Goal: Task Accomplishment & Management: Complete application form

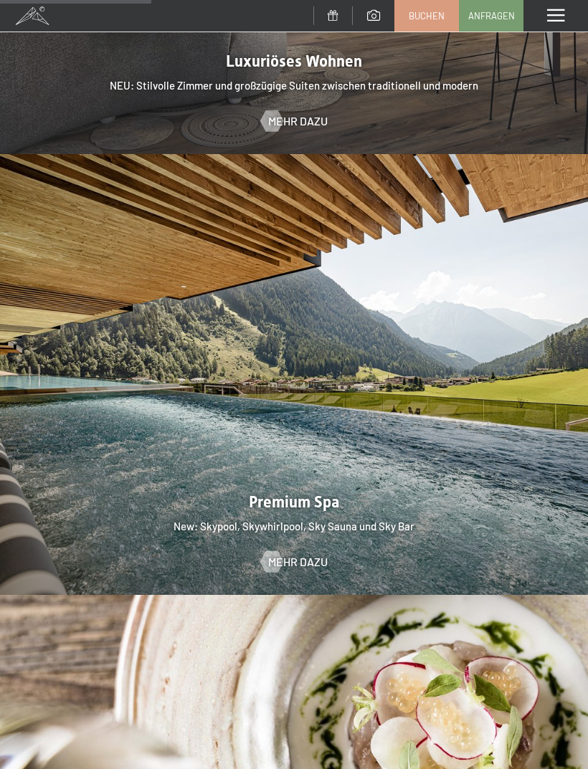
scroll to position [1616, 0]
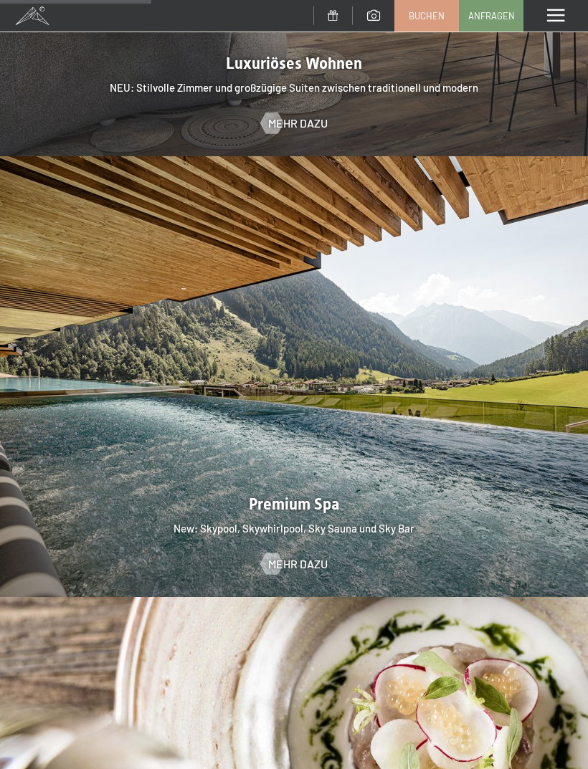
click at [312, 556] on span "Mehr dazu" at bounding box center [297, 564] width 59 height 16
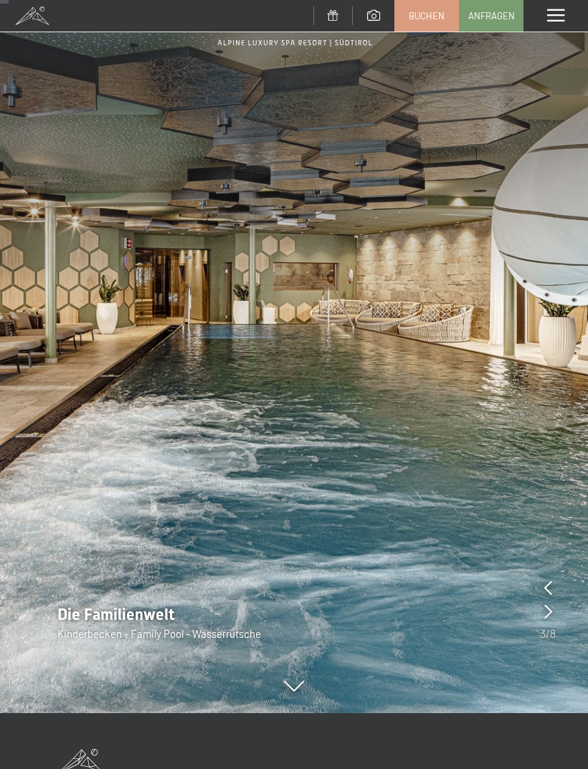
scroll to position [113, 0]
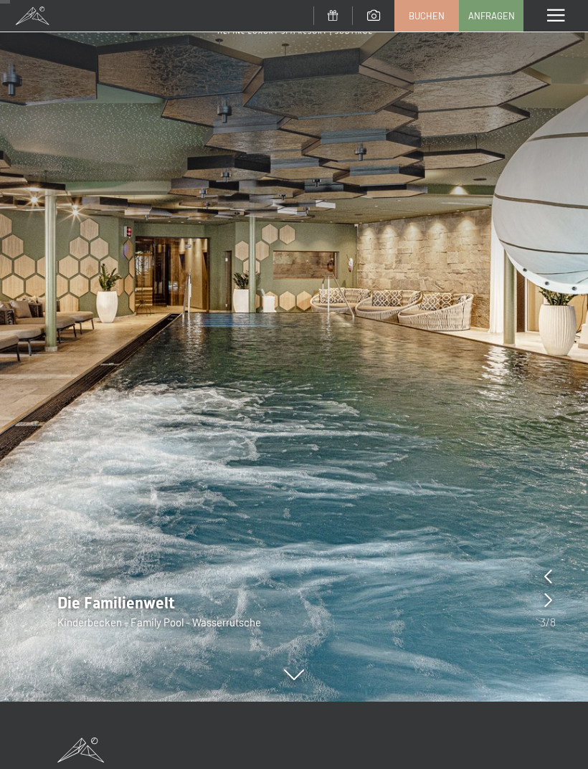
click at [547, 575] on icon at bounding box center [548, 576] width 8 height 14
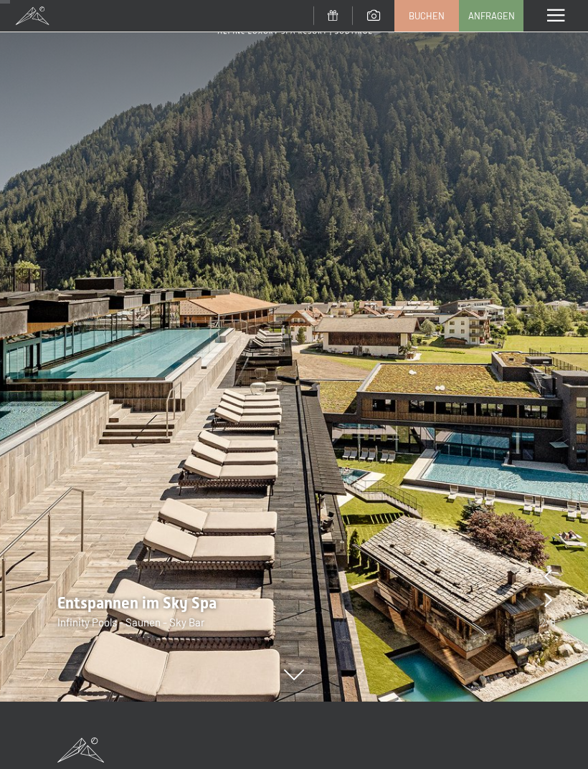
click at [550, 571] on icon at bounding box center [548, 576] width 8 height 14
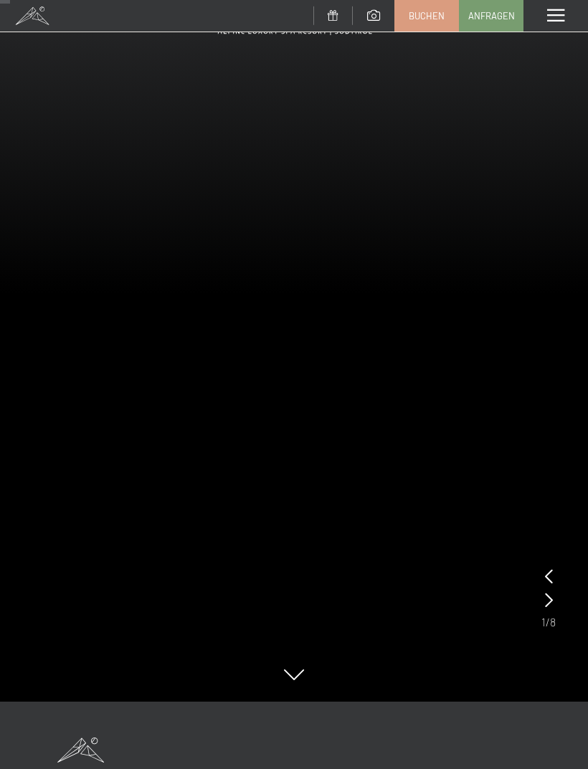
click at [550, 571] on icon at bounding box center [549, 576] width 8 height 14
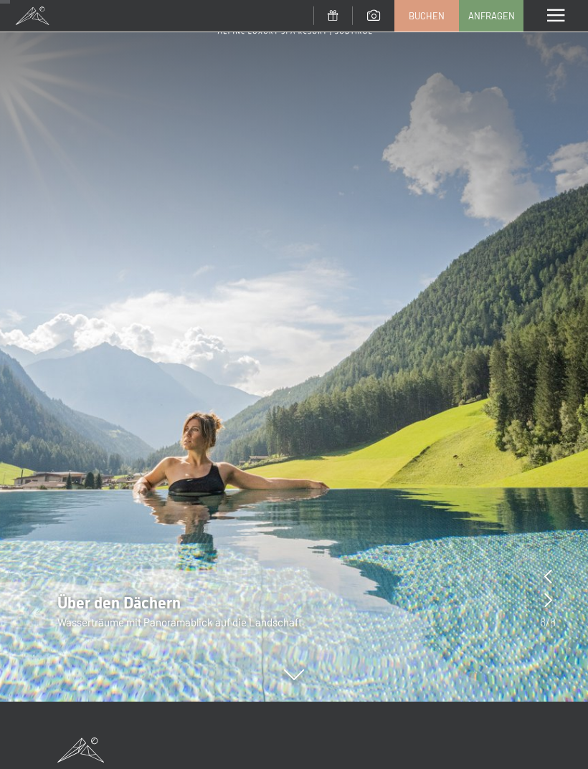
click at [550, 599] on icon at bounding box center [548, 600] width 8 height 14
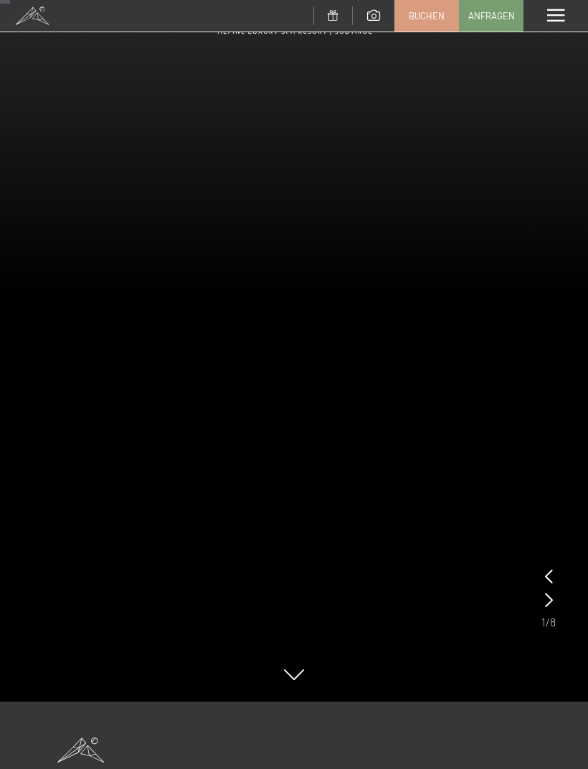
click at [547, 599] on icon at bounding box center [549, 600] width 8 height 14
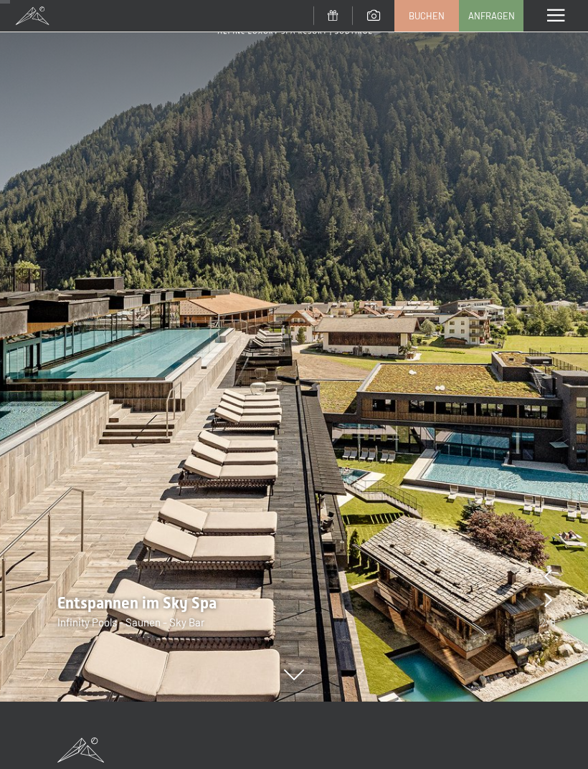
click at [548, 608] on div at bounding box center [548, 600] width 8 height 20
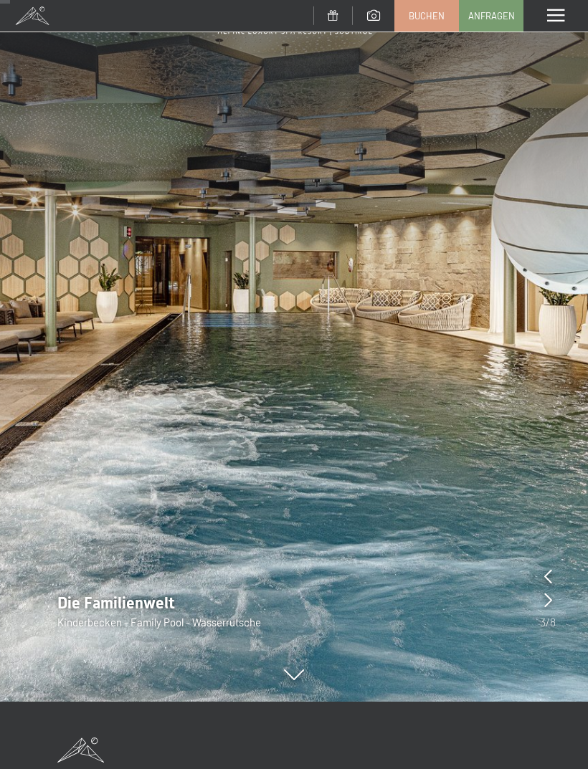
click at [547, 603] on icon at bounding box center [548, 600] width 8 height 14
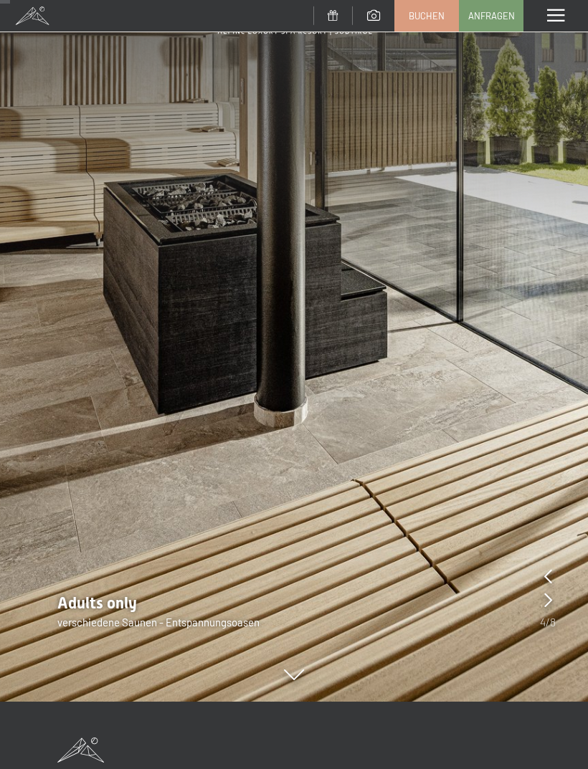
click at [545, 603] on icon at bounding box center [548, 600] width 8 height 14
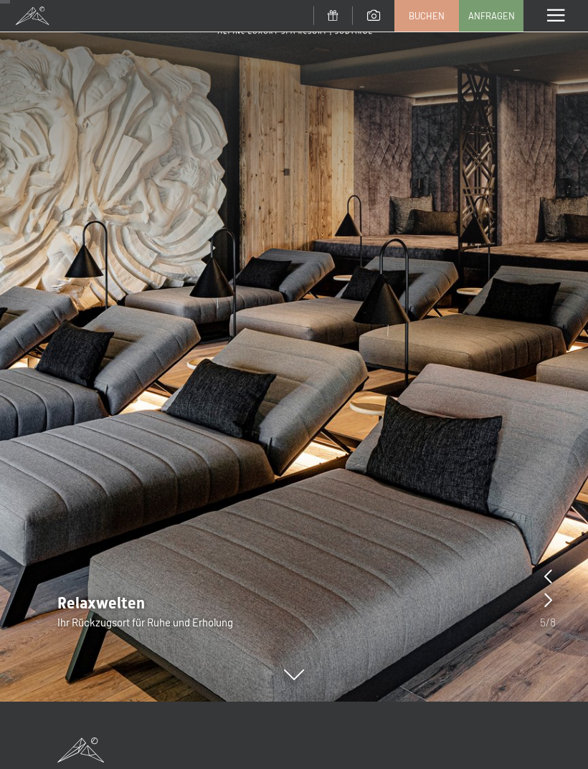
click at [544, 603] on icon at bounding box center [548, 600] width 8 height 14
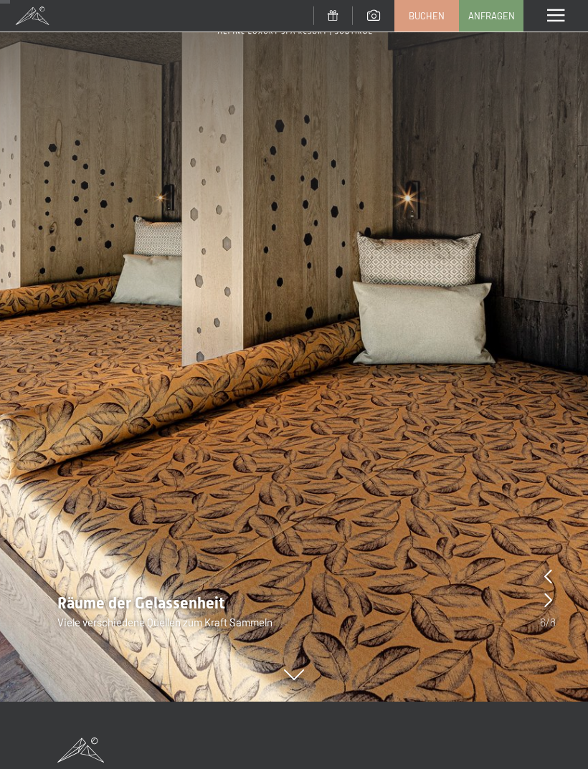
click at [544, 608] on div at bounding box center [548, 600] width 8 height 20
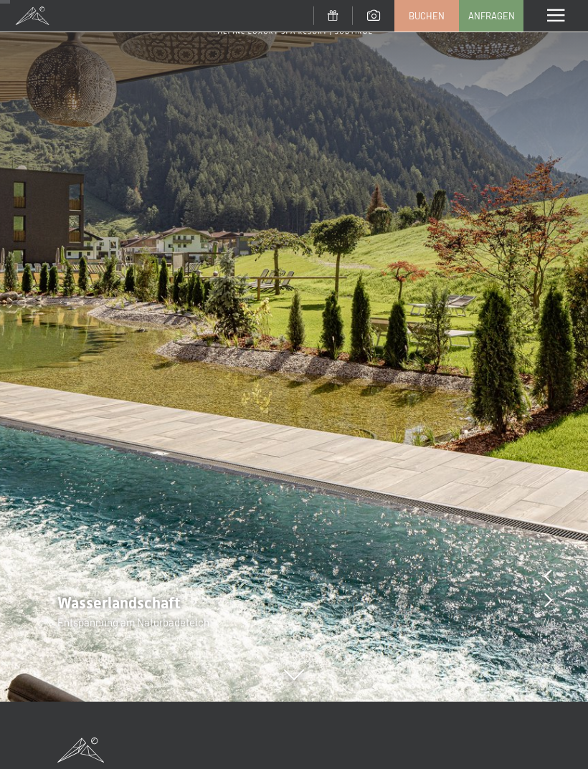
click at [550, 601] on icon at bounding box center [548, 600] width 8 height 14
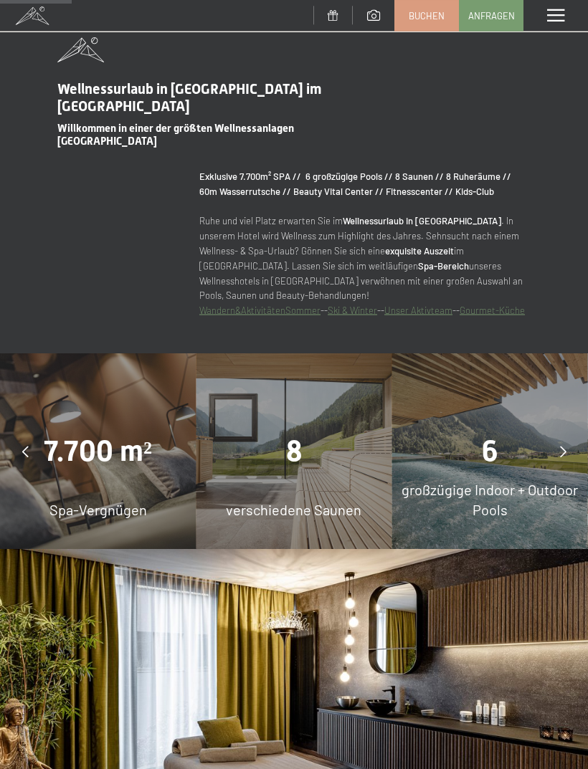
scroll to position [815, 0]
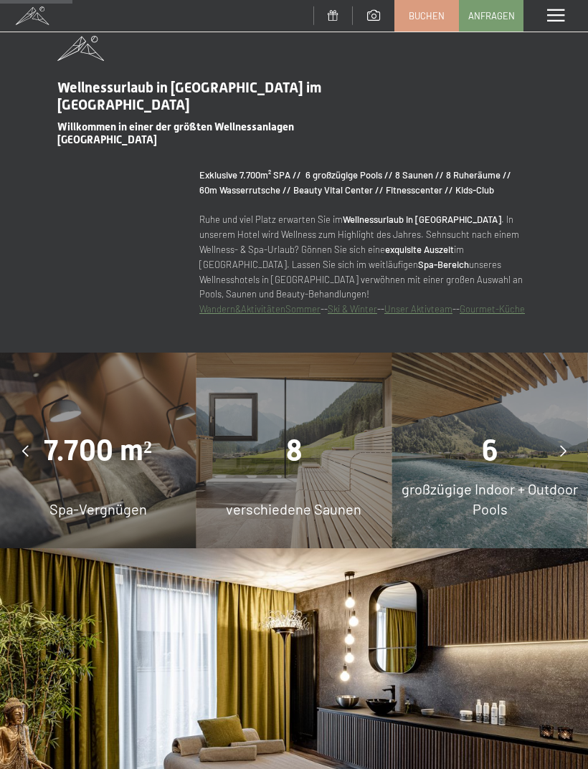
click at [145, 456] on span "7.700 m²" at bounding box center [98, 451] width 108 height 34
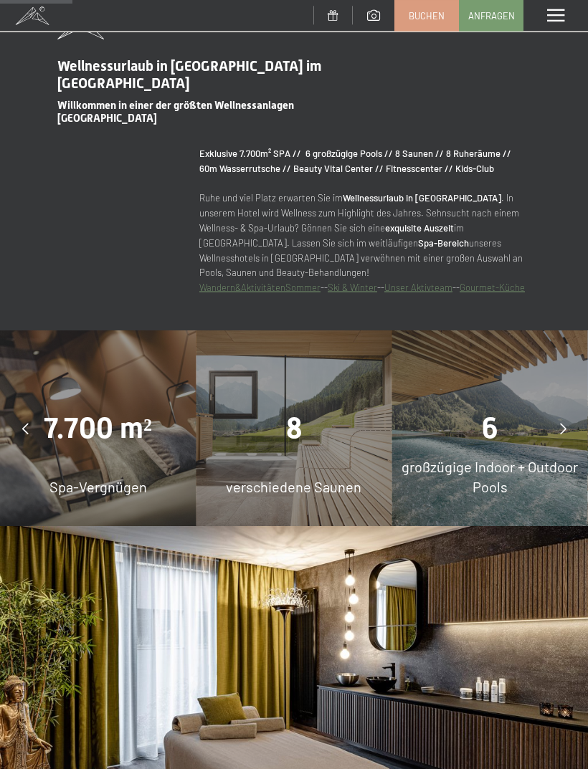
scroll to position [856, 0]
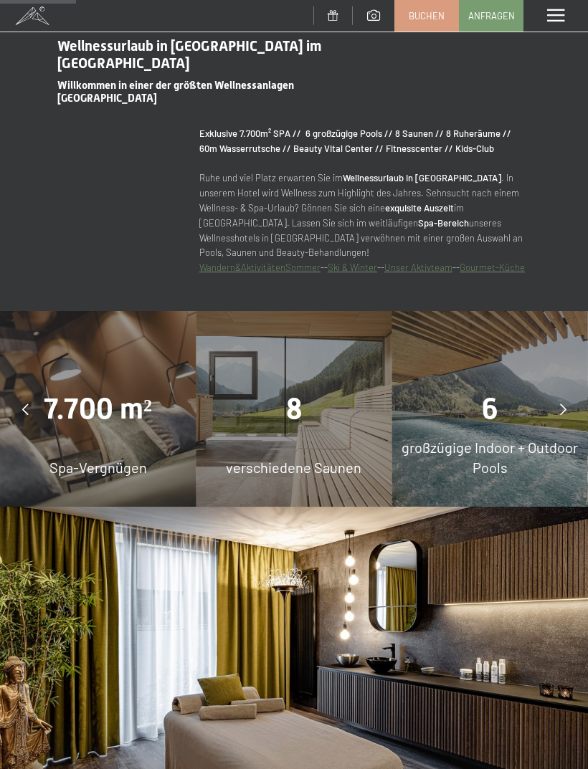
click at [567, 401] on div at bounding box center [563, 409] width 36 height 36
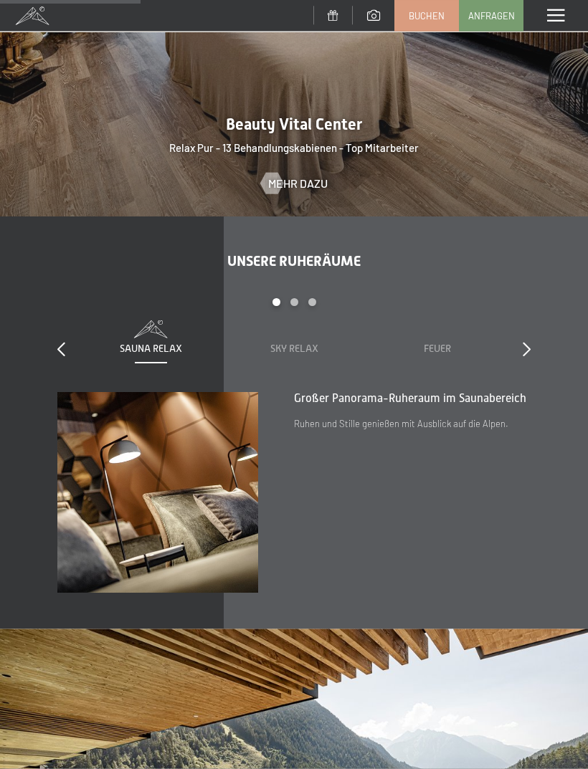
scroll to position [1587, 0]
click at [529, 340] on div at bounding box center [526, 350] width 8 height 20
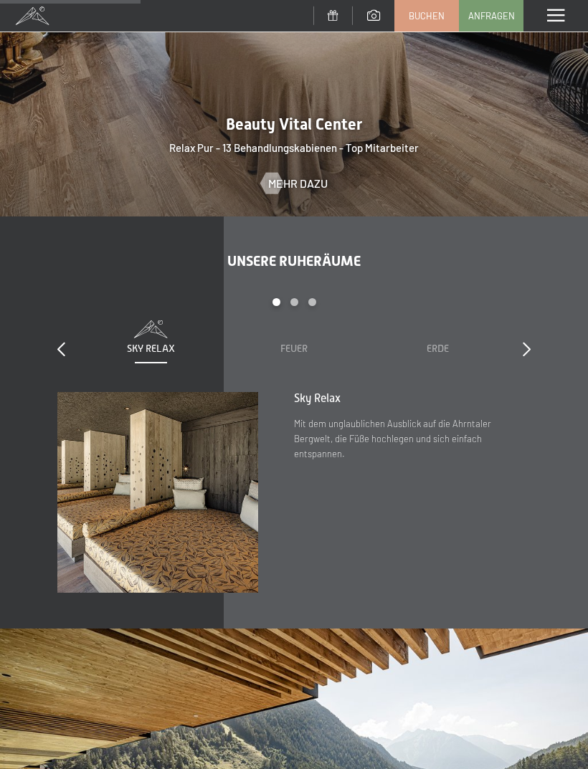
click at [537, 349] on div "Unsere Ruheräume slide 2 to 4 of 7 Sauna Relax Sky Relax Feuer Erde Wasser Luft…" at bounding box center [294, 422] width 588 height 340
click at [529, 350] on icon at bounding box center [526, 349] width 8 height 14
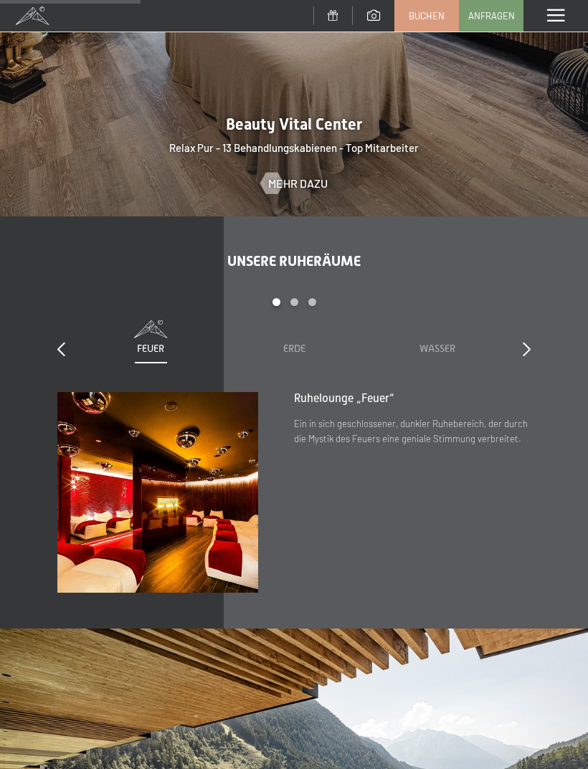
click at [529, 342] on icon at bounding box center [526, 349] width 8 height 14
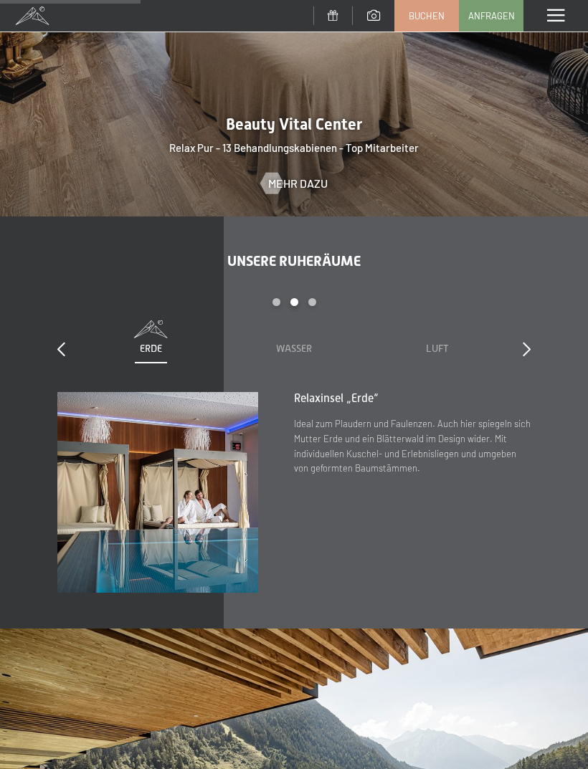
click at [528, 343] on icon at bounding box center [526, 349] width 8 height 14
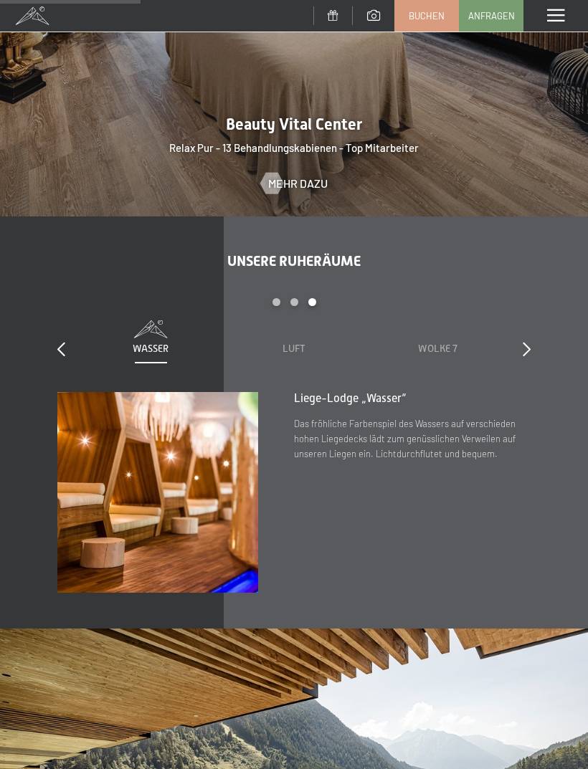
click at [521, 355] on div "slide 5 to 7 of 7 Sauna Relax Sky Relax Feuer Erde Wasser Luft Wolke 7" at bounding box center [293, 345] width 473 height 94
click at [527, 353] on div at bounding box center [526, 350] width 8 height 20
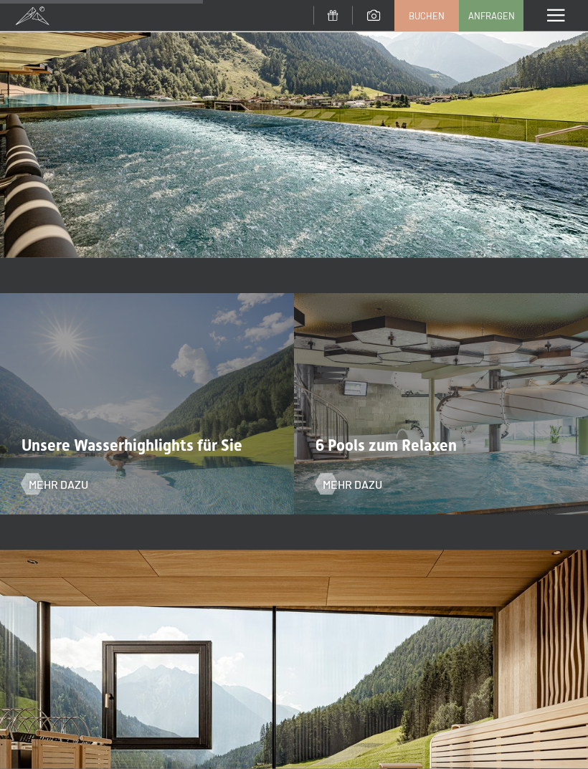
scroll to position [2289, 0]
click at [63, 482] on span "Mehr dazu" at bounding box center [58, 484] width 59 height 16
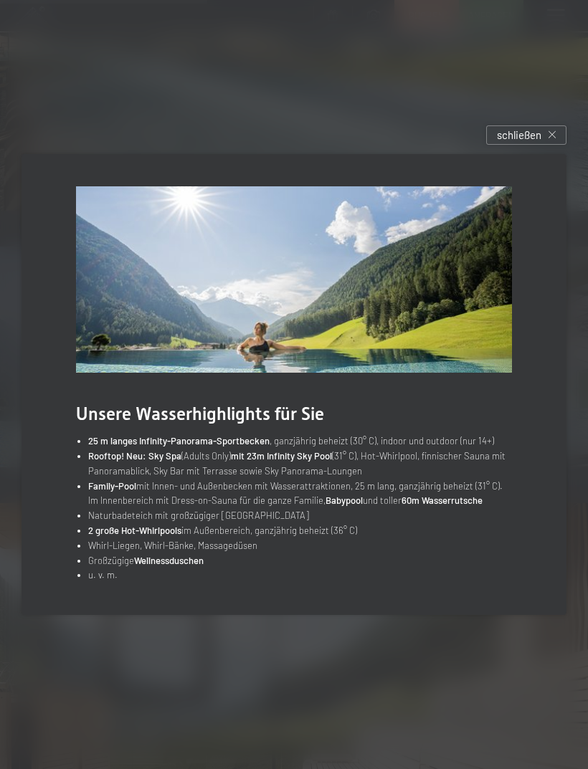
scroll to position [2342, 0]
click at [541, 145] on div "schließen" at bounding box center [526, 134] width 80 height 19
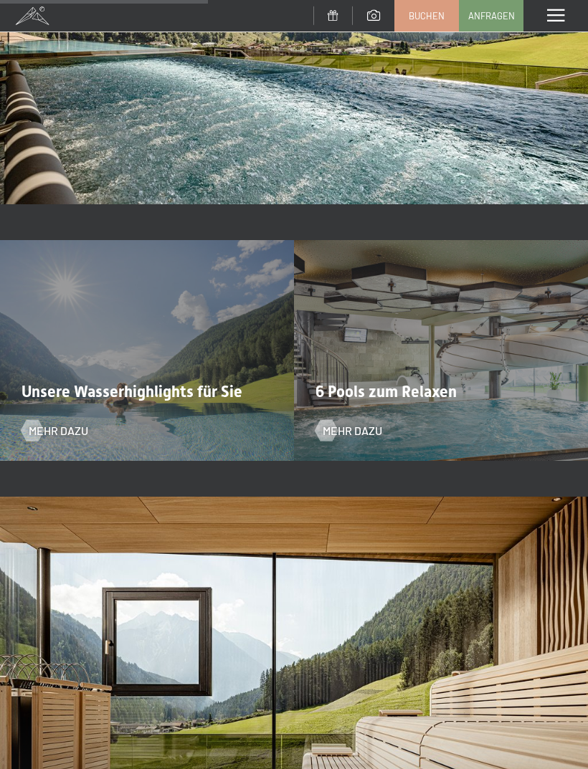
click at [406, 424] on div "6 Pools zum Relaxen Mehr dazu" at bounding box center [441, 350] width 294 height 221
click at [347, 432] on span "Mehr dazu" at bounding box center [351, 431] width 59 height 16
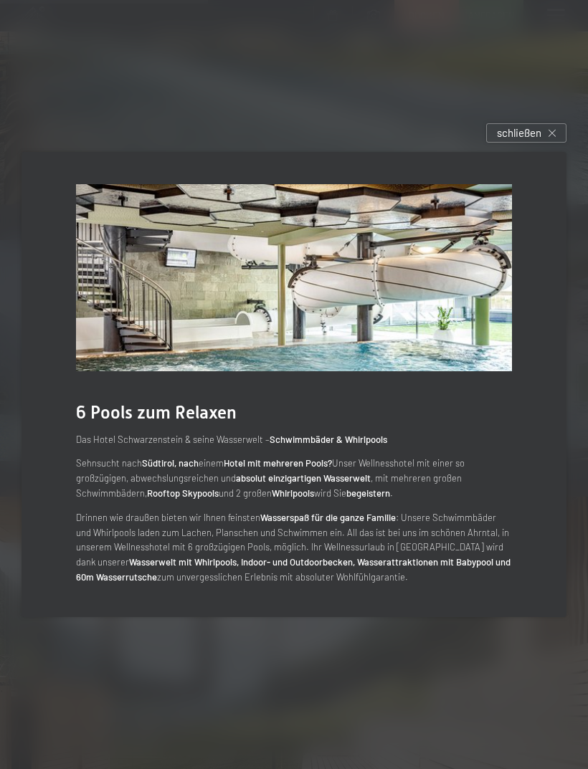
click at [538, 140] on span "schließen" at bounding box center [519, 132] width 44 height 15
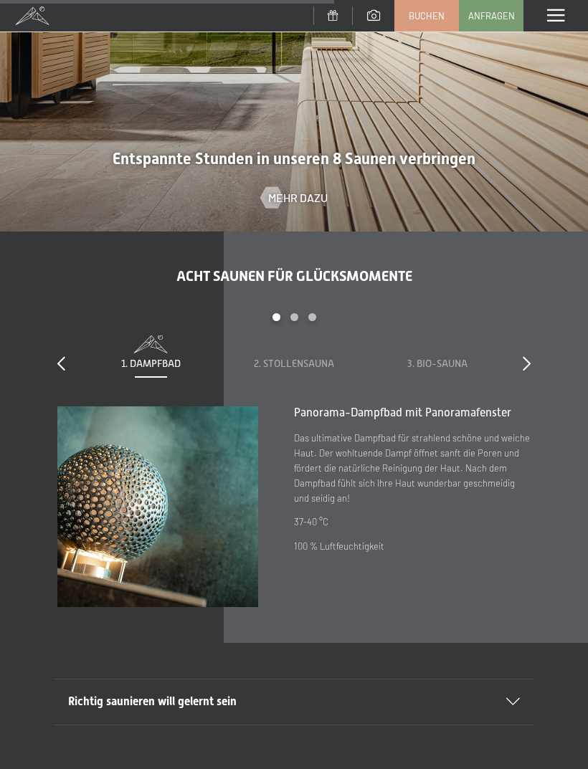
scroll to position [3048, 0]
click at [293, 340] on span at bounding box center [293, 340] width 115 height 10
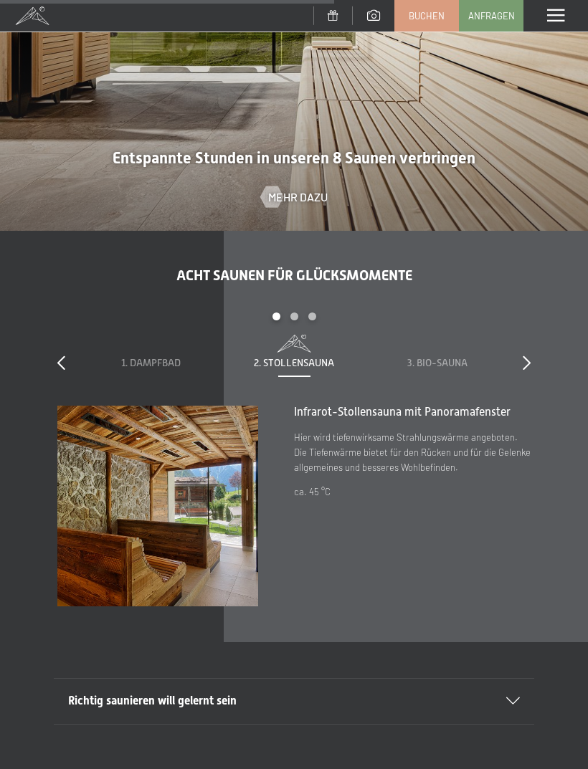
click at [446, 356] on div "3. Bio-Sauna" at bounding box center [437, 363] width 115 height 14
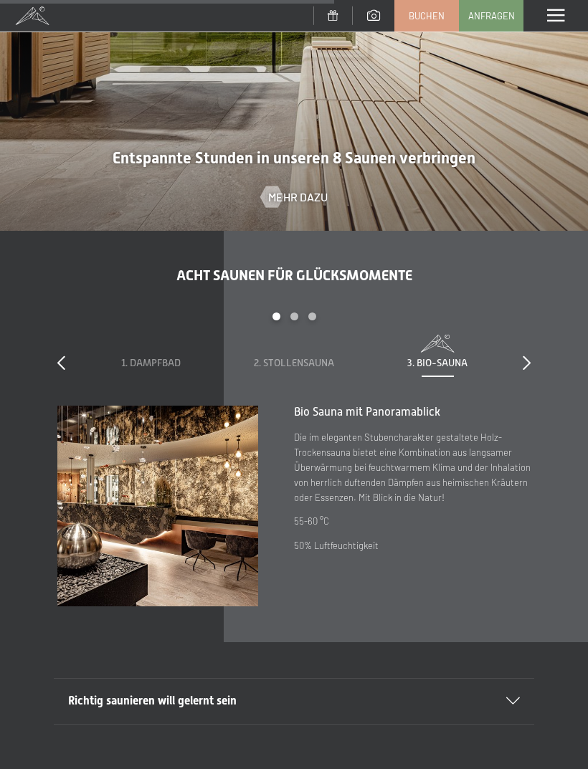
click at [524, 355] on icon at bounding box center [526, 362] width 8 height 14
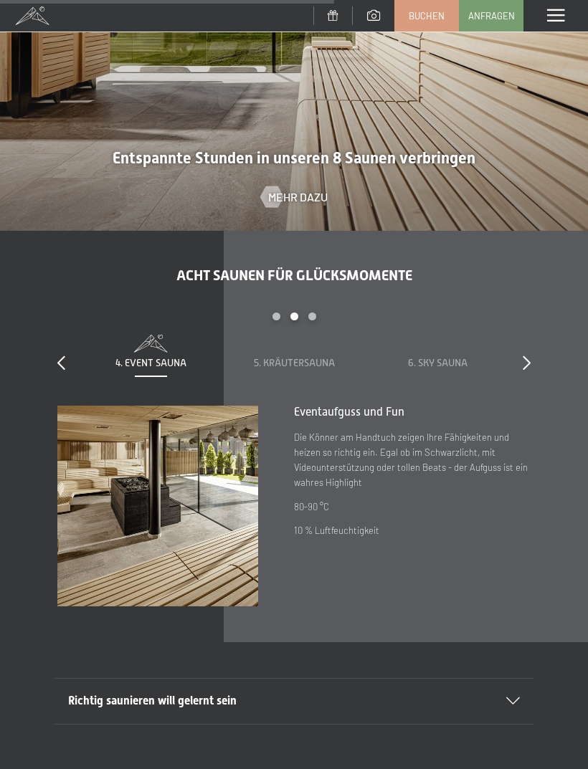
click at [302, 347] on div "5. Kräutersauna" at bounding box center [293, 353] width 115 height 36
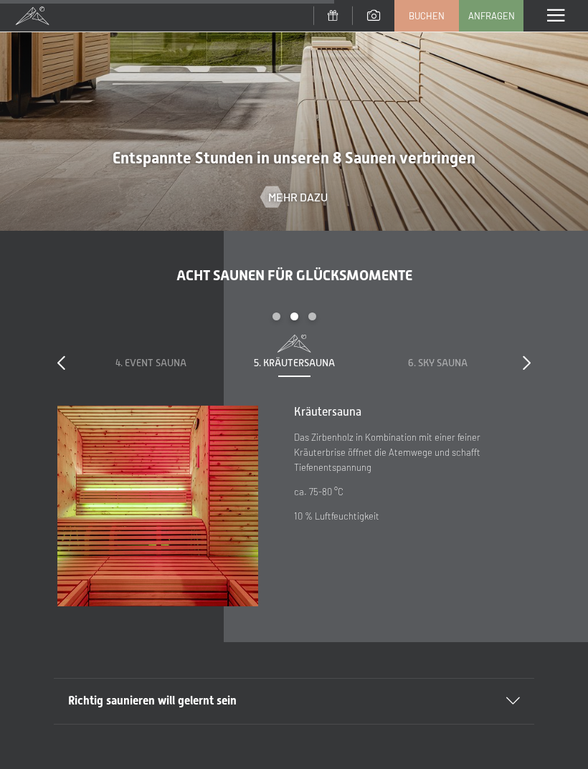
click at [454, 356] on div "6. Sky Sauna" at bounding box center [437, 363] width 115 height 14
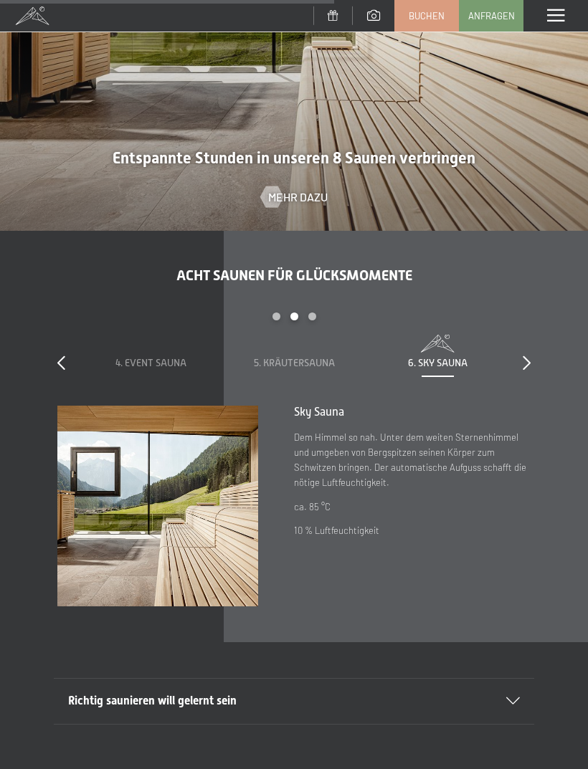
click at [524, 360] on icon at bounding box center [526, 362] width 8 height 14
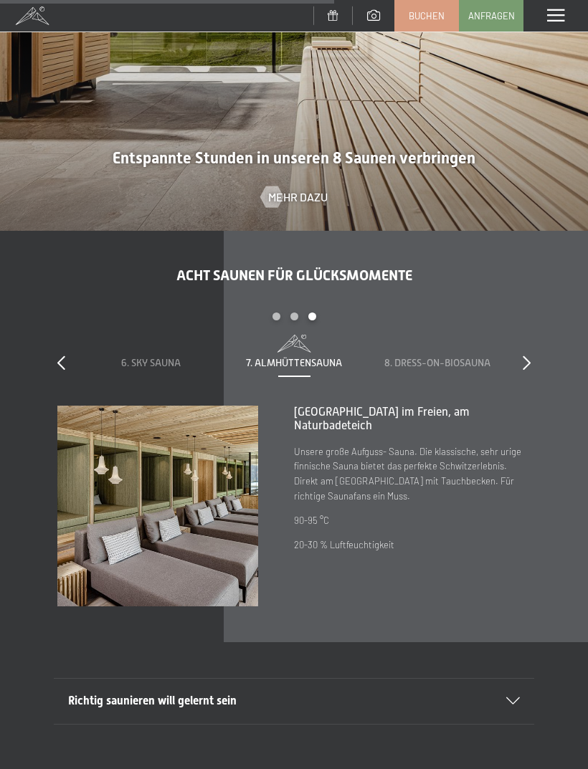
click at [529, 368] on div at bounding box center [526, 363] width 8 height 20
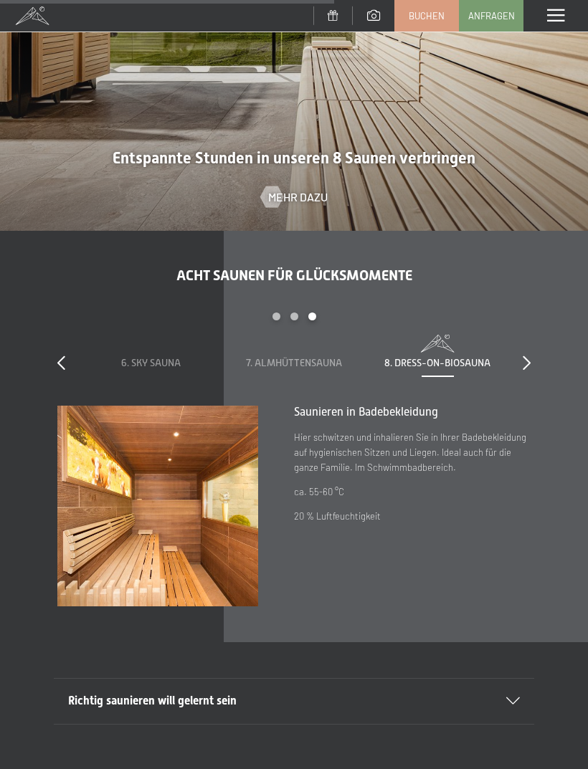
click at [526, 359] on icon at bounding box center [526, 362] width 8 height 14
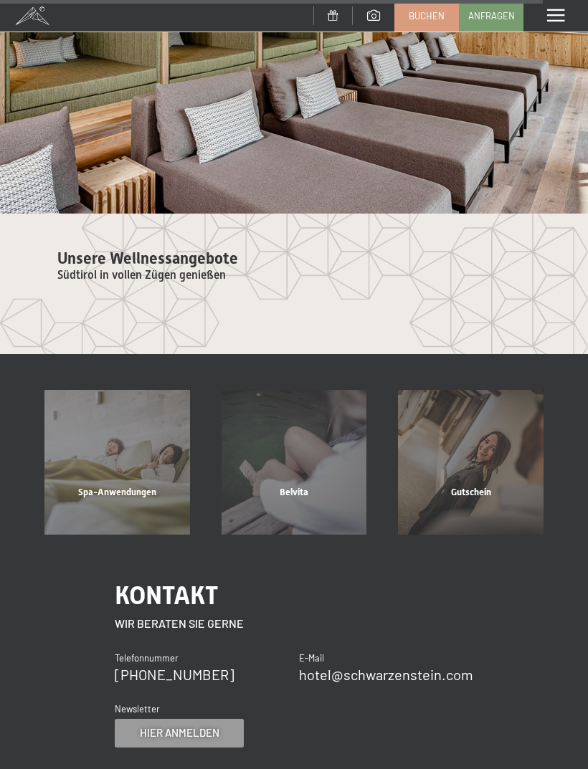
scroll to position [5061, 0]
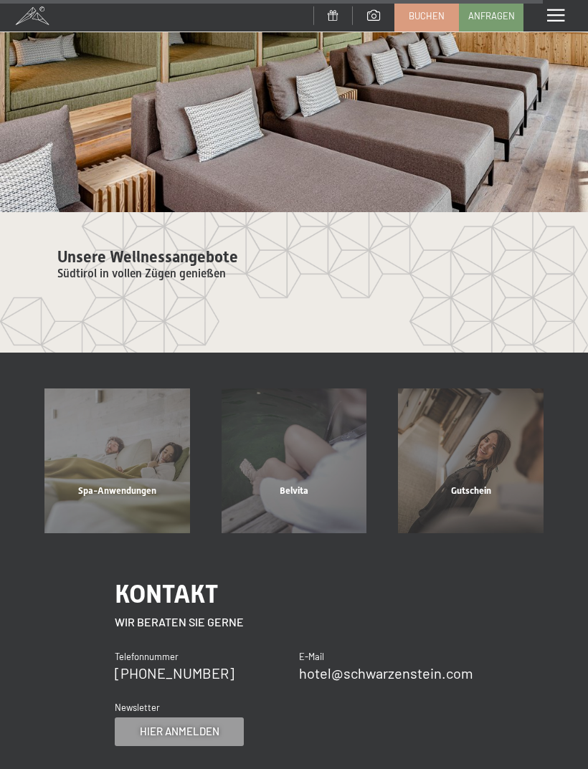
click at [147, 502] on div "Spa-Anwendungen Mehr erfahren" at bounding box center [117, 460] width 177 height 145
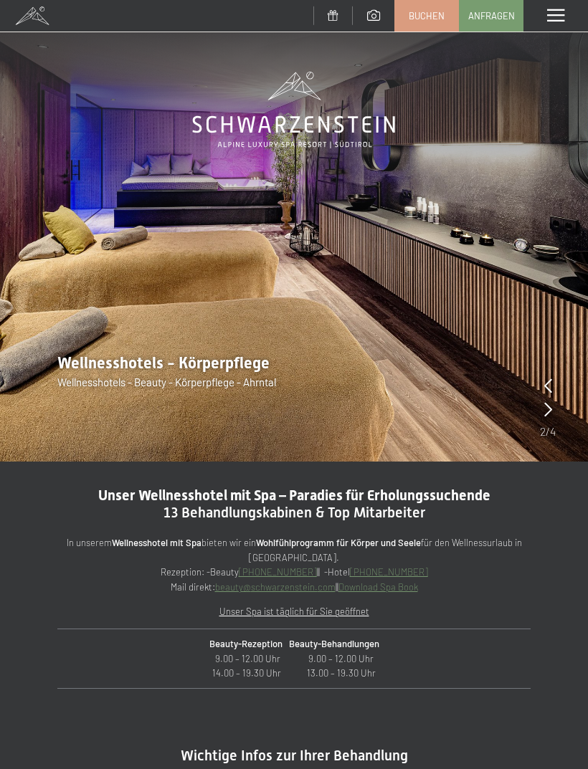
click at [563, 24] on div "Menü" at bounding box center [555, 16] width 64 height 32
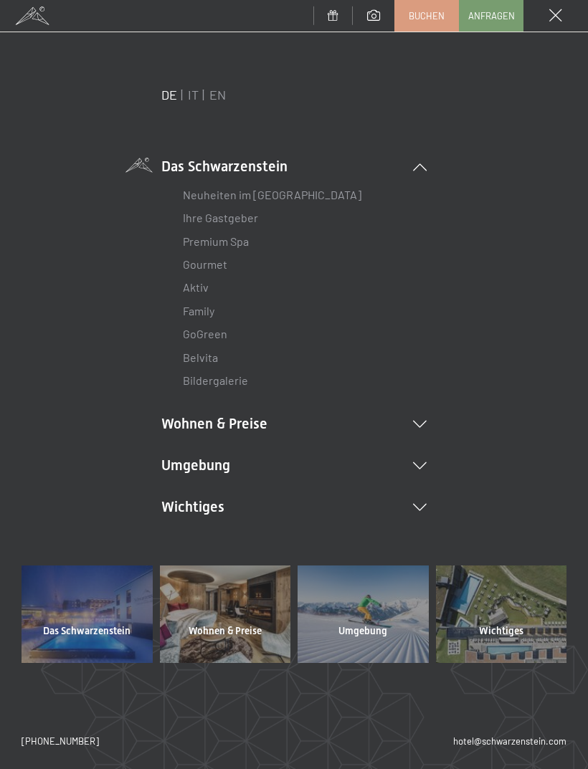
click at [214, 307] on link "Family" at bounding box center [199, 311] width 32 height 14
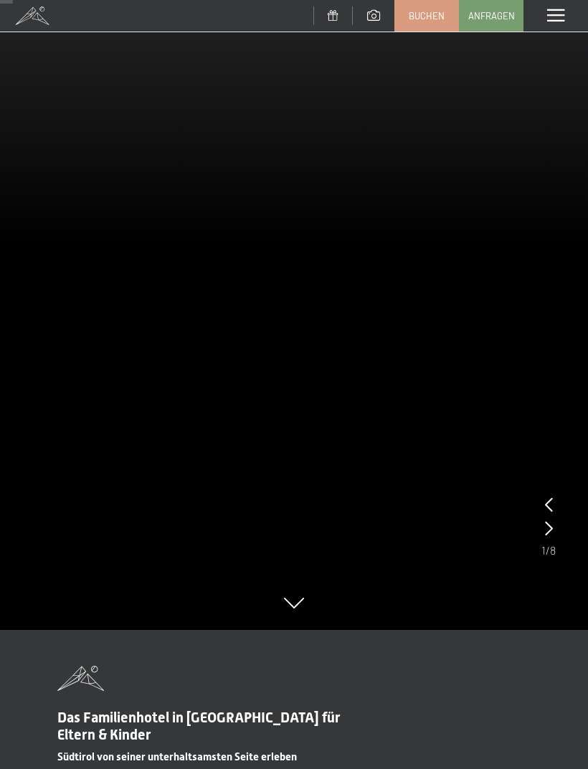
scroll to position [84, 0]
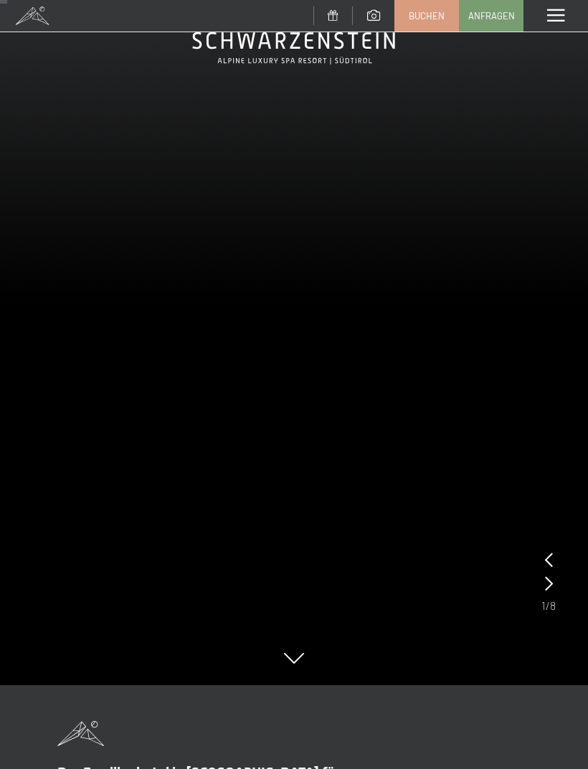
click at [546, 585] on icon at bounding box center [549, 583] width 8 height 14
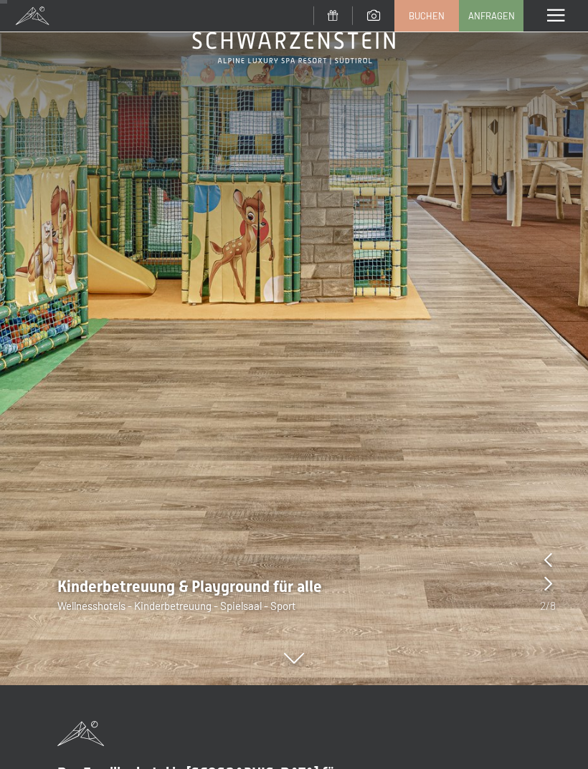
click at [544, 583] on icon at bounding box center [548, 583] width 8 height 14
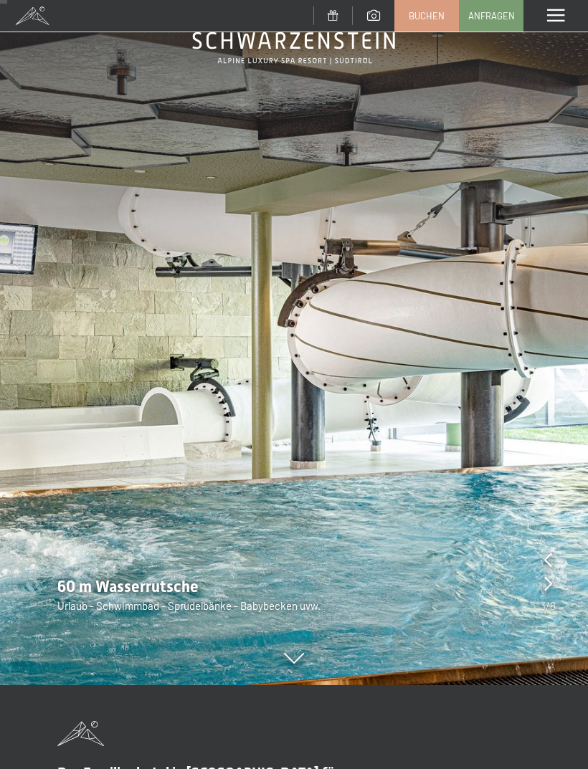
click at [547, 580] on icon at bounding box center [548, 583] width 8 height 14
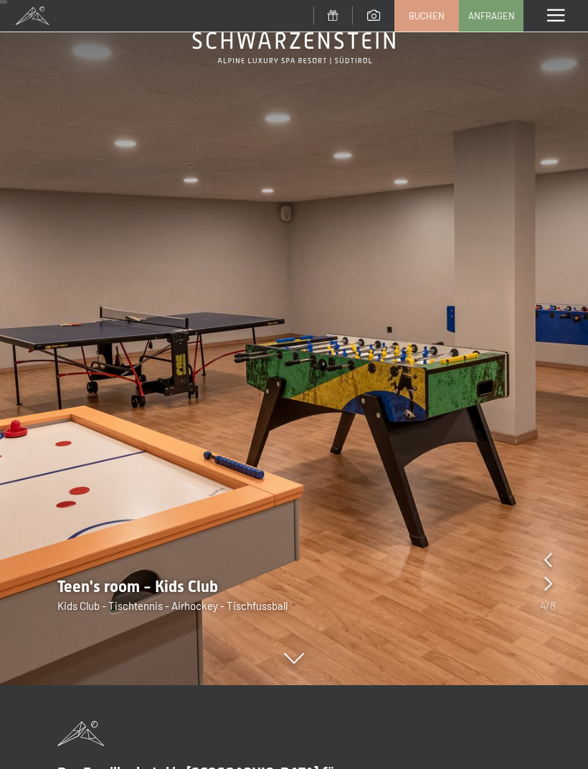
click at [547, 584] on icon at bounding box center [548, 583] width 8 height 14
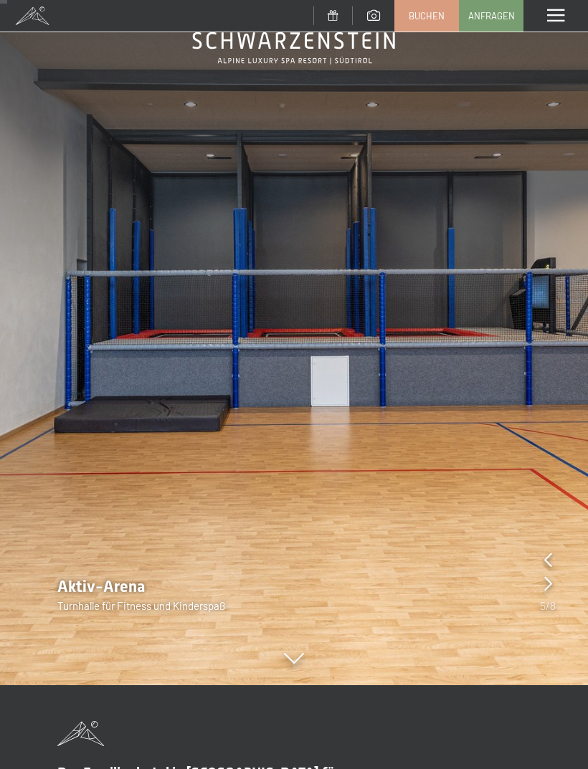
click at [545, 580] on icon at bounding box center [548, 583] width 8 height 14
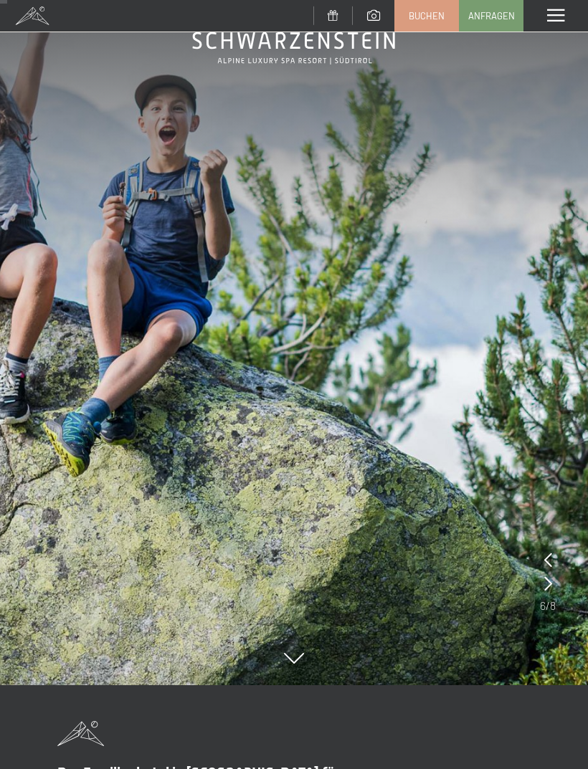
click at [551, 579] on icon at bounding box center [548, 583] width 8 height 14
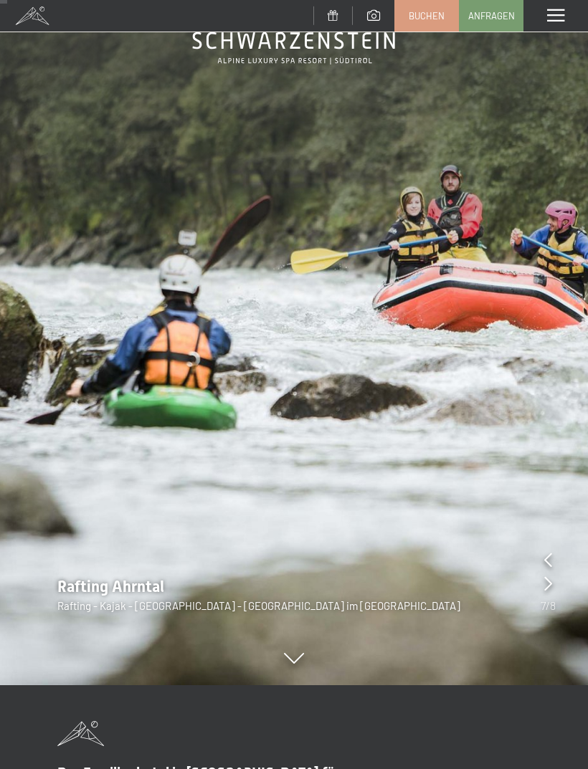
click at [550, 585] on icon at bounding box center [548, 583] width 8 height 14
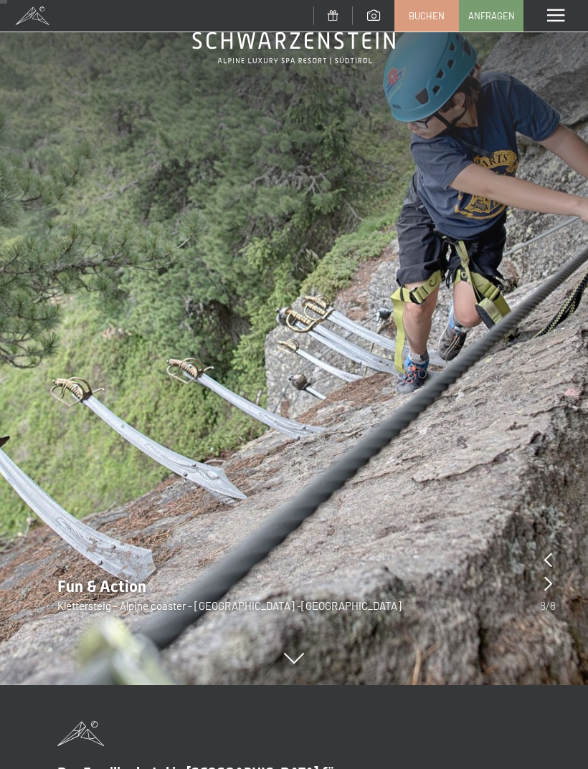
click at [549, 587] on icon at bounding box center [548, 583] width 8 height 14
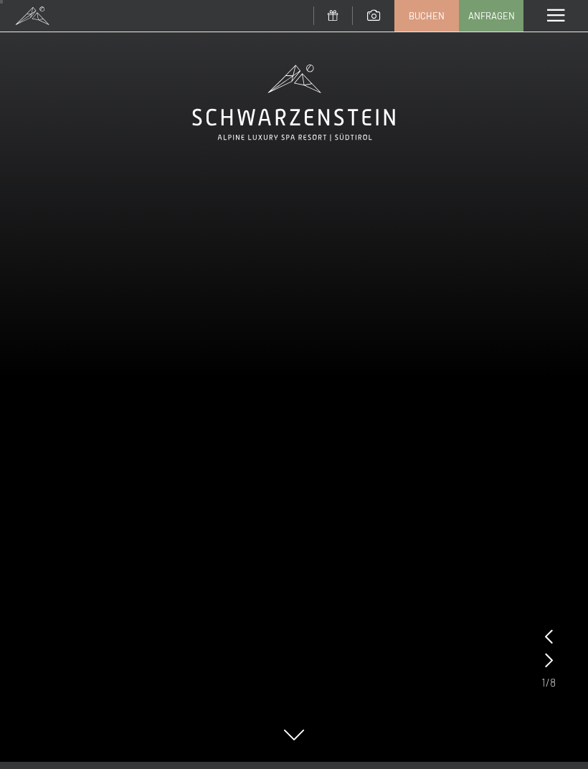
scroll to position [0, 0]
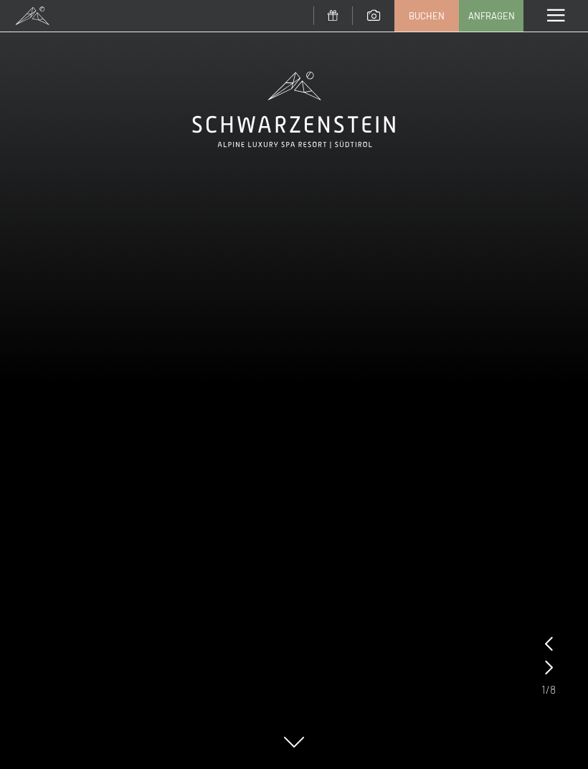
click at [559, 21] on span at bounding box center [555, 15] width 17 height 13
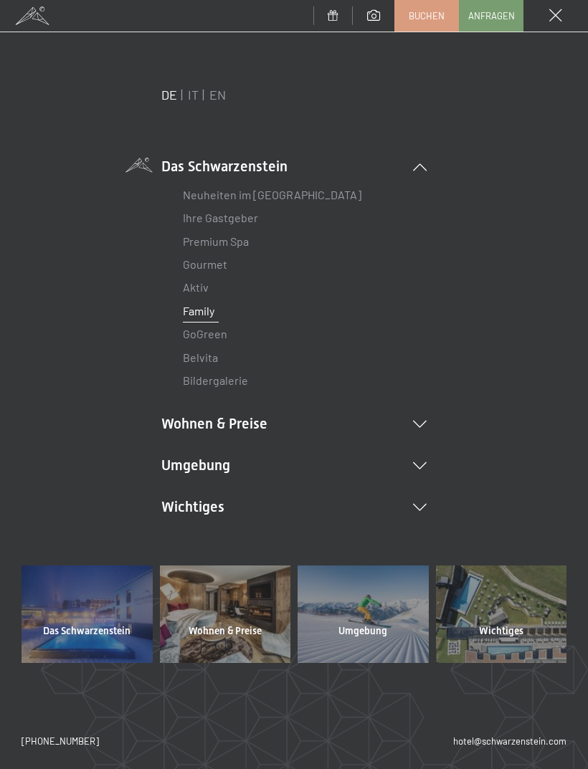
click at [211, 354] on link "Belvita" at bounding box center [200, 357] width 35 height 14
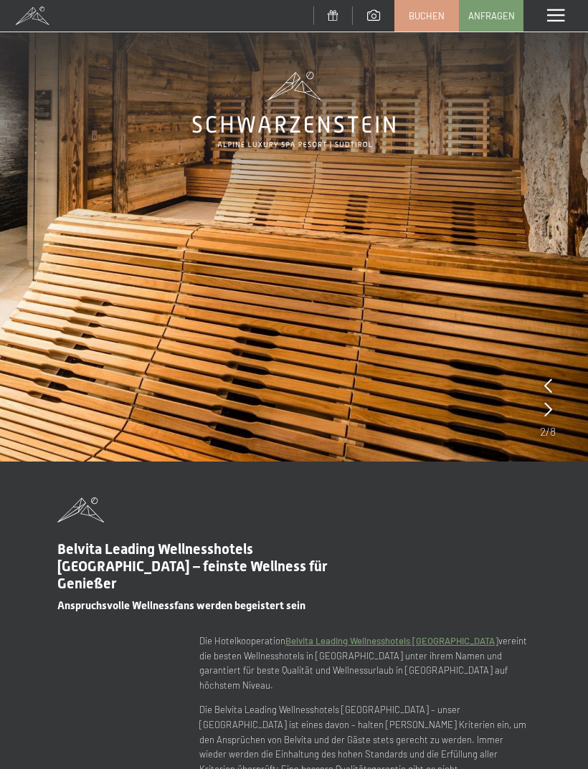
click at [557, 23] on div "Menü" at bounding box center [555, 16] width 64 height 32
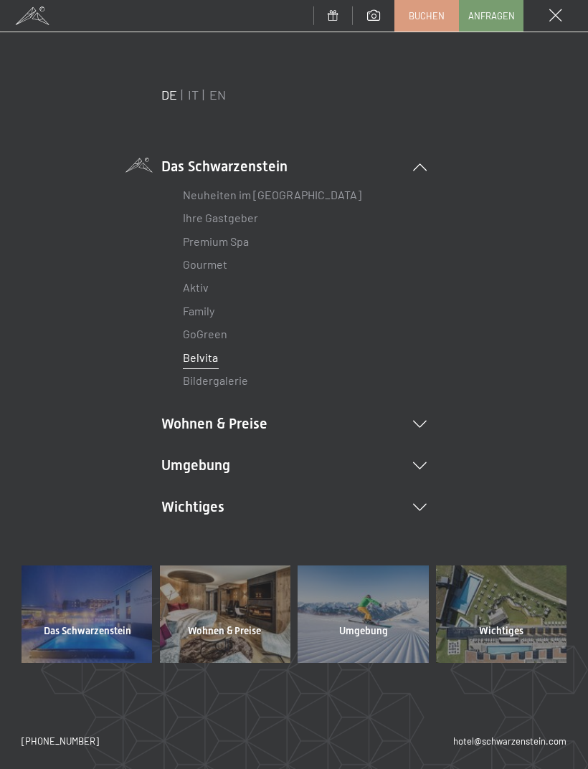
click at [229, 381] on link "Bildergalerie" at bounding box center [215, 380] width 65 height 14
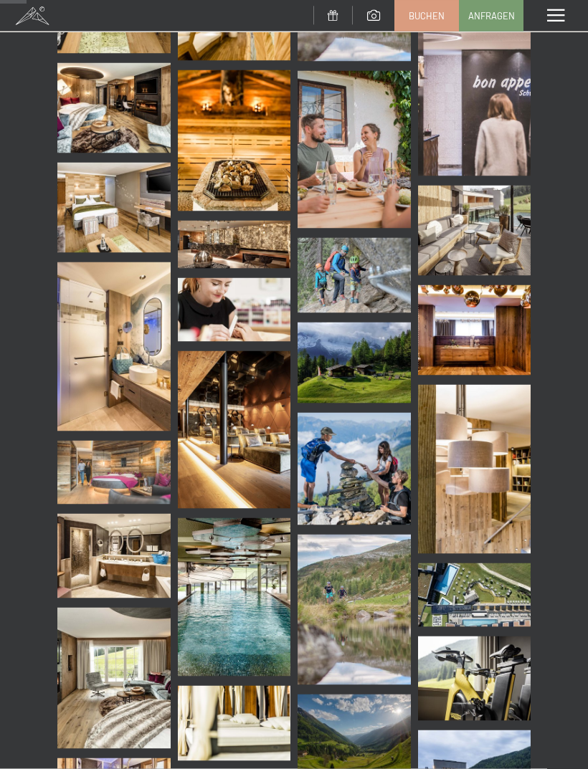
scroll to position [511, 0]
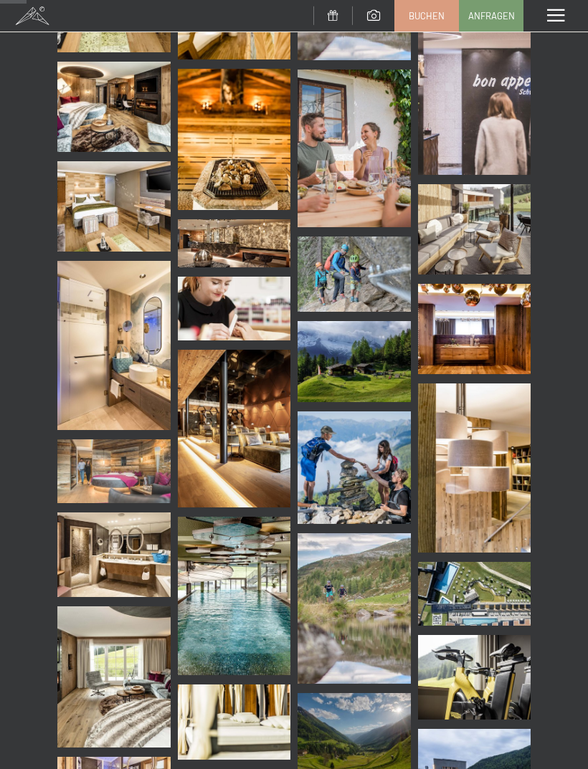
click at [380, 262] on img at bounding box center [353, 273] width 113 height 75
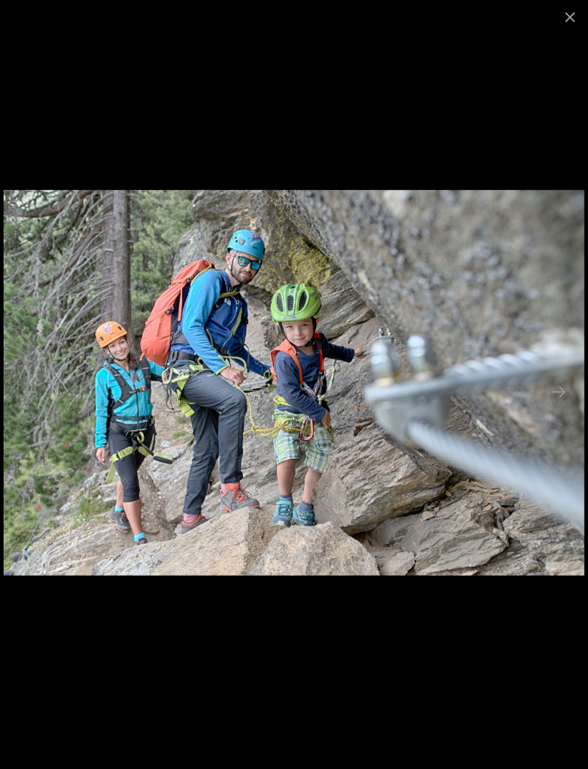
click at [578, 16] on button "Close gallery" at bounding box center [570, 17] width 36 height 34
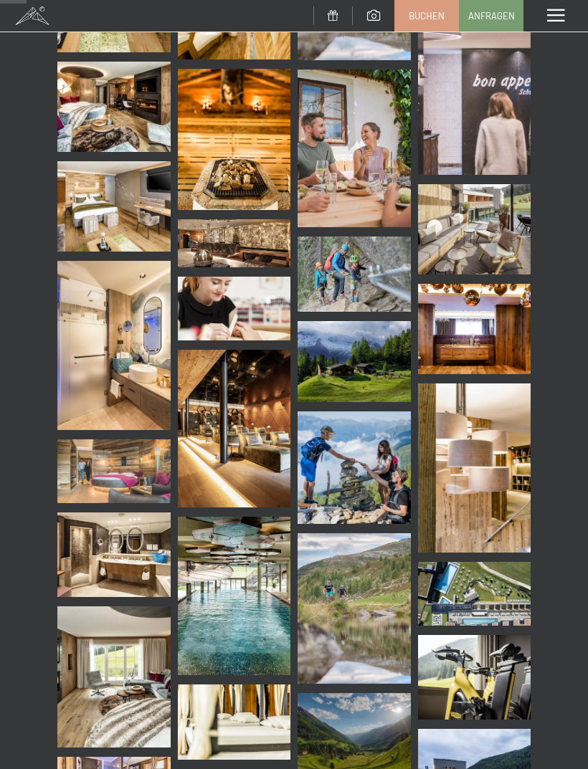
click at [138, 346] on img at bounding box center [113, 345] width 113 height 169
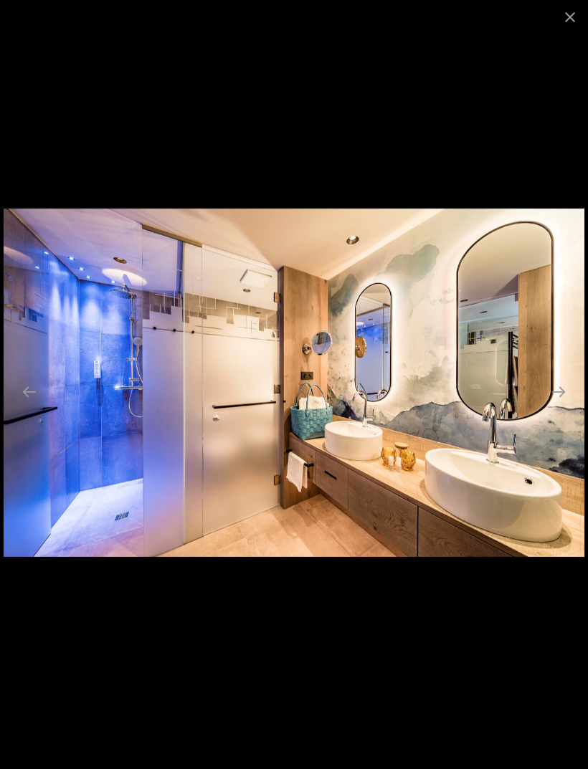
click at [570, 21] on button "Close gallery" at bounding box center [570, 17] width 36 height 34
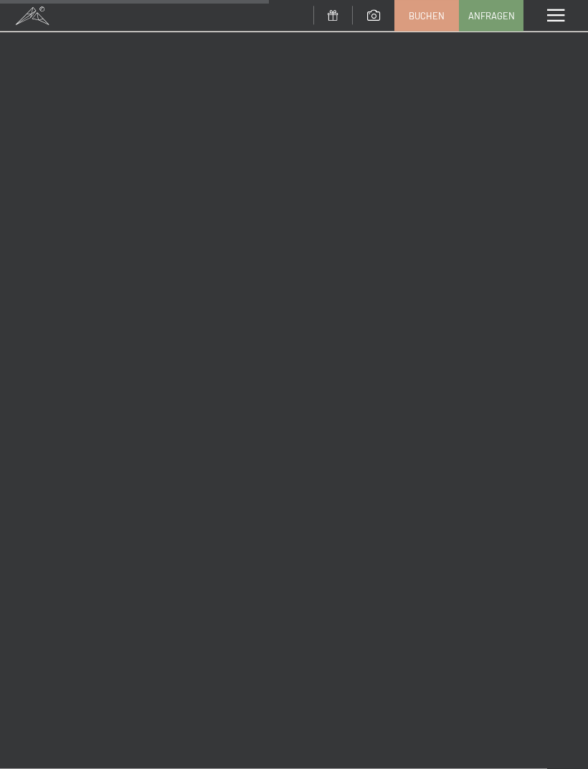
scroll to position [5228, 0]
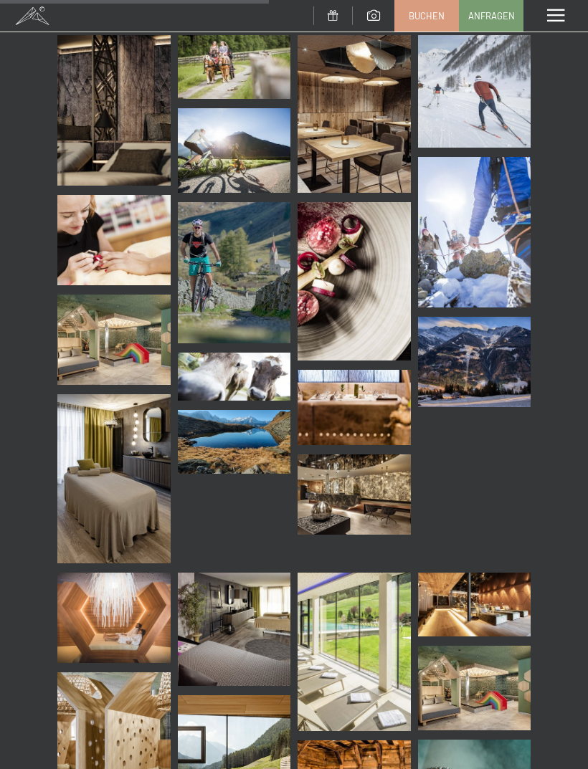
click at [145, 349] on img at bounding box center [113, 340] width 113 height 90
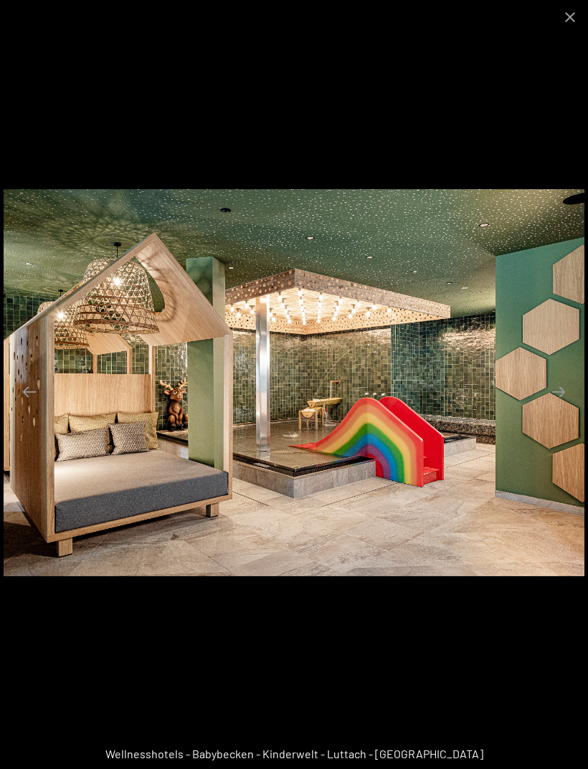
click at [568, 14] on button "Close gallery" at bounding box center [570, 17] width 36 height 34
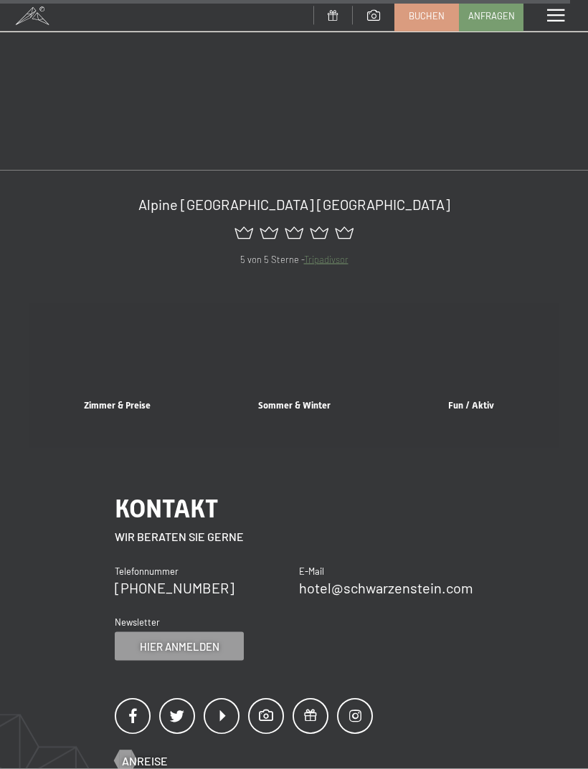
scroll to position [11195, 0]
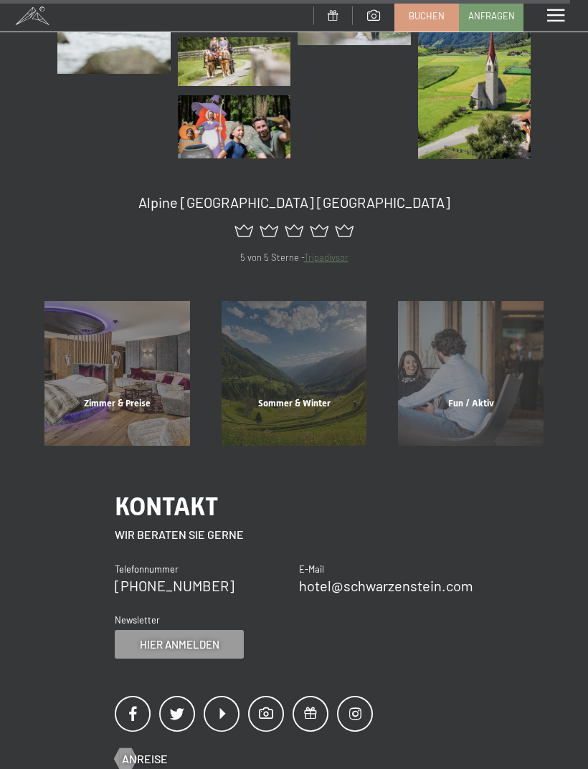
click at [119, 405] on div "Zimmer & Preise" at bounding box center [117, 421] width 177 height 49
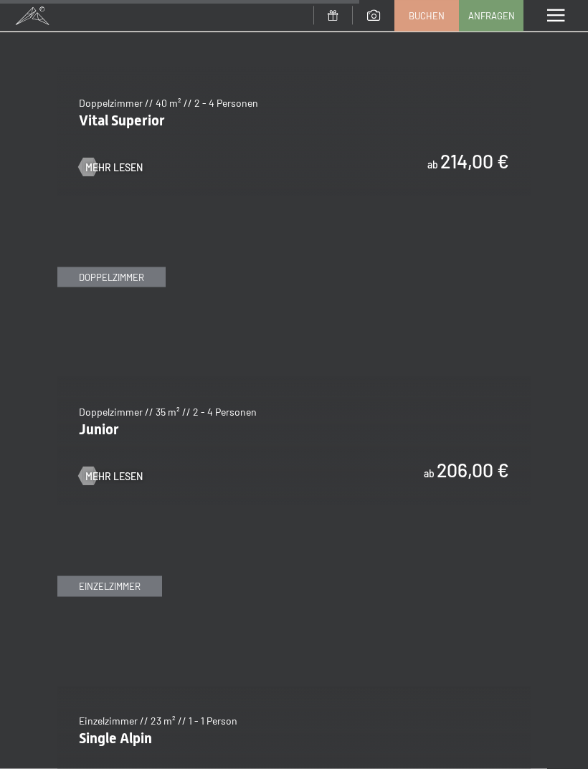
scroll to position [3315, 0]
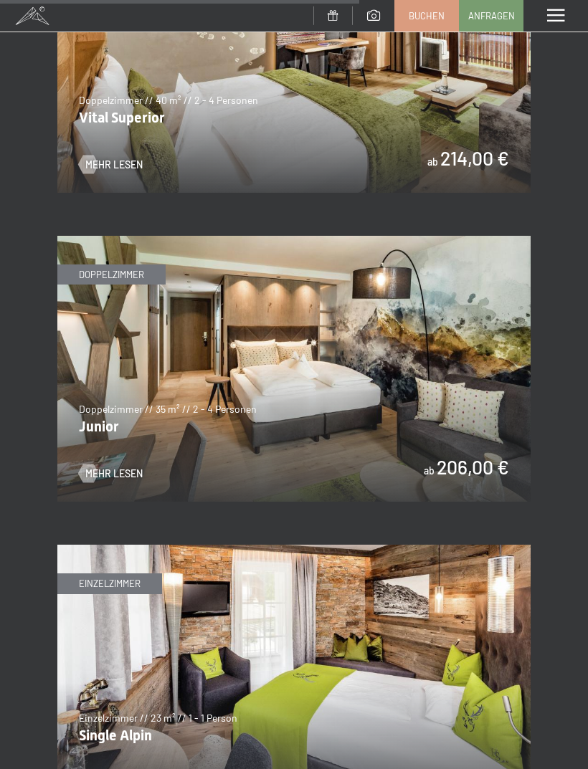
click at [441, 383] on img at bounding box center [293, 369] width 473 height 266
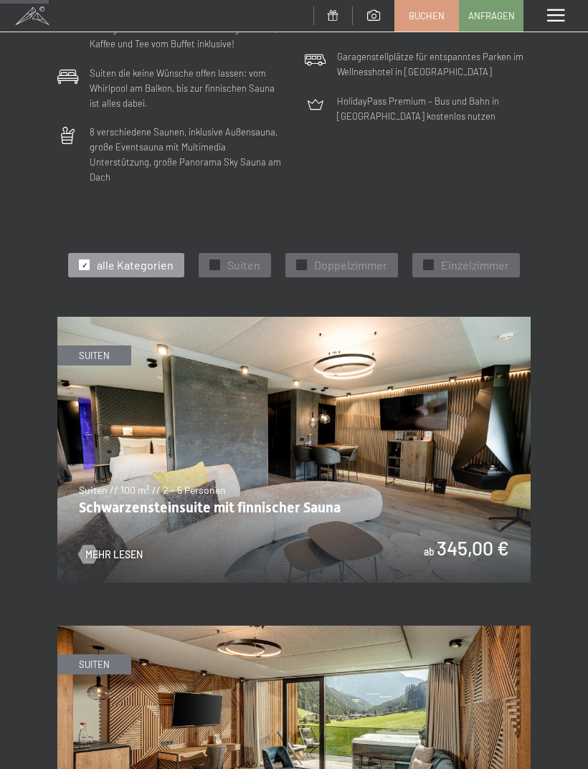
scroll to position [454, 0]
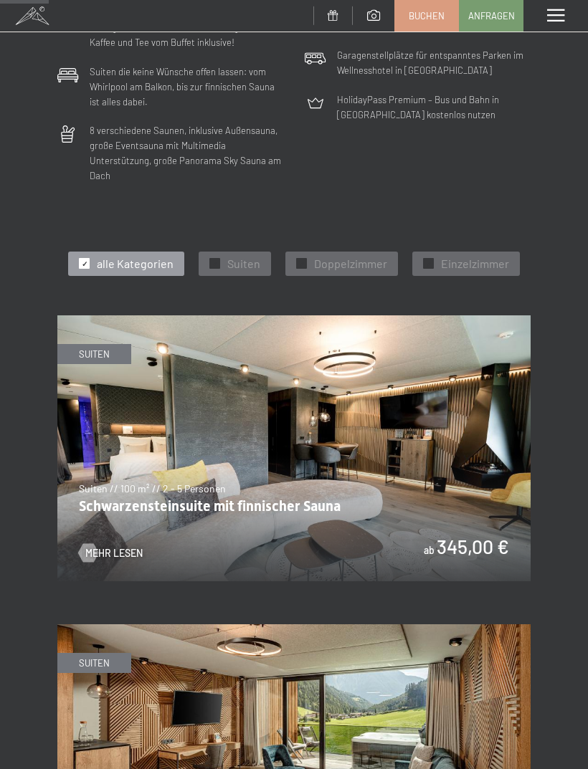
click at [154, 256] on span "alle Kategorien" at bounding box center [135, 264] width 77 height 16
click at [75, 252] on div "✓ alle Kategorien" at bounding box center [126, 264] width 116 height 24
click at [82, 255] on div "✓ alle Kategorien" at bounding box center [126, 264] width 116 height 24
click at [206, 253] on div "✓ Suiten" at bounding box center [235, 264] width 72 height 24
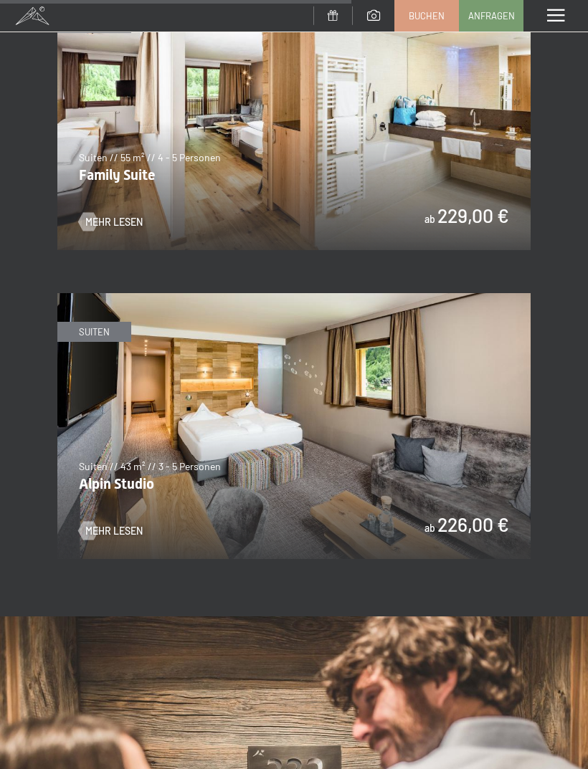
scroll to position [2020, 0]
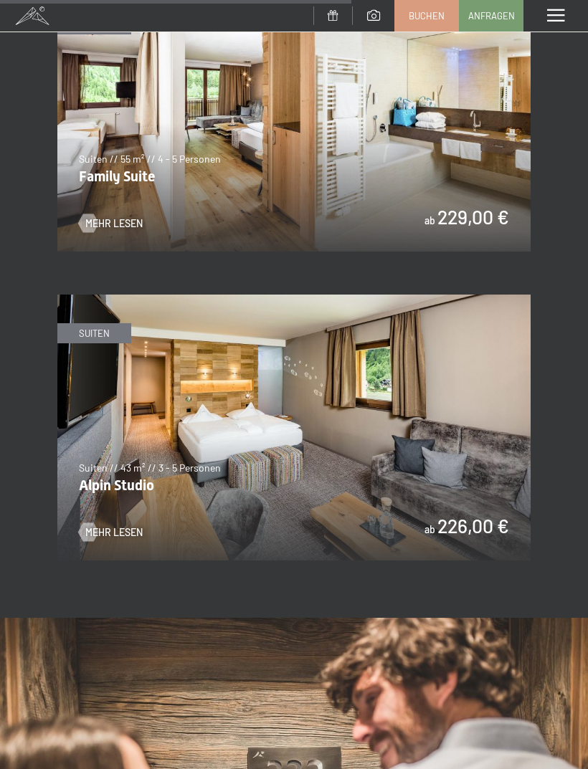
click at [437, 430] on img at bounding box center [293, 428] width 473 height 266
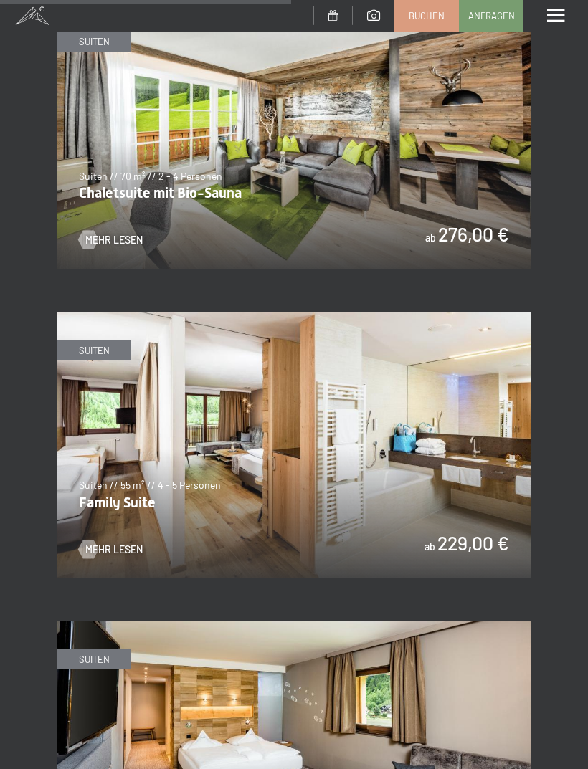
scroll to position [1696, 0]
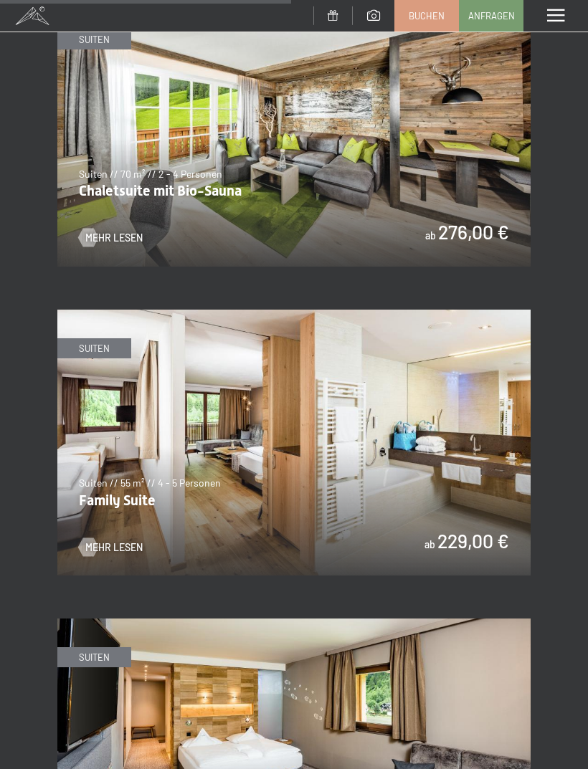
click at [461, 449] on img at bounding box center [293, 443] width 473 height 266
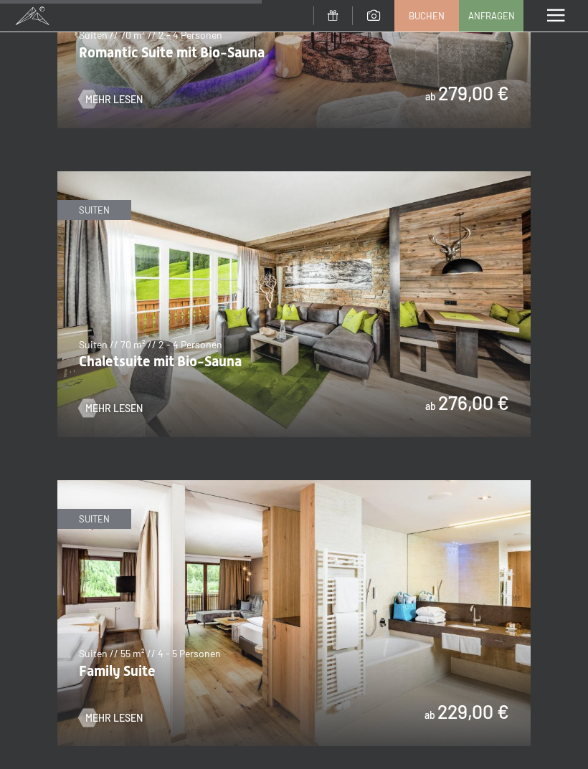
scroll to position [1526, 0]
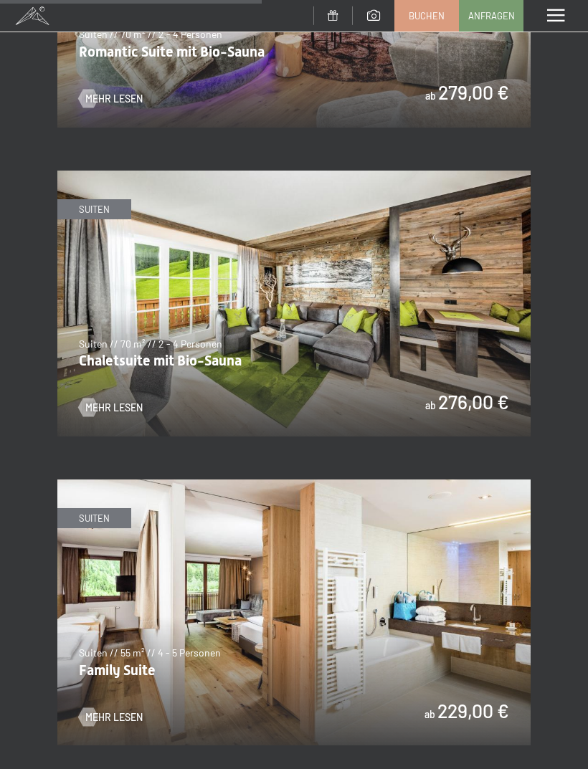
click at [474, 370] on img at bounding box center [293, 304] width 473 height 266
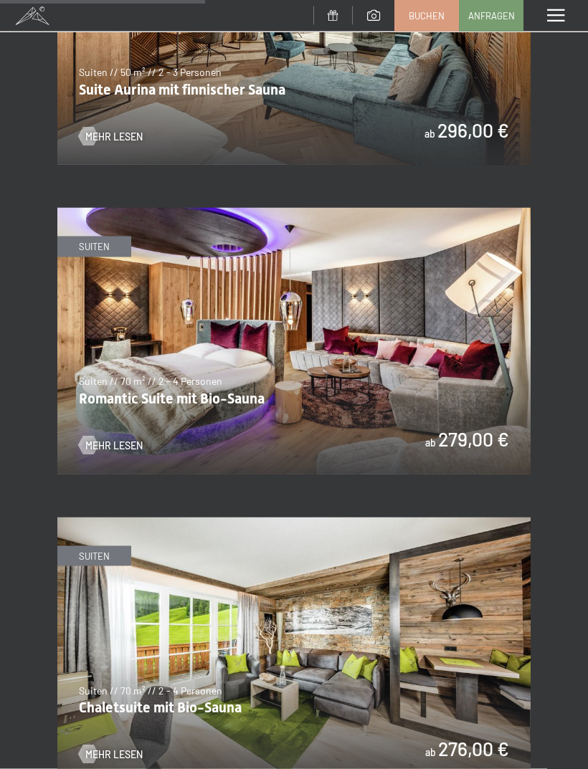
scroll to position [1179, 0]
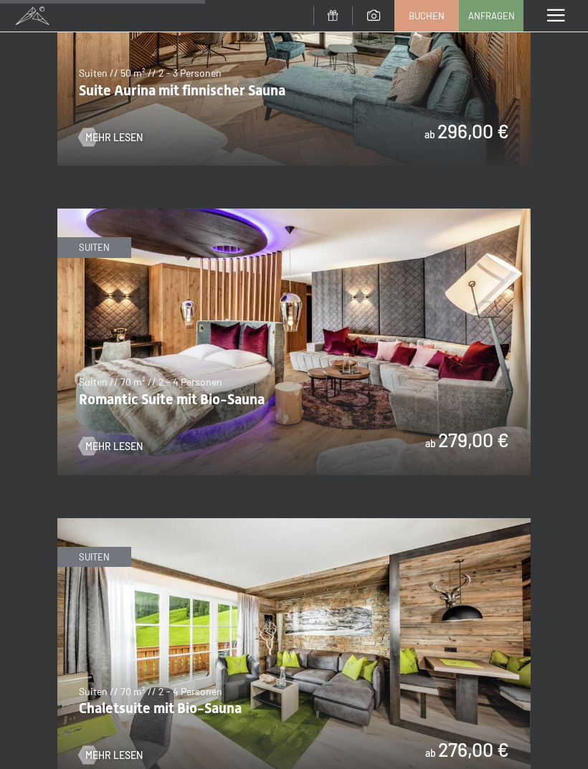
click at [474, 378] on img at bounding box center [293, 342] width 473 height 266
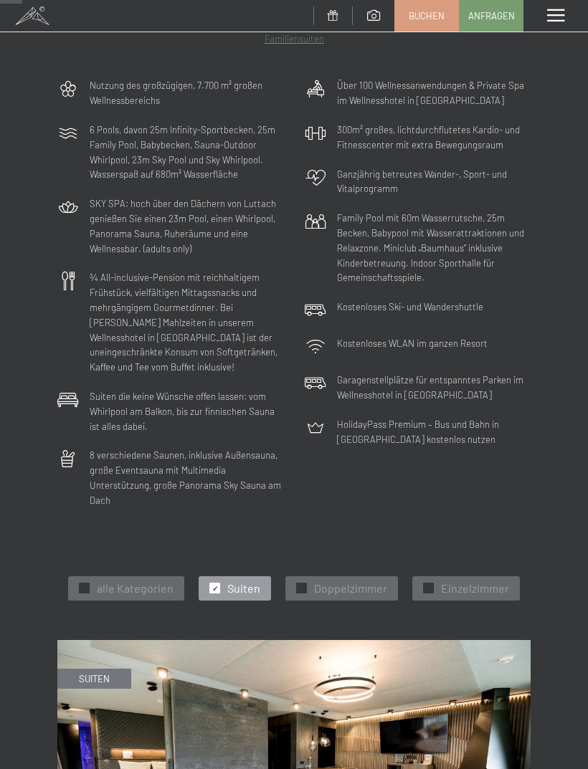
scroll to position [127, 0]
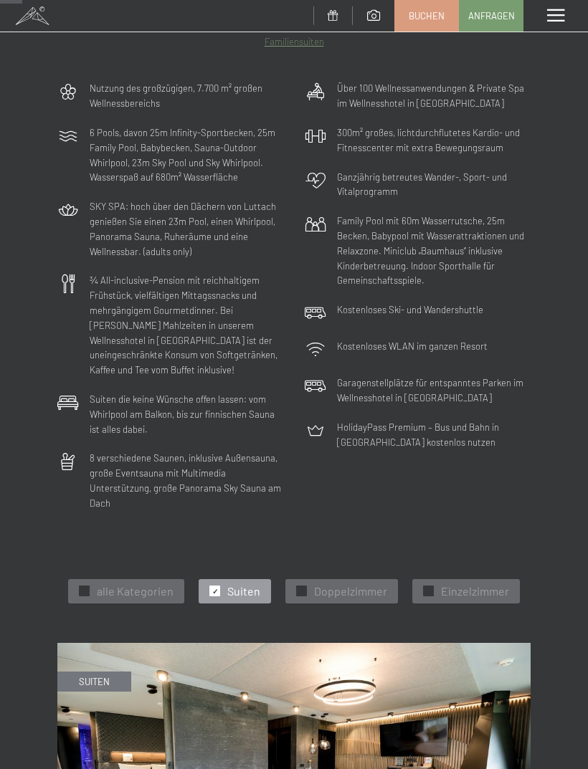
click at [211, 585] on div at bounding box center [214, 590] width 11 height 11
click at [297, 585] on div at bounding box center [301, 590] width 11 height 11
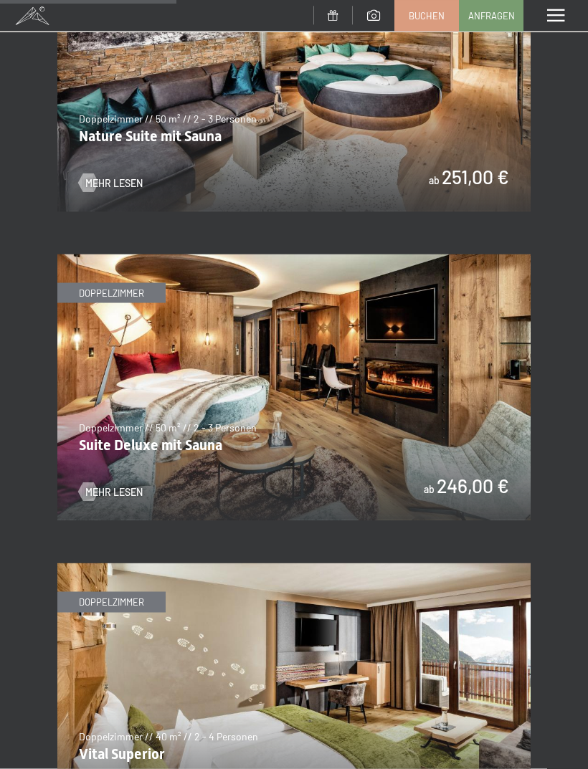
scroll to position [829, 0]
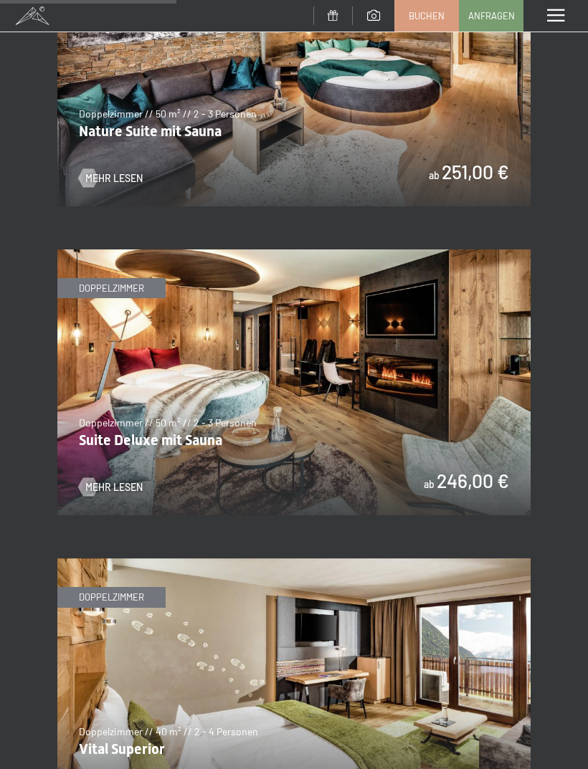
click at [404, 356] on img at bounding box center [293, 382] width 473 height 266
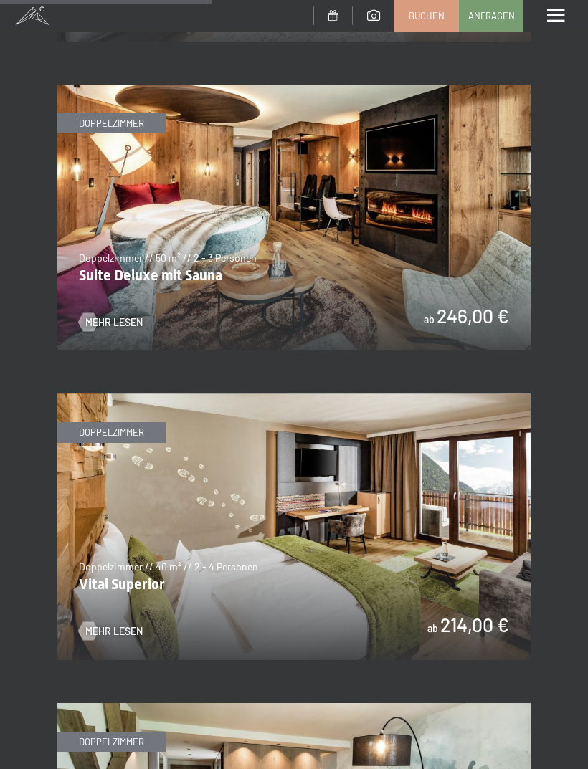
scroll to position [977, 0]
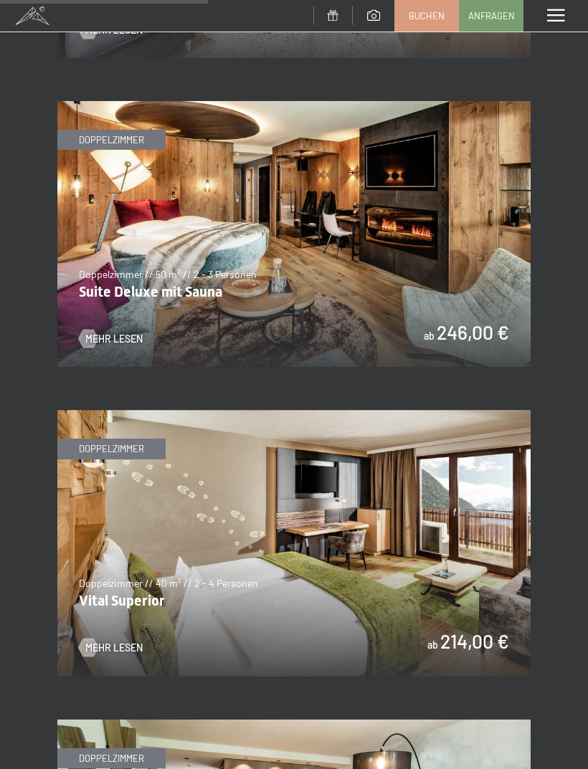
click at [482, 479] on img at bounding box center [293, 543] width 473 height 266
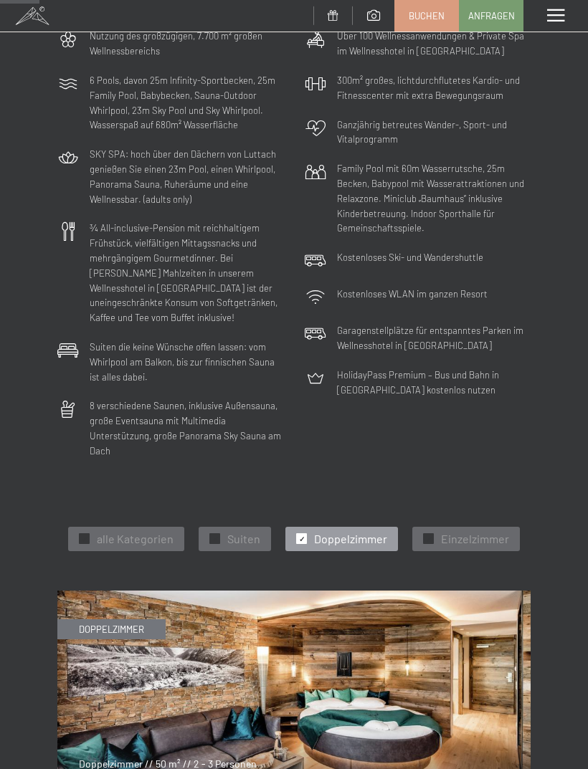
scroll to position [173, 0]
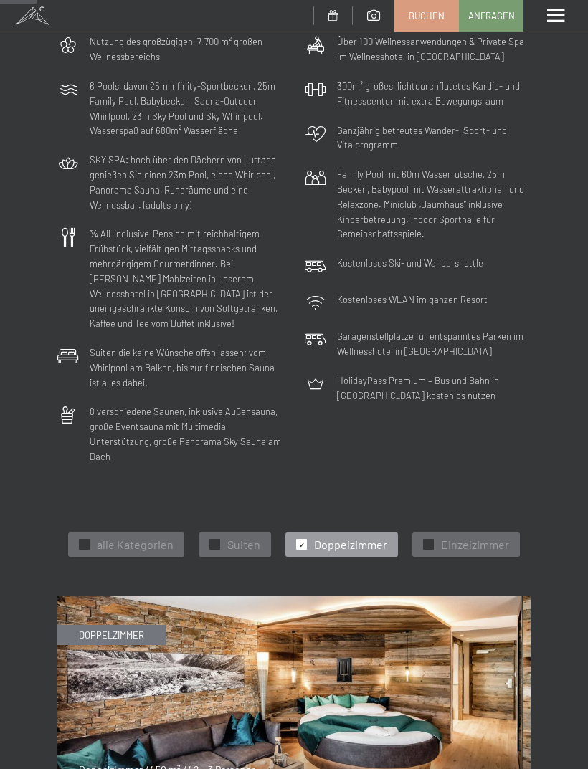
click at [298, 535] on div "✓ Doppelzimmer" at bounding box center [341, 544] width 113 height 24
click at [216, 540] on span "✓" at bounding box center [215, 545] width 6 height 10
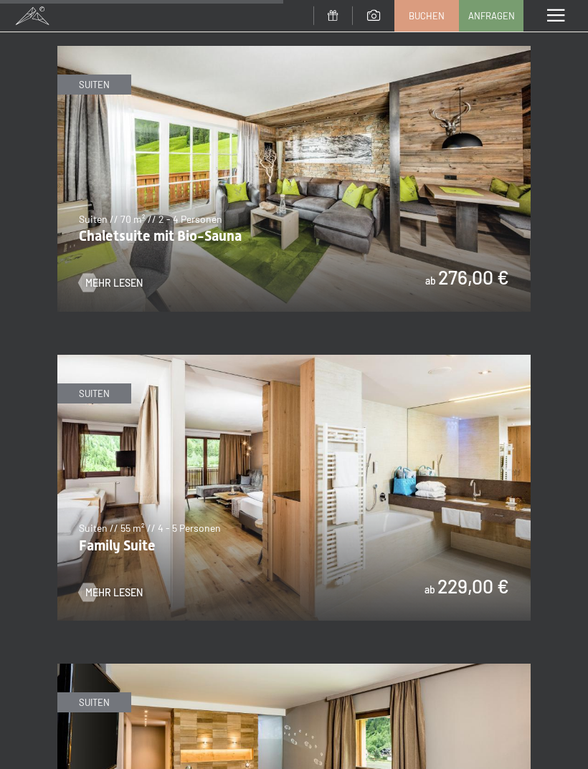
scroll to position [1652, 0]
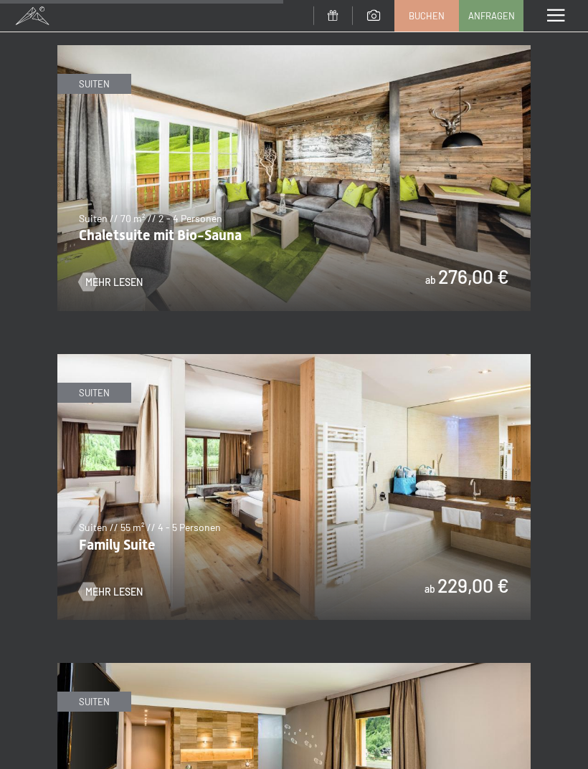
click at [482, 410] on img at bounding box center [293, 487] width 473 height 266
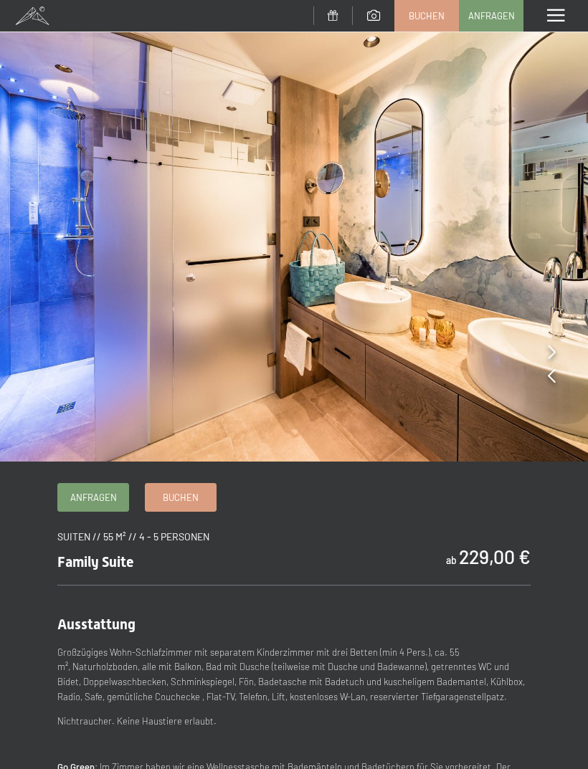
click at [553, 351] on icon at bounding box center [551, 352] width 8 height 14
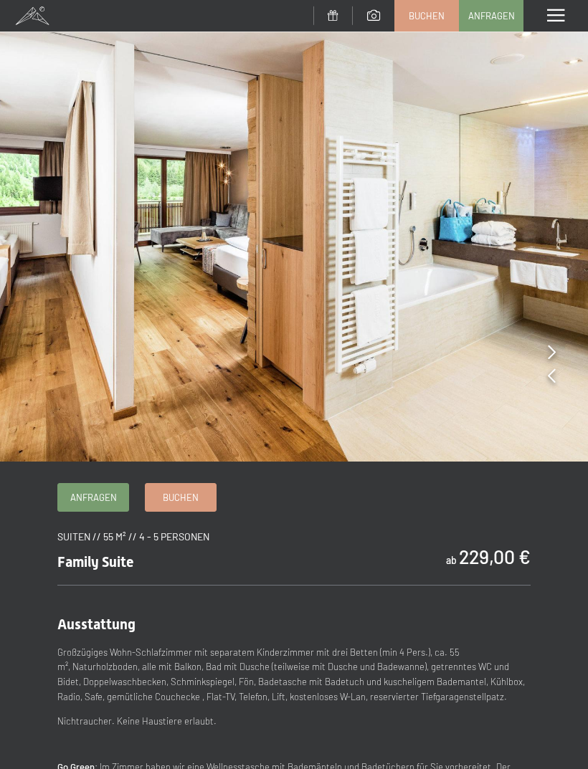
click at [553, 348] on icon at bounding box center [551, 352] width 8 height 14
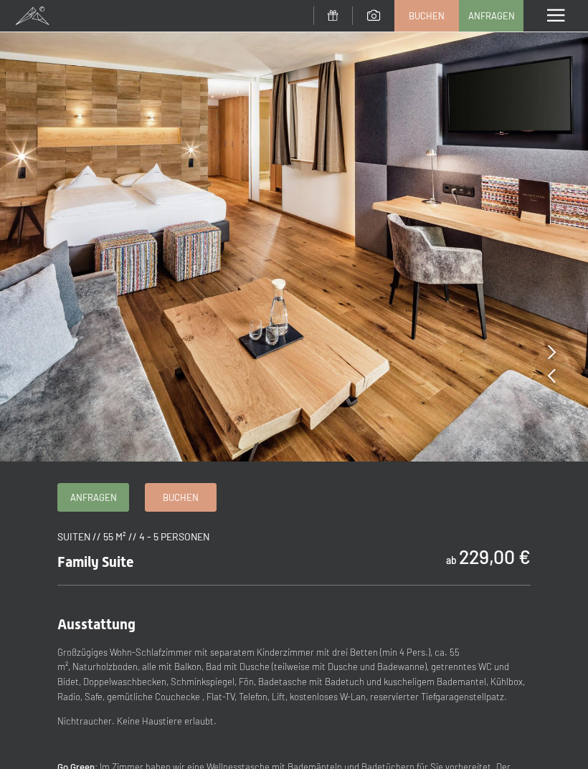
click at [550, 348] on icon at bounding box center [551, 352] width 8 height 14
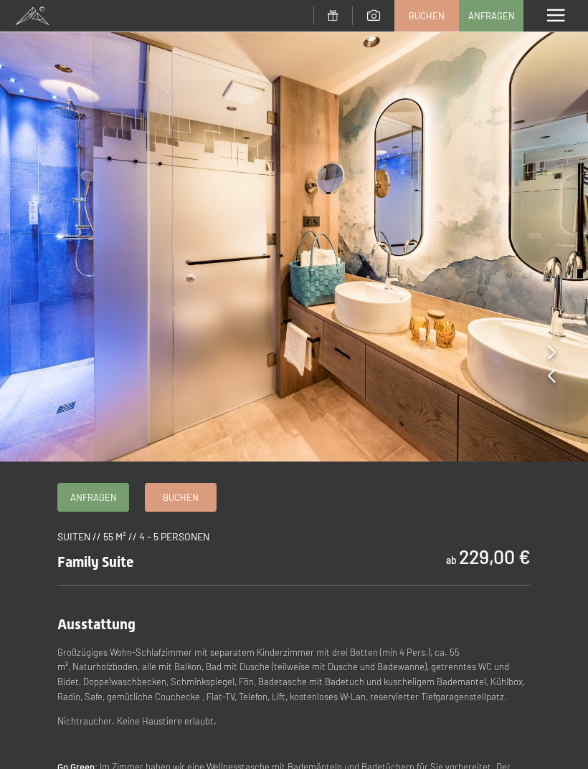
click at [547, 355] on icon at bounding box center [551, 352] width 8 height 14
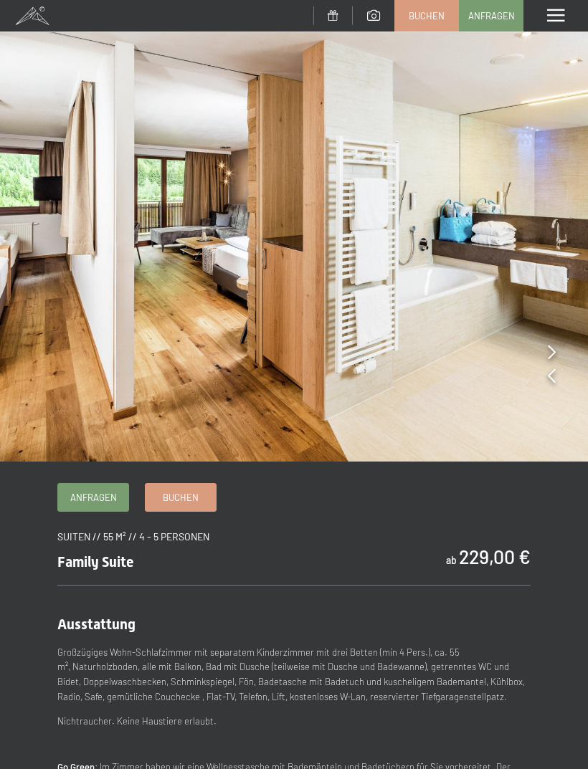
click at [548, 349] on icon at bounding box center [551, 352] width 8 height 14
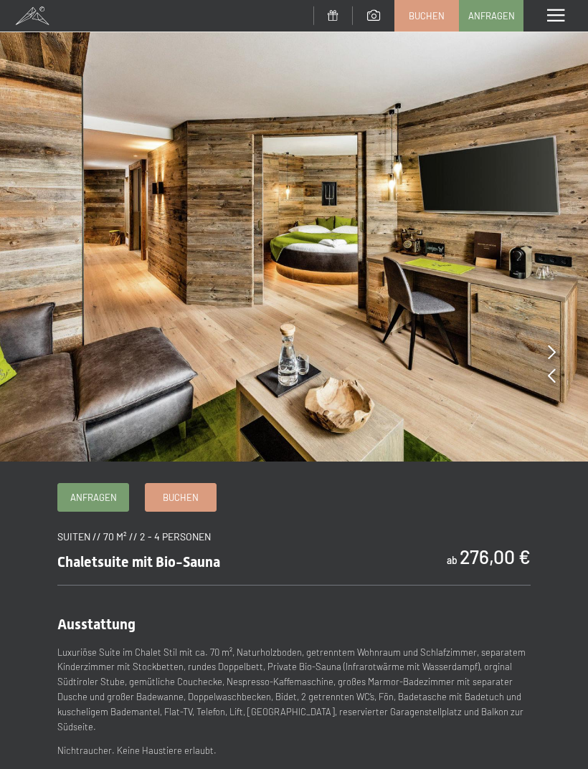
click at [543, 354] on img at bounding box center [294, 230] width 588 height 461
click at [546, 355] on img at bounding box center [294, 230] width 588 height 461
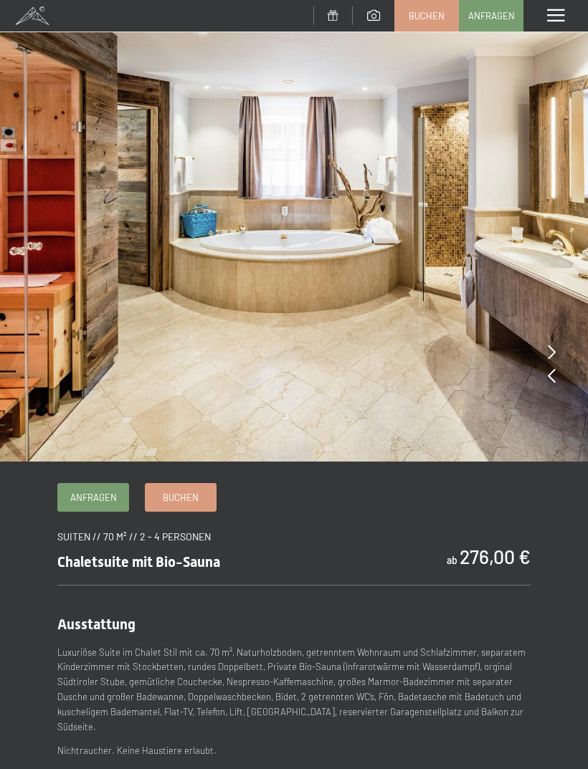
click at [545, 349] on img at bounding box center [294, 230] width 588 height 461
click at [545, 350] on img at bounding box center [294, 230] width 588 height 461
click at [550, 377] on icon at bounding box center [551, 375] width 8 height 14
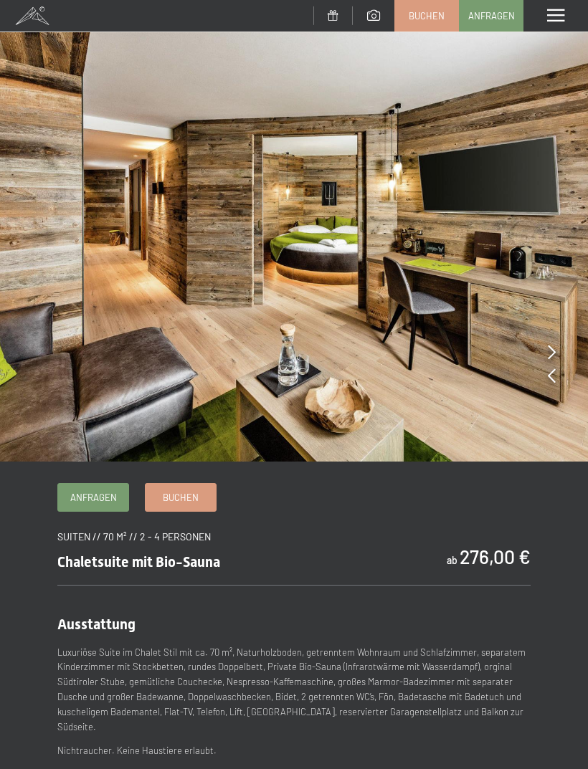
click at [542, 355] on img at bounding box center [294, 230] width 588 height 461
click at [545, 348] on img at bounding box center [294, 230] width 588 height 461
click at [505, 371] on img at bounding box center [294, 230] width 588 height 461
click at [545, 352] on img at bounding box center [294, 230] width 588 height 461
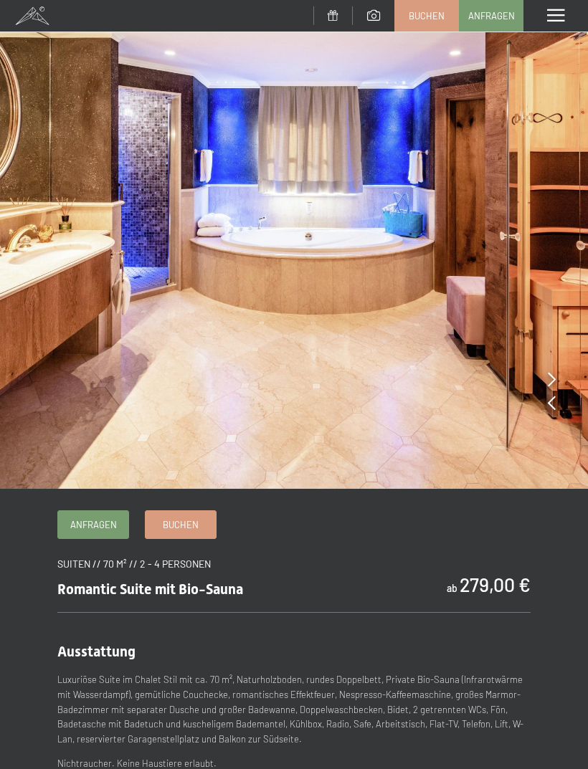
click at [549, 376] on icon at bounding box center [551, 379] width 8 height 14
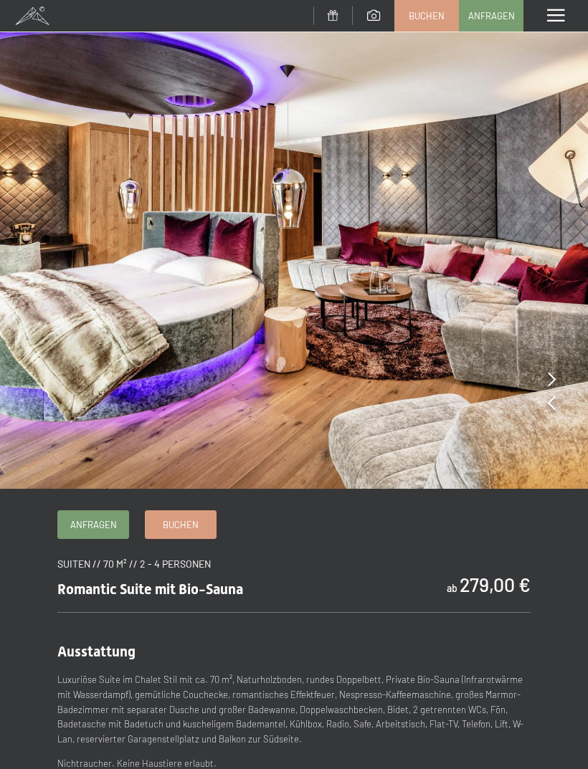
click at [550, 378] on icon at bounding box center [551, 379] width 8 height 14
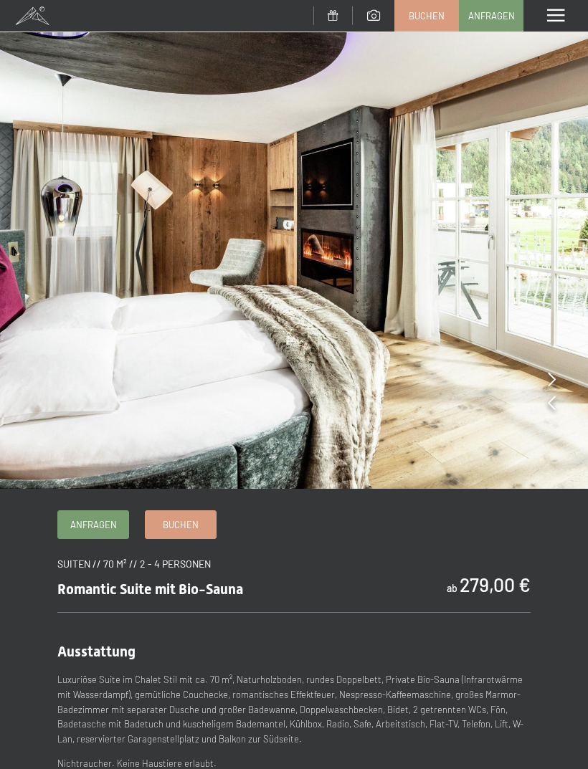
click at [546, 381] on img at bounding box center [294, 244] width 588 height 489
click at [550, 376] on icon at bounding box center [551, 379] width 8 height 14
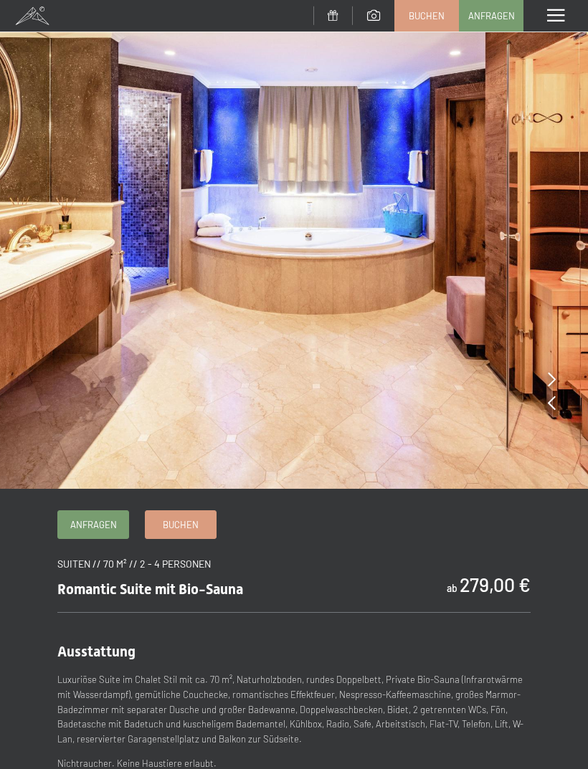
click at [549, 379] on icon at bounding box center [551, 379] width 8 height 14
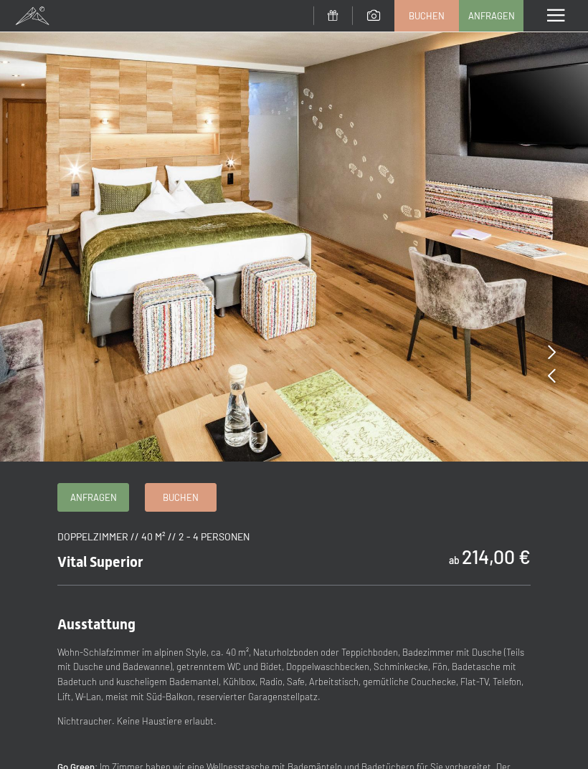
click at [549, 350] on icon at bounding box center [551, 352] width 8 height 14
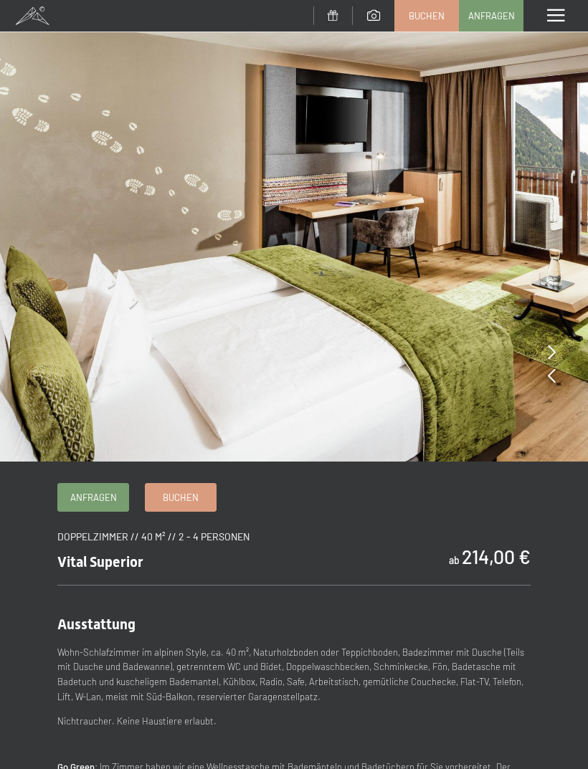
click at [553, 351] on icon at bounding box center [551, 352] width 8 height 14
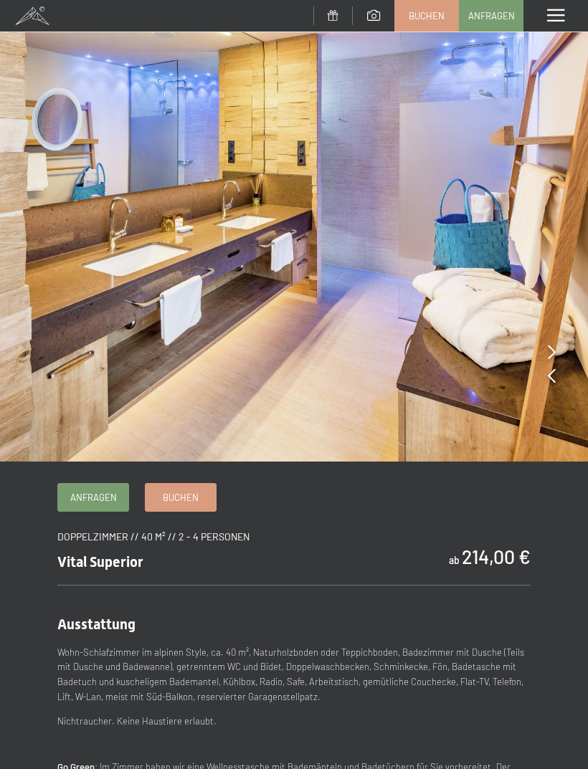
click at [547, 348] on icon at bounding box center [551, 352] width 8 height 14
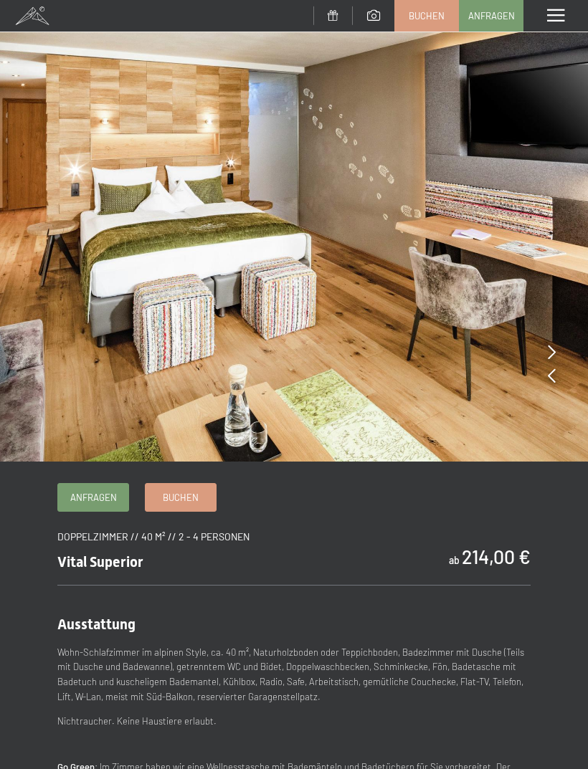
click at [546, 348] on img at bounding box center [294, 230] width 588 height 461
click at [548, 356] on icon at bounding box center [551, 352] width 8 height 14
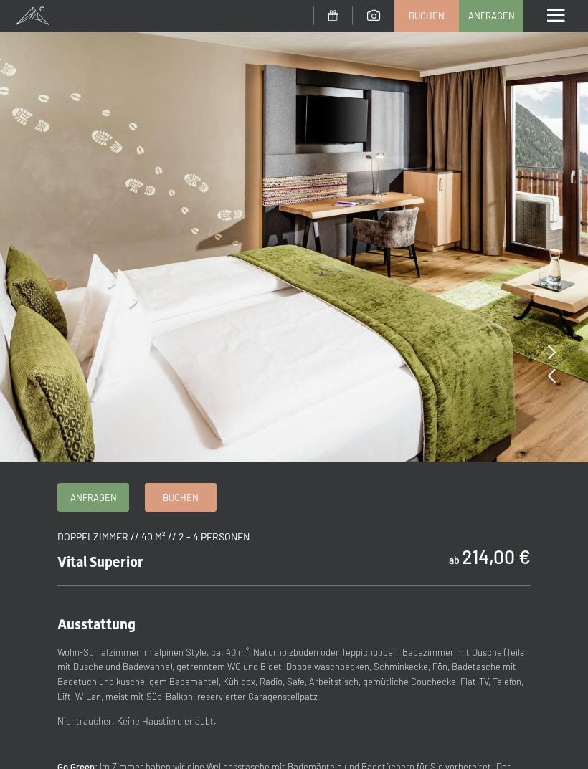
click at [553, 359] on icon at bounding box center [551, 352] width 8 height 14
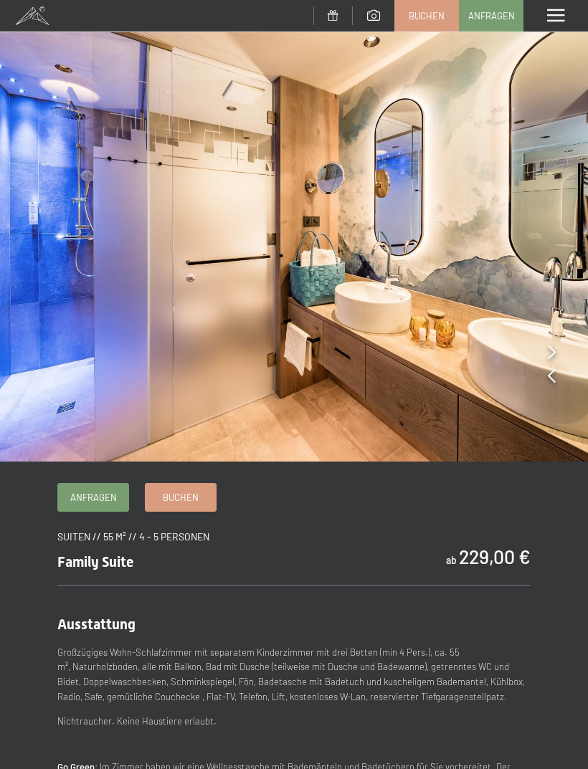
click at [547, 351] on icon at bounding box center [551, 352] width 8 height 14
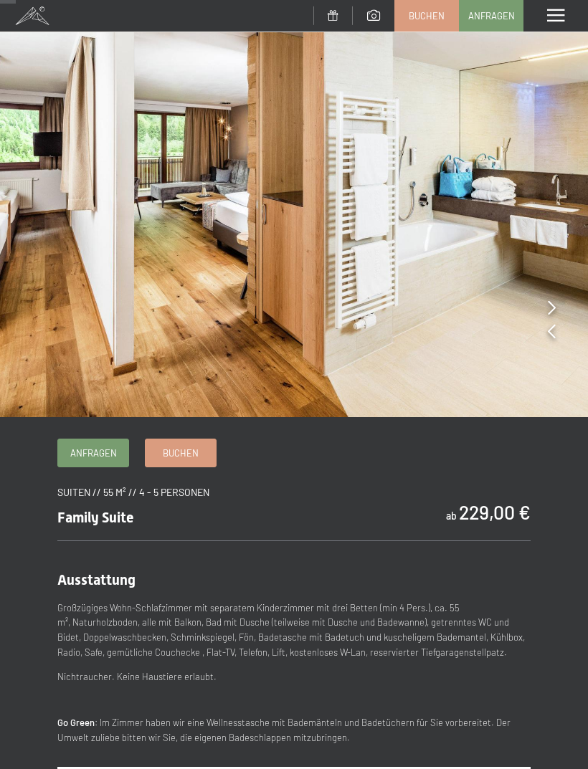
scroll to position [45, 0]
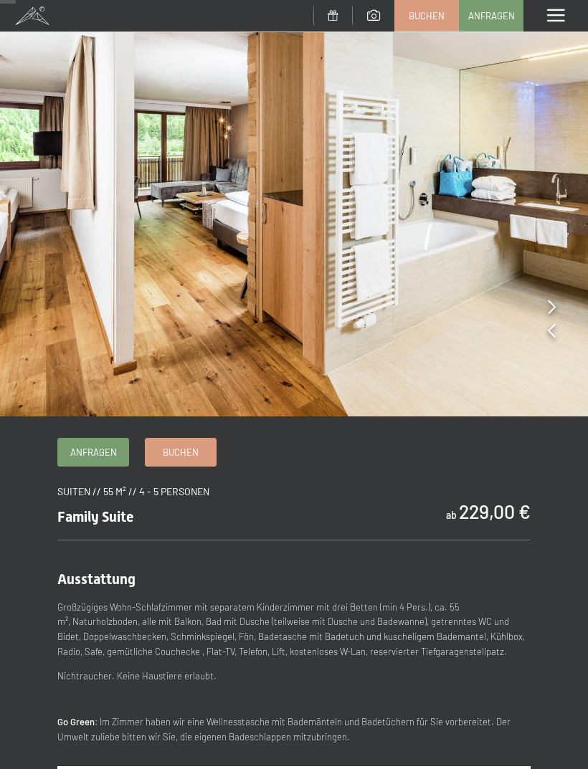
click at [546, 305] on img at bounding box center [294, 185] width 588 height 461
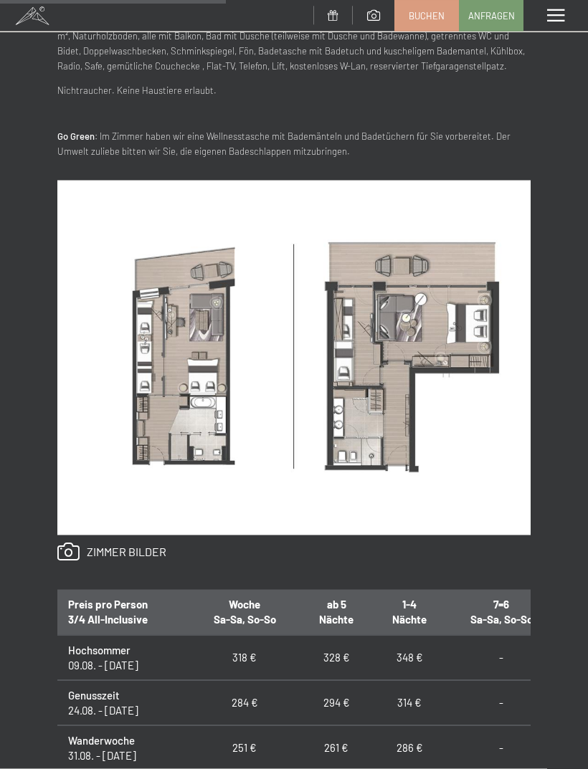
scroll to position [633, 0]
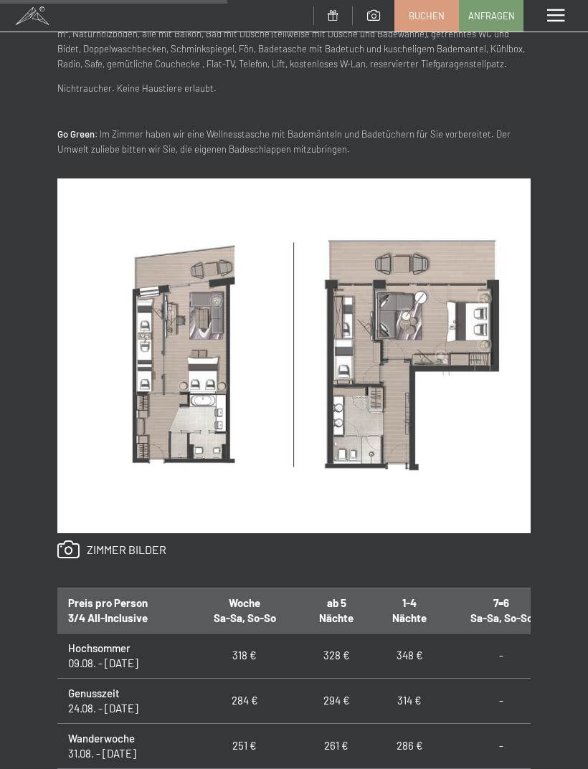
click at [135, 552] on link at bounding box center [111, 549] width 109 height 19
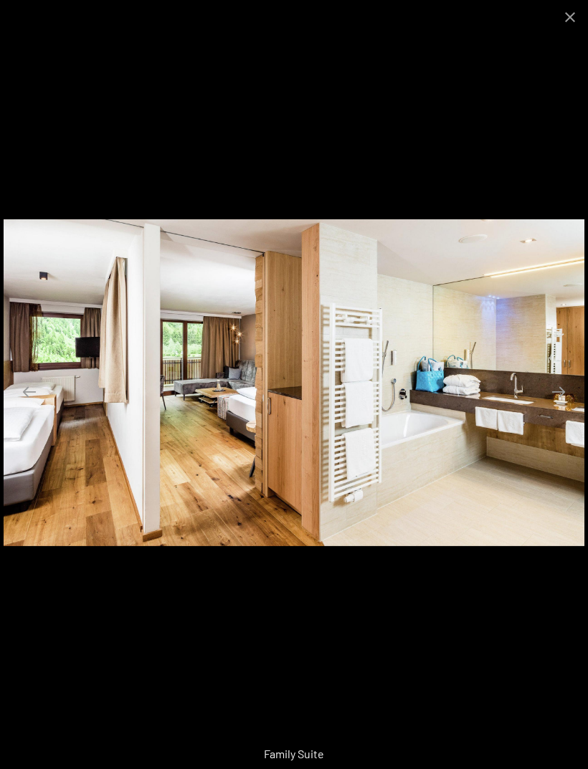
click at [561, 406] on button "Next slide" at bounding box center [558, 392] width 30 height 28
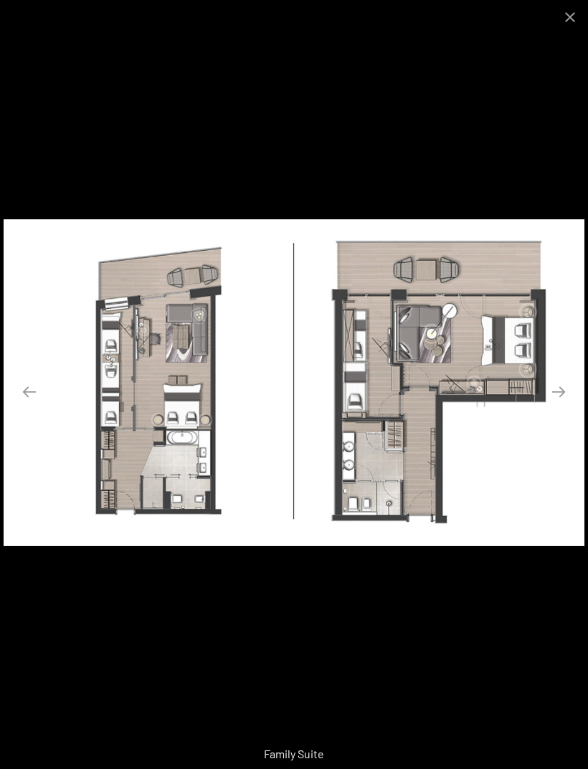
click at [560, 406] on button "Next slide" at bounding box center [558, 392] width 30 height 28
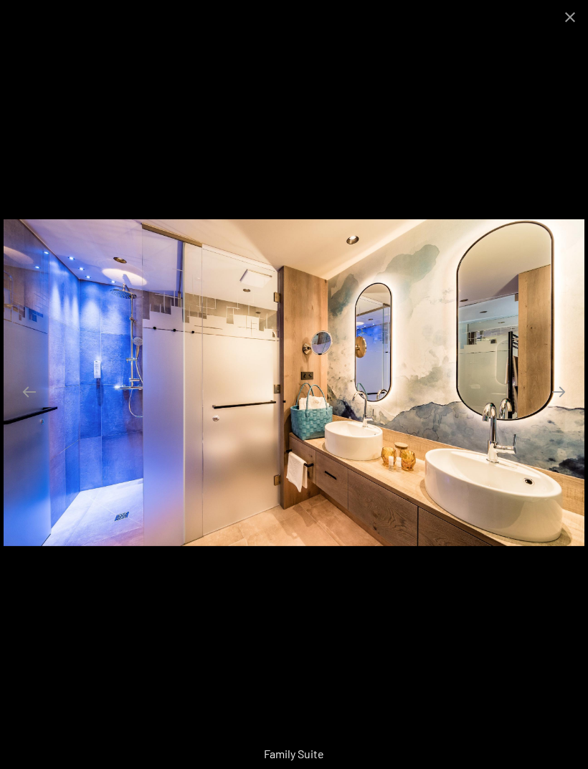
click at [559, 406] on button "Next slide" at bounding box center [558, 392] width 30 height 28
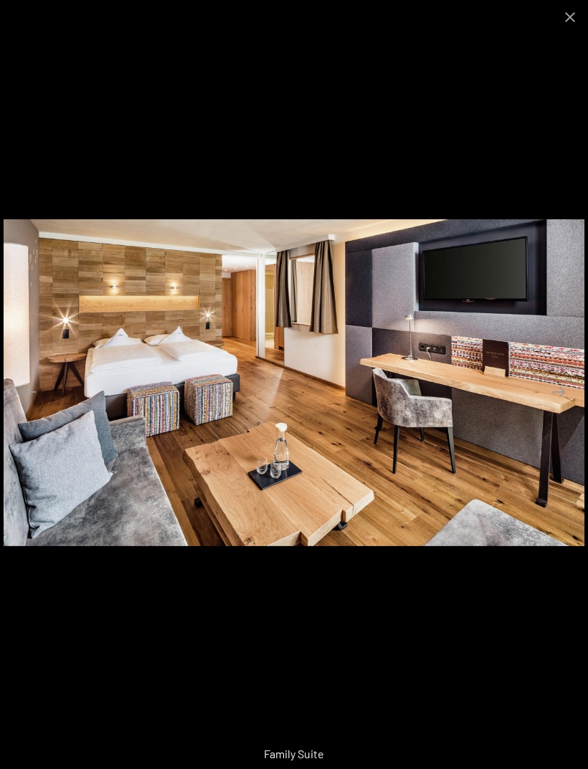
click at [558, 406] on button "Next slide" at bounding box center [558, 392] width 30 height 28
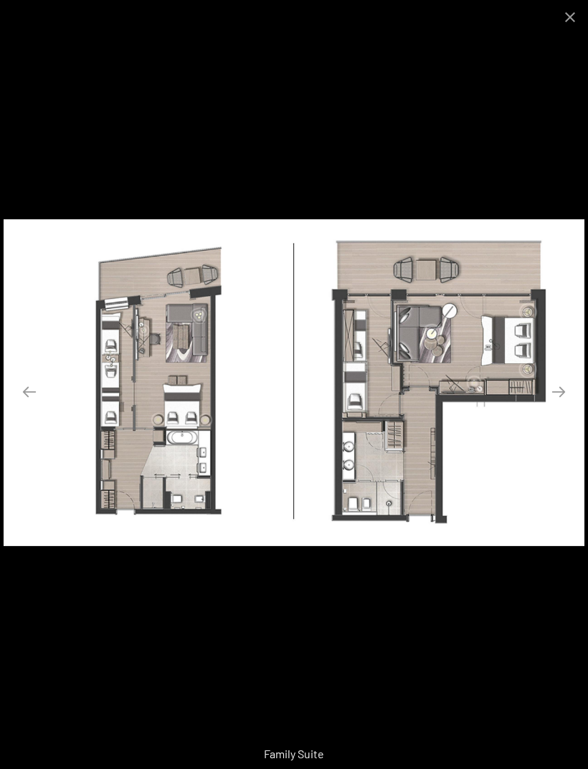
click at [565, 406] on button "Next slide" at bounding box center [558, 392] width 30 height 28
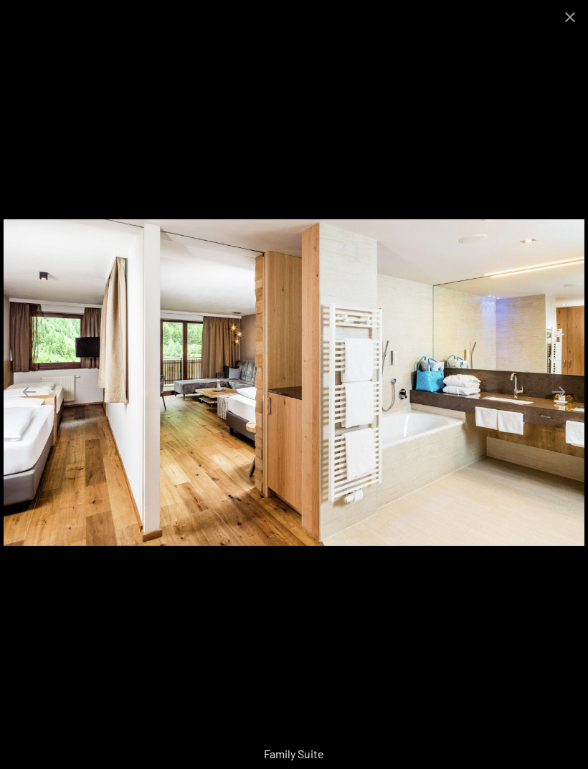
click at [561, 406] on button "Next slide" at bounding box center [558, 392] width 30 height 28
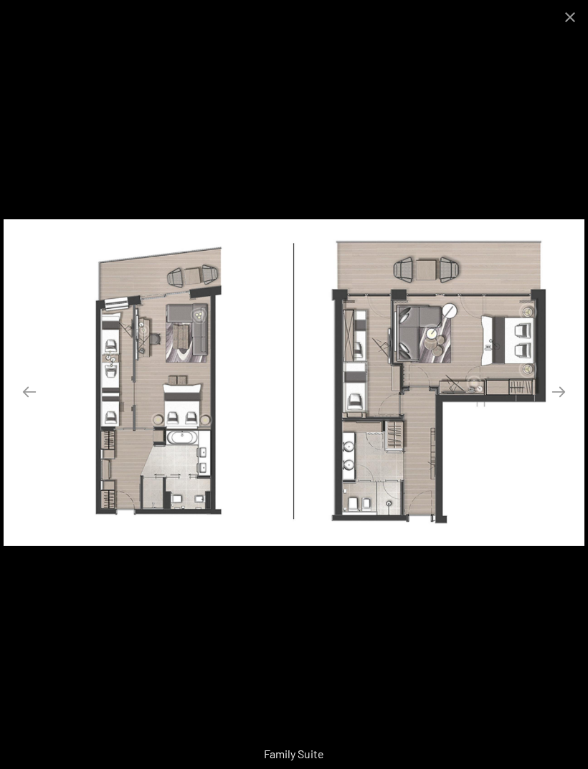
click at [560, 406] on button "Next slide" at bounding box center [558, 392] width 30 height 28
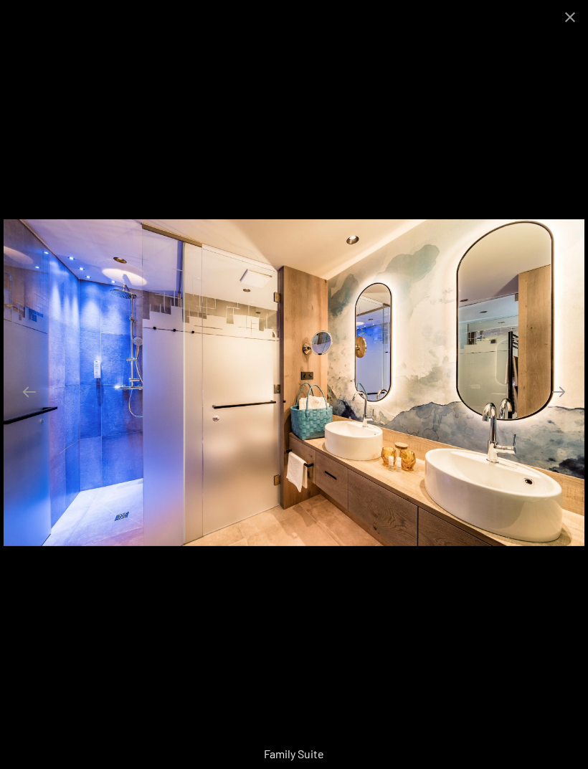
click at [558, 406] on button "Next slide" at bounding box center [558, 392] width 30 height 28
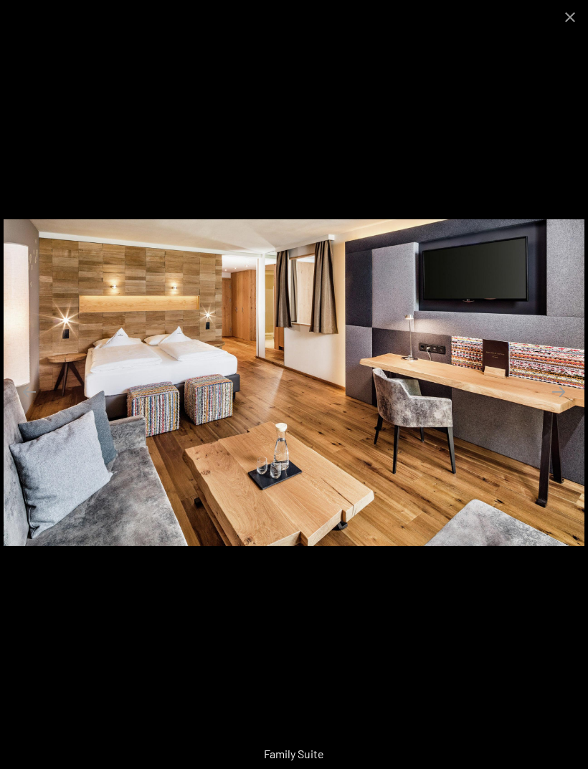
click at [558, 406] on button "Next slide" at bounding box center [558, 392] width 30 height 28
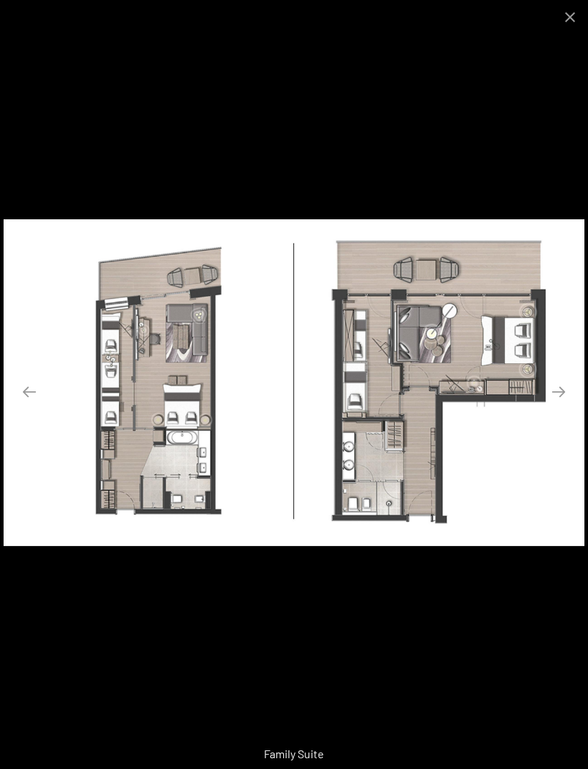
click at [559, 406] on button "Next slide" at bounding box center [558, 392] width 30 height 28
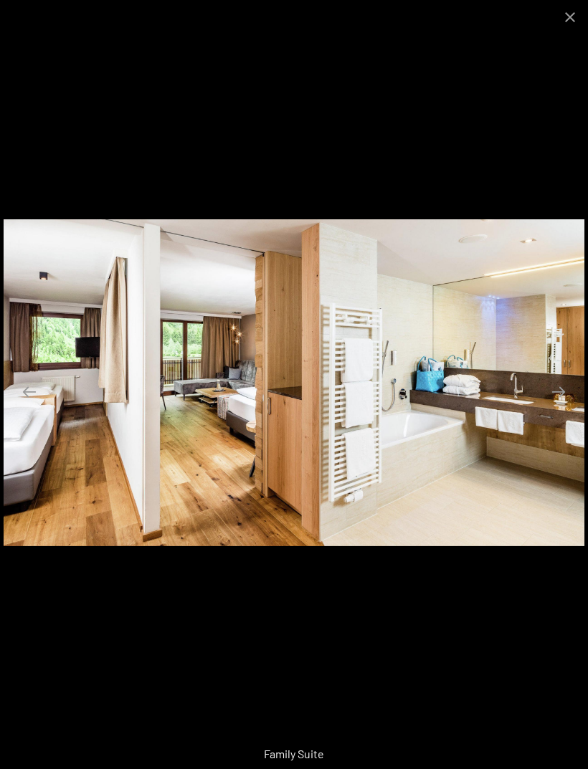
click at [563, 25] on button "Close gallery" at bounding box center [570, 17] width 36 height 34
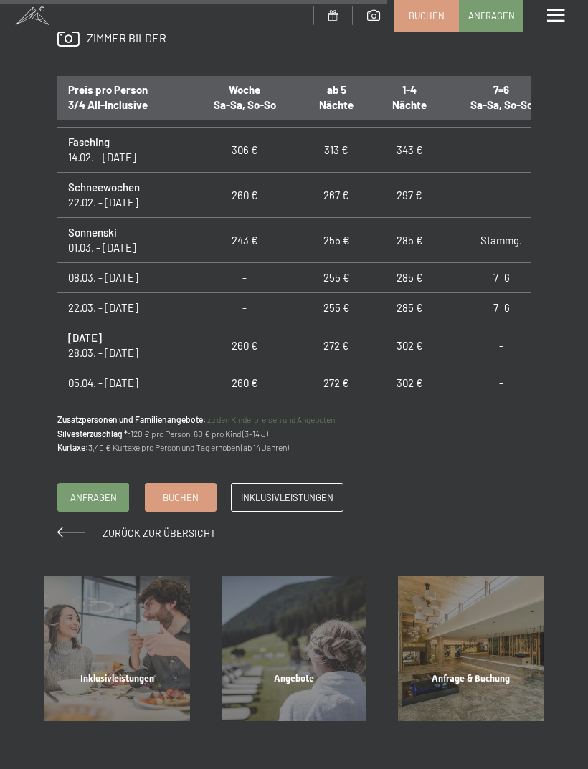
scroll to position [1172, 0]
click at [300, 490] on span "Inklusivleistungen" at bounding box center [287, 496] width 92 height 13
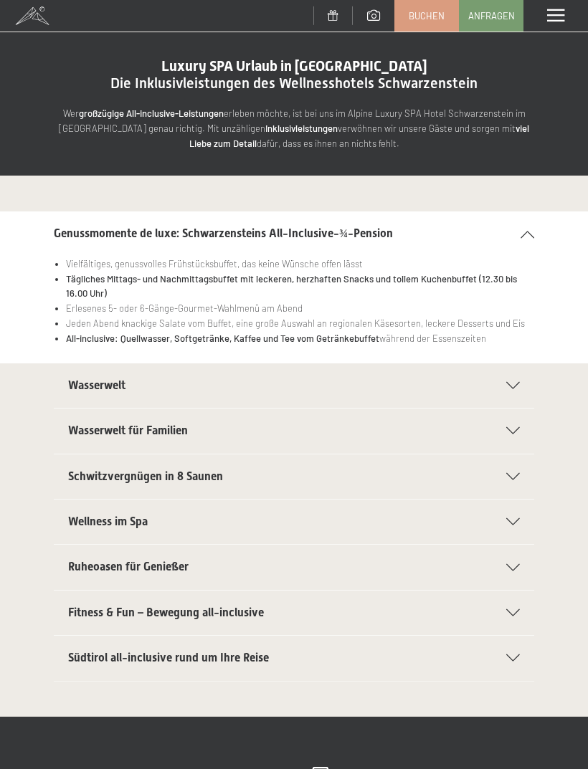
scroll to position [37, 0]
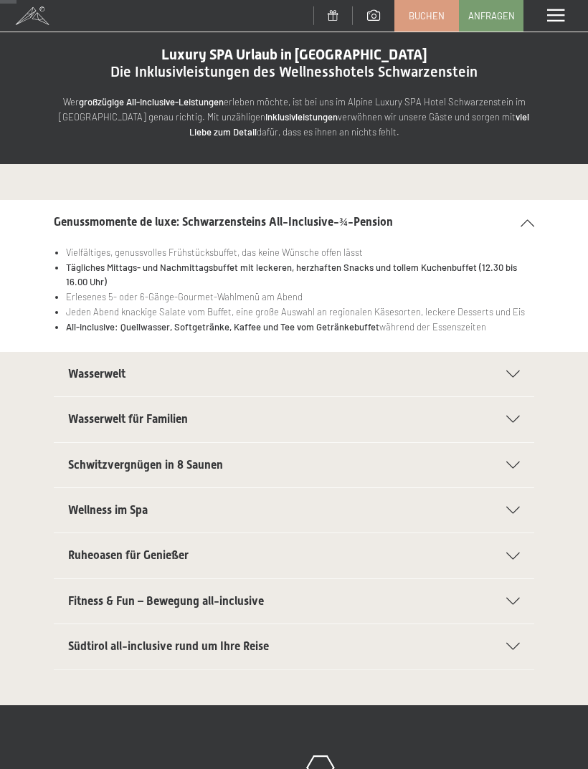
click at [519, 393] on div "Wasserwelt" at bounding box center [293, 374] width 451 height 44
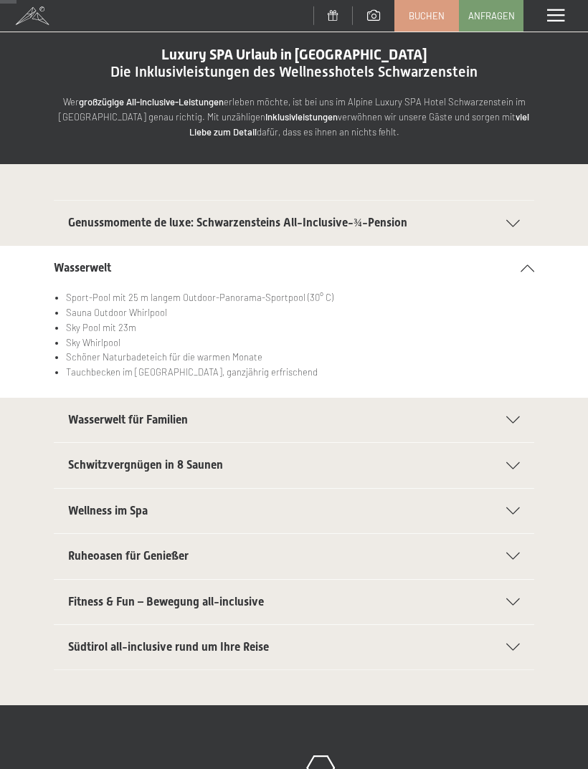
click at [514, 418] on icon at bounding box center [513, 419] width 14 height 7
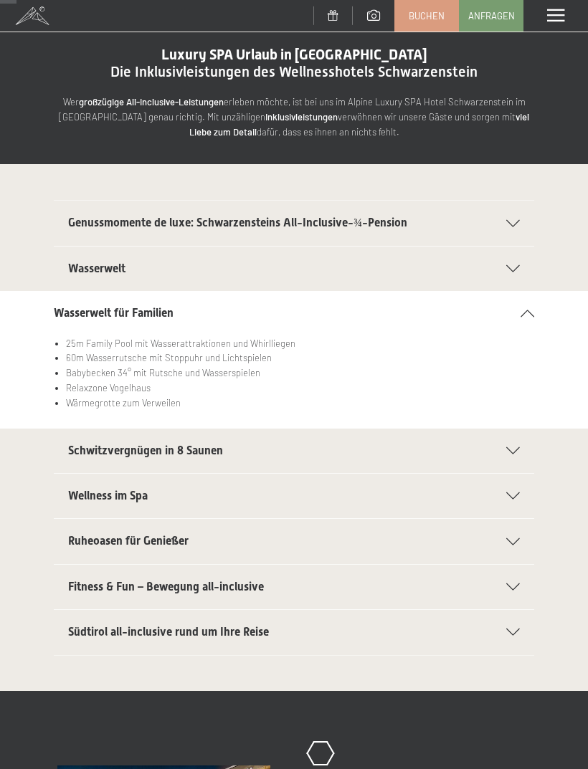
click at [531, 310] on icon at bounding box center [527, 313] width 14 height 7
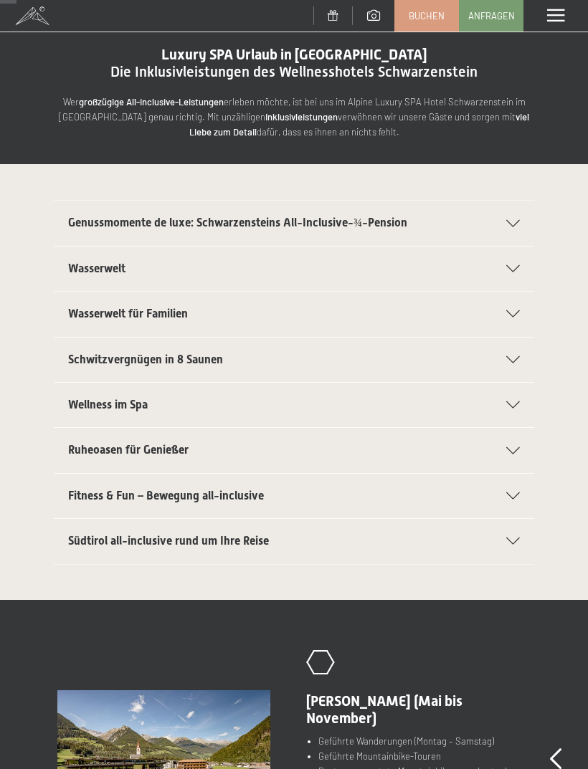
click at [513, 310] on icon at bounding box center [513, 313] width 14 height 7
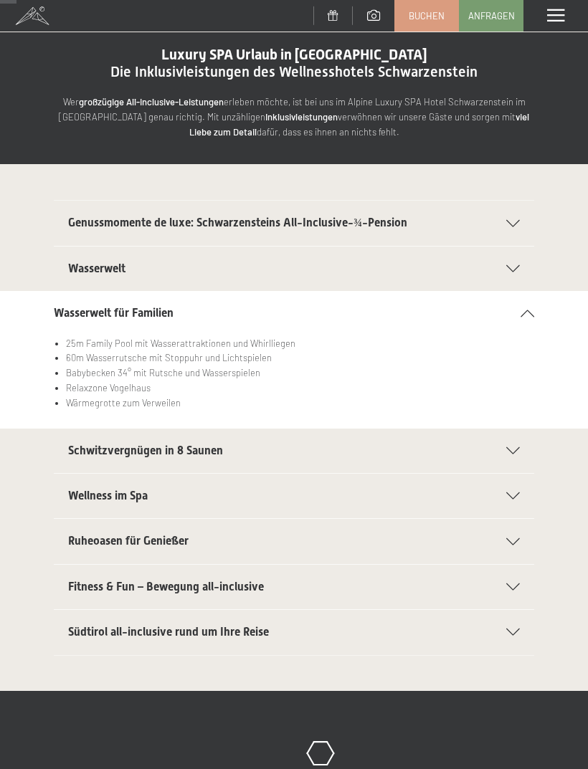
click at [529, 310] on icon at bounding box center [527, 313] width 14 height 7
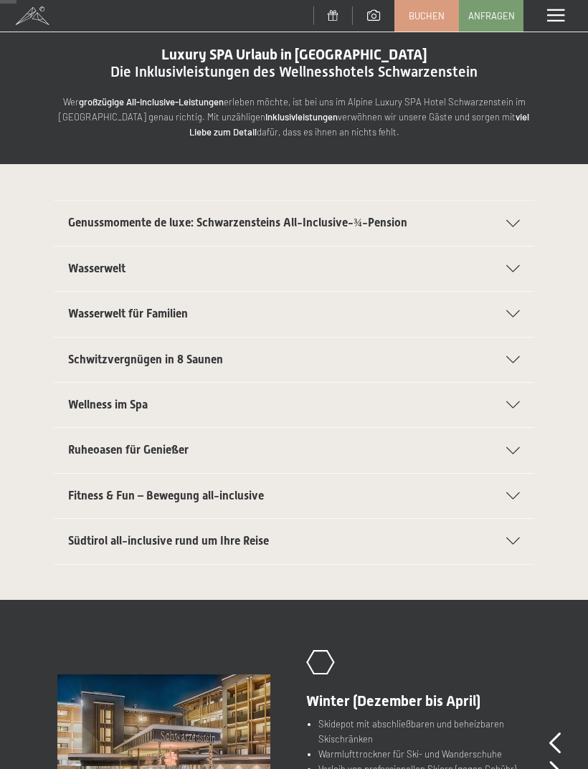
click at [520, 537] on icon at bounding box center [513, 540] width 14 height 7
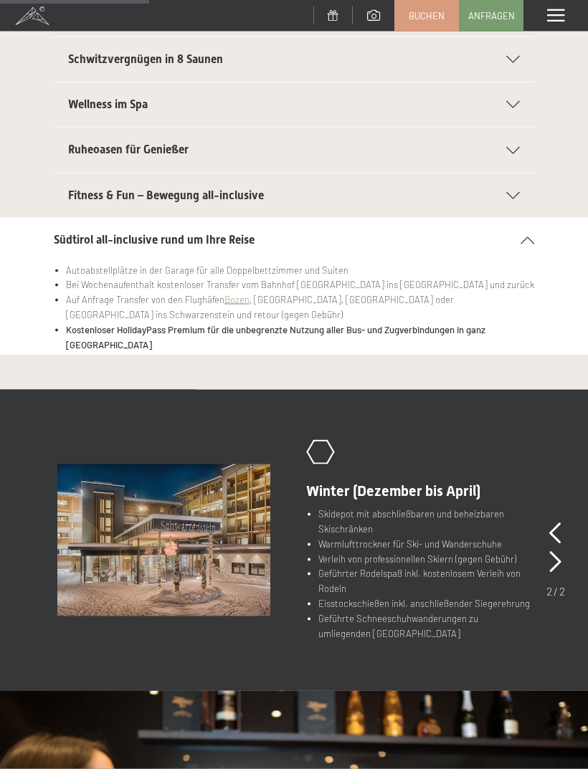
scroll to position [332, 0]
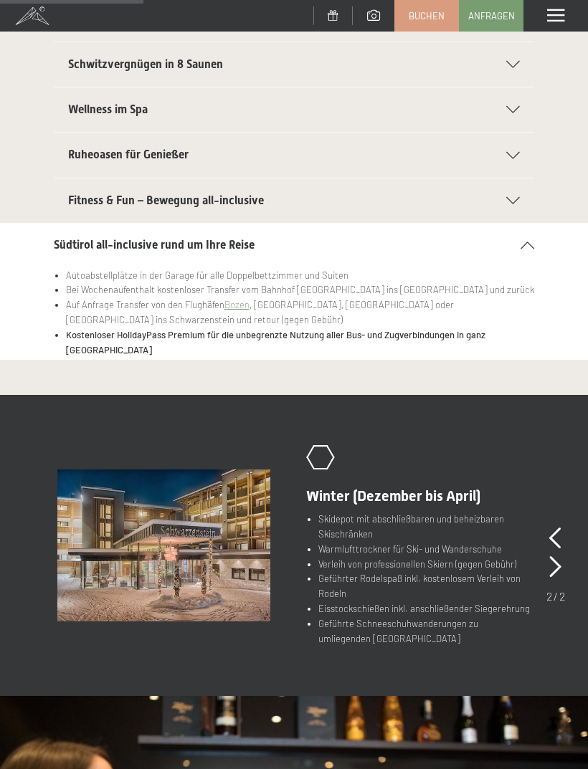
click at [530, 241] on icon at bounding box center [527, 244] width 14 height 7
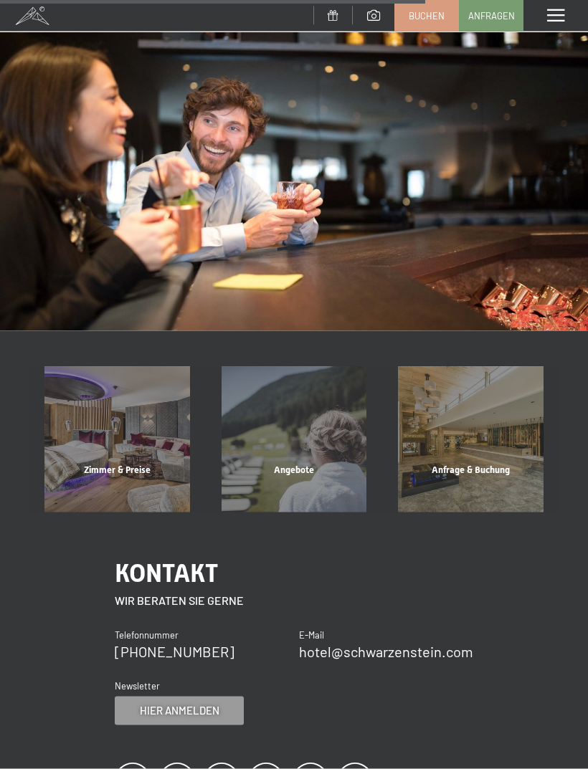
scroll to position [970, 0]
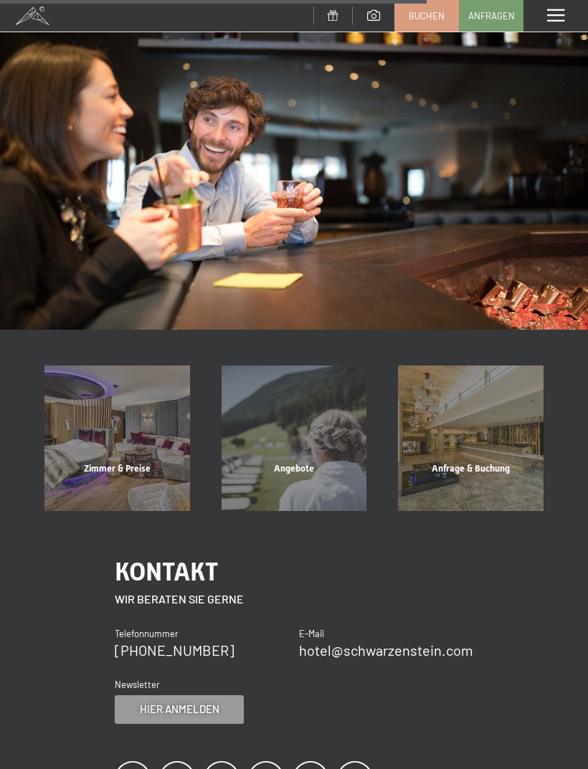
click at [297, 462] on div "Angebote" at bounding box center [294, 486] width 177 height 49
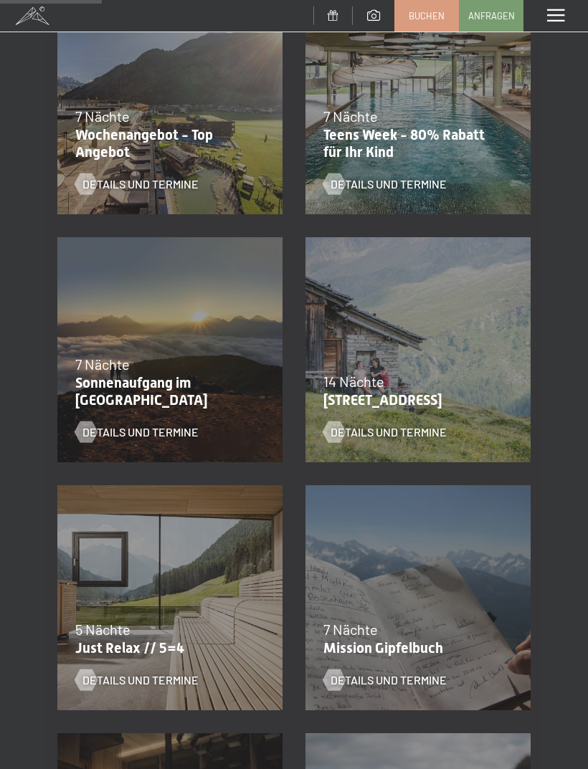
scroll to position [350, 0]
click at [423, 186] on span "Details und Termine" at bounding box center [388, 184] width 116 height 16
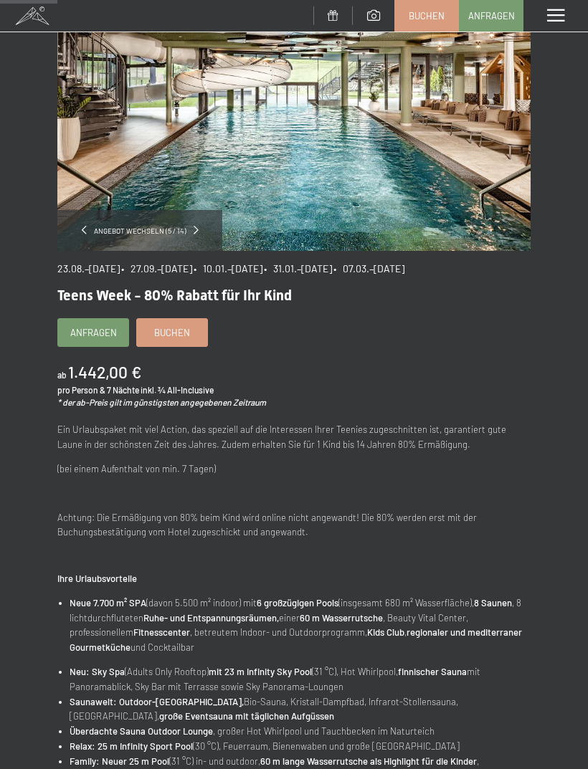
scroll to position [110, 0]
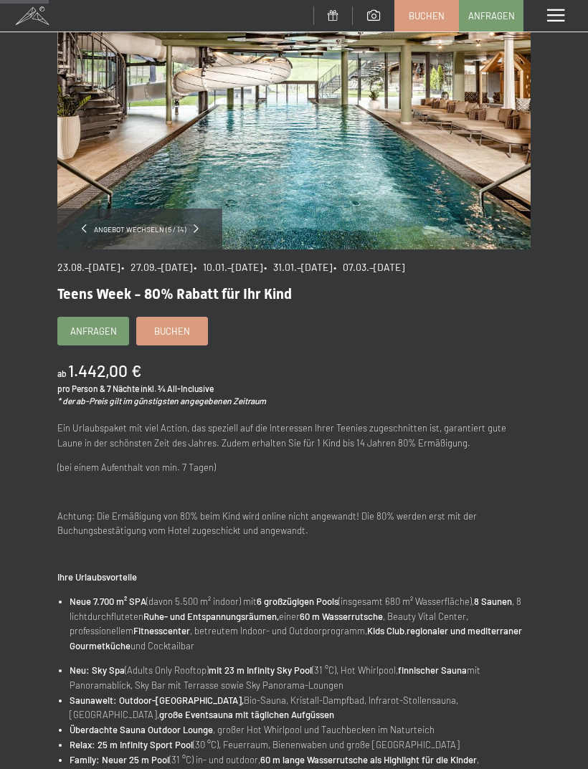
click at [102, 338] on link "Anfragen" at bounding box center [93, 330] width 70 height 27
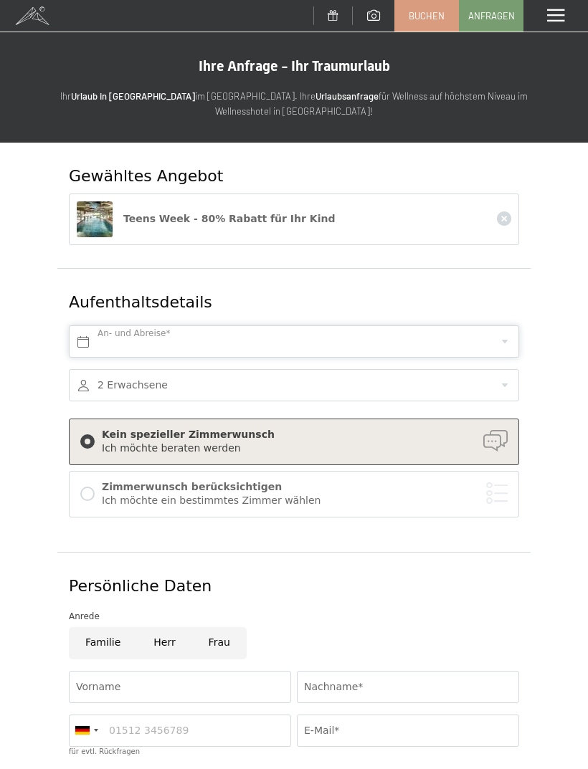
click at [503, 336] on input "text" at bounding box center [294, 341] width 450 height 32
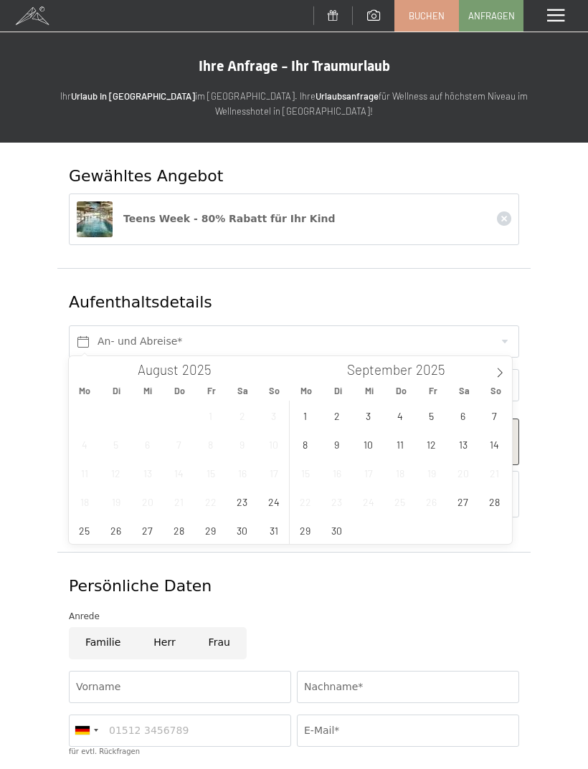
click at [498, 368] on icon at bounding box center [499, 373] width 10 height 10
click at [497, 375] on icon at bounding box center [499, 373] width 10 height 10
click at [496, 375] on icon at bounding box center [499, 373] width 10 height 10
click at [494, 372] on icon at bounding box center [499, 373] width 10 height 10
type input "2026"
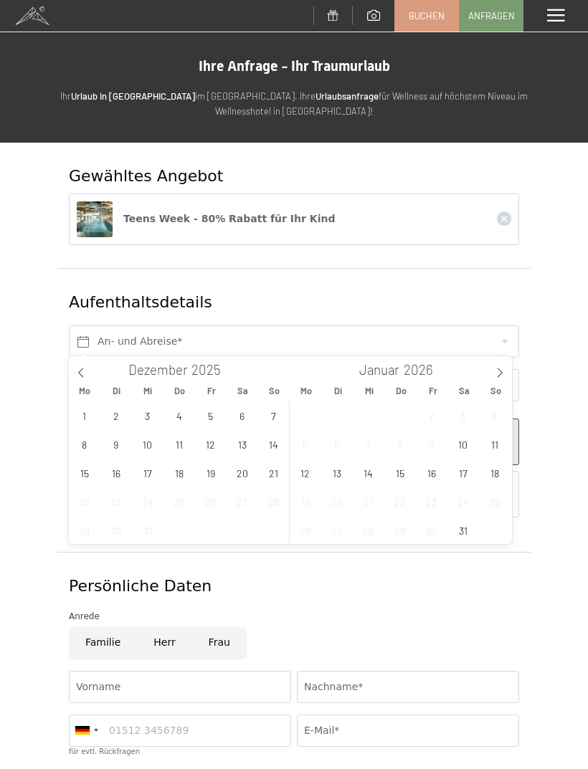
click at [494, 373] on span at bounding box center [499, 368] width 24 height 24
type input "2026"
click at [494, 371] on span at bounding box center [499, 368] width 24 height 24
click at [495, 373] on icon at bounding box center [499, 373] width 10 height 10
click at [494, 368] on icon at bounding box center [499, 373] width 10 height 10
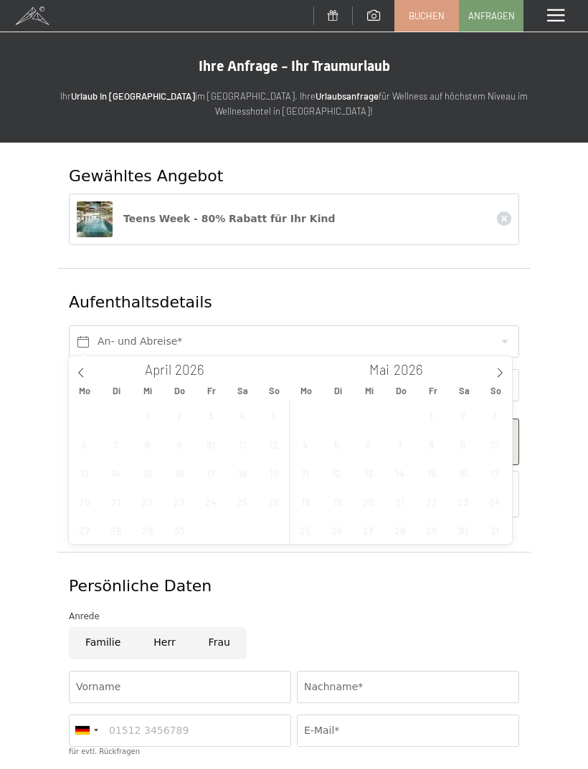
click at [496, 365] on span at bounding box center [499, 368] width 24 height 24
click at [497, 370] on icon at bounding box center [499, 373] width 10 height 10
click at [499, 375] on icon at bounding box center [499, 373] width 10 height 10
click at [354, 536] on div "27 28 29 30 31 1 2 3 4 5 6 7 8 9 10 11 12 13 14 15 16 17 18 19 20 21 22 23 24 2…" at bounding box center [400, 487] width 221 height 172
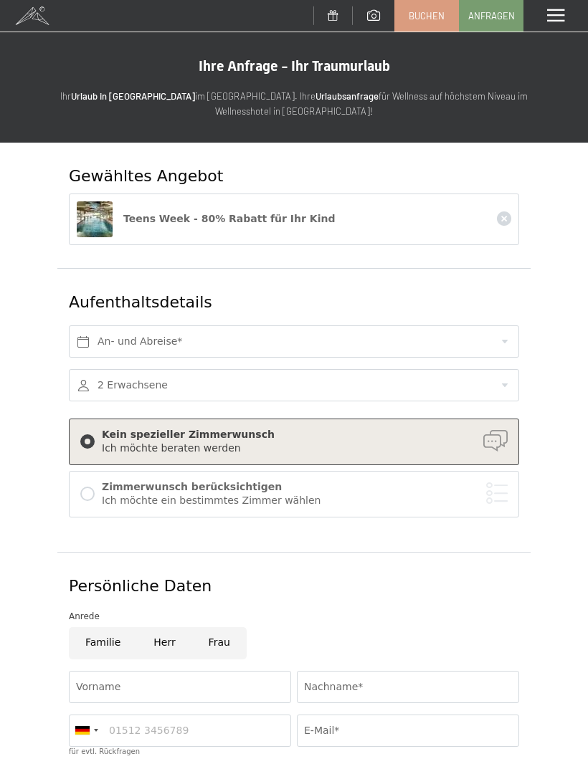
click at [502, 214] on icon at bounding box center [504, 218] width 14 height 14
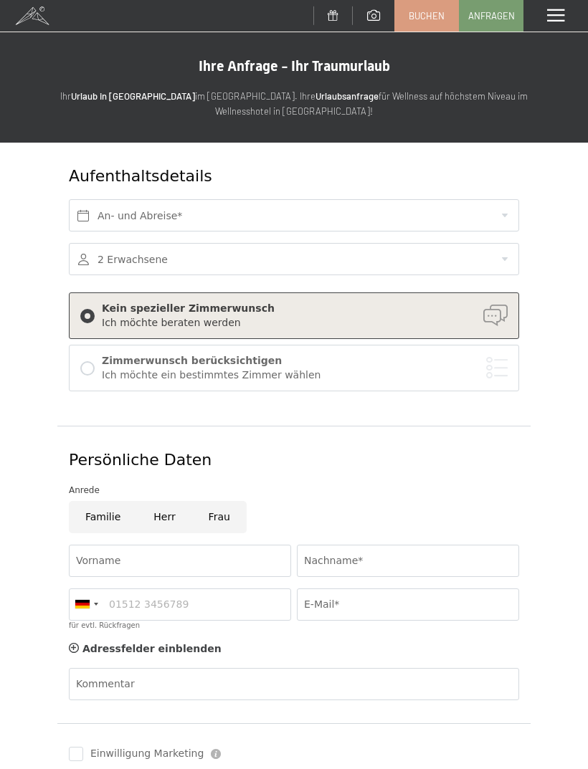
click at [86, 369] on div at bounding box center [87, 368] width 14 height 14
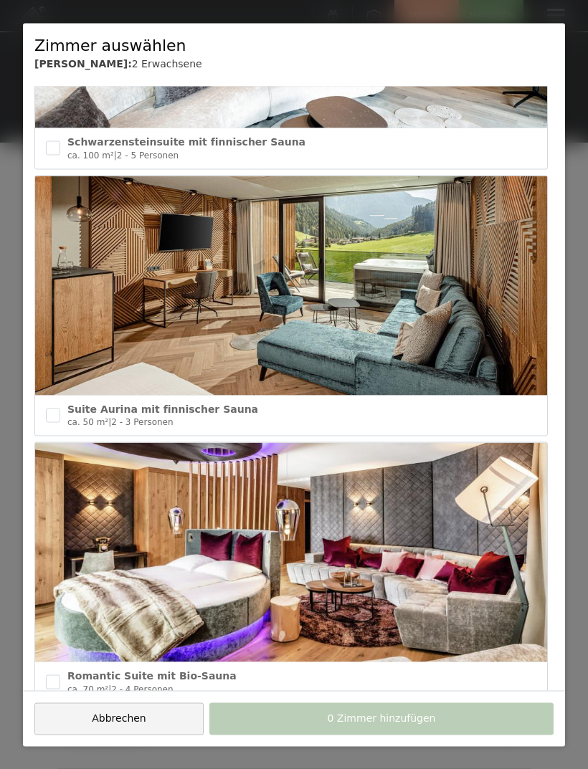
scroll to position [217, 0]
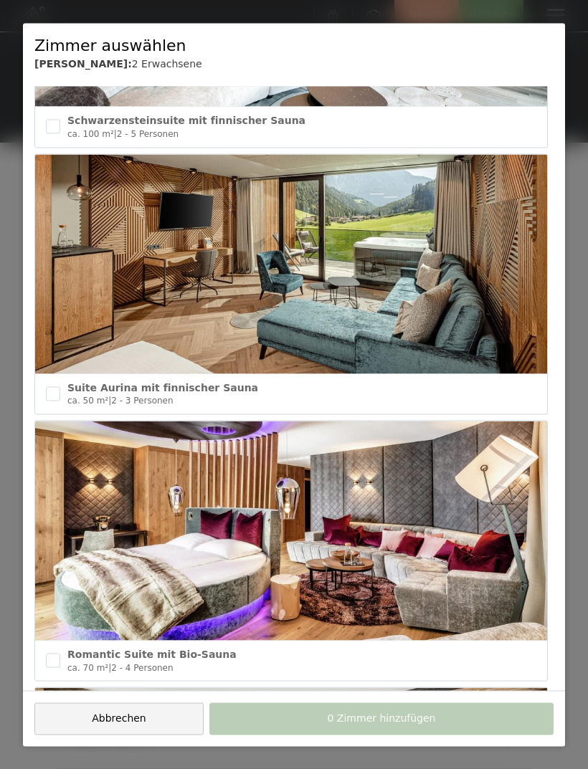
click at [140, 724] on span "Abbrechen" at bounding box center [119, 719] width 54 height 14
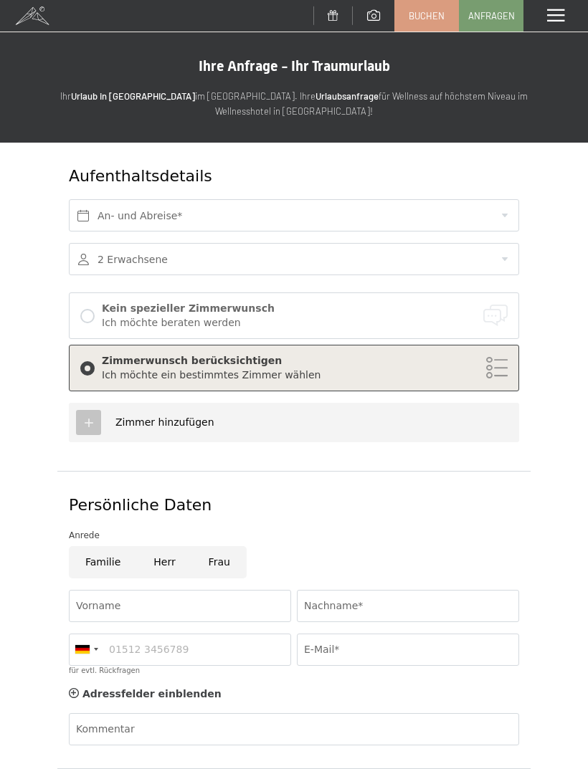
click at [504, 262] on div at bounding box center [294, 259] width 450 height 32
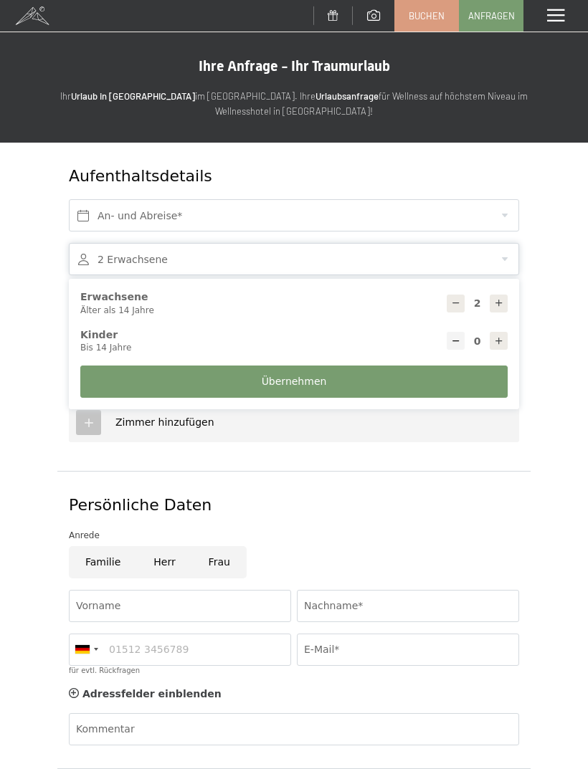
click at [496, 339] on icon at bounding box center [499, 341] width 10 height 10
type input "1"
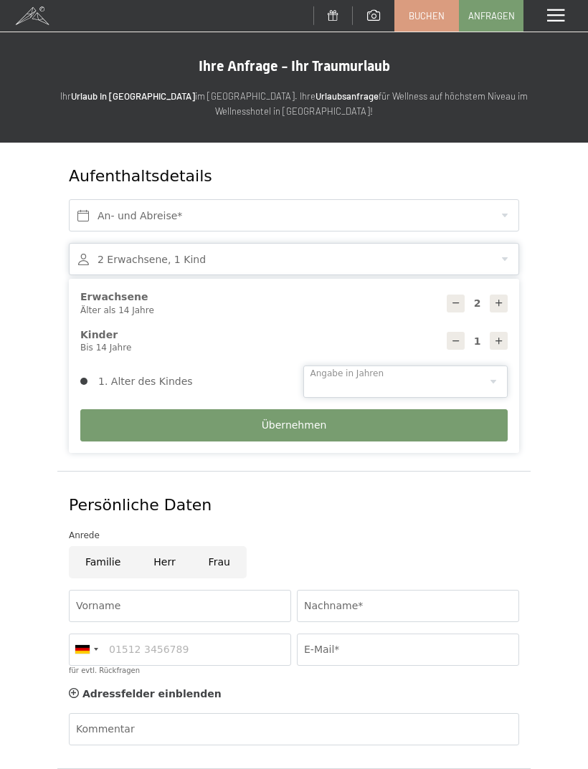
click at [484, 377] on select "0 1 2 3 4 5 6 7 8 9 10 11 12 13 14" at bounding box center [405, 381] width 205 height 32
select select "10"
click at [461, 210] on input "text" at bounding box center [294, 215] width 450 height 32
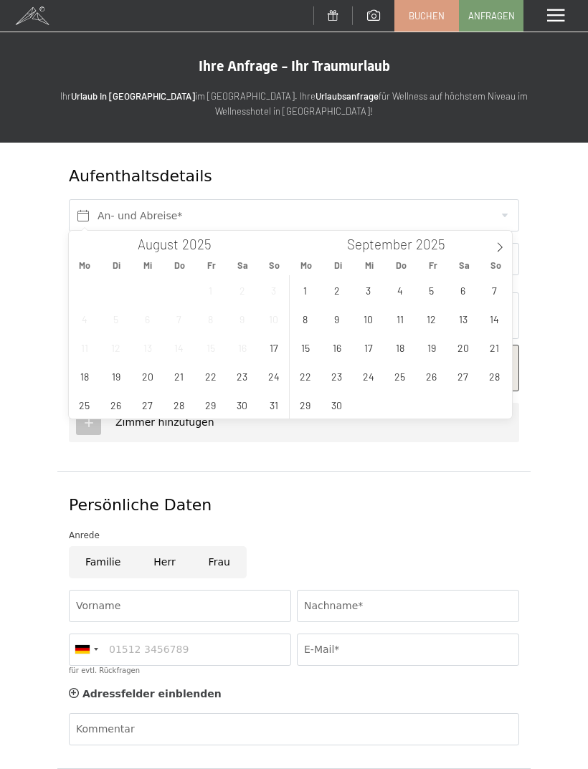
click at [495, 254] on span at bounding box center [499, 243] width 24 height 24
click at [499, 252] on icon at bounding box center [499, 247] width 10 height 10
click at [498, 250] on icon at bounding box center [499, 247] width 10 height 10
click at [502, 251] on icon at bounding box center [499, 247] width 10 height 10
type input "2026"
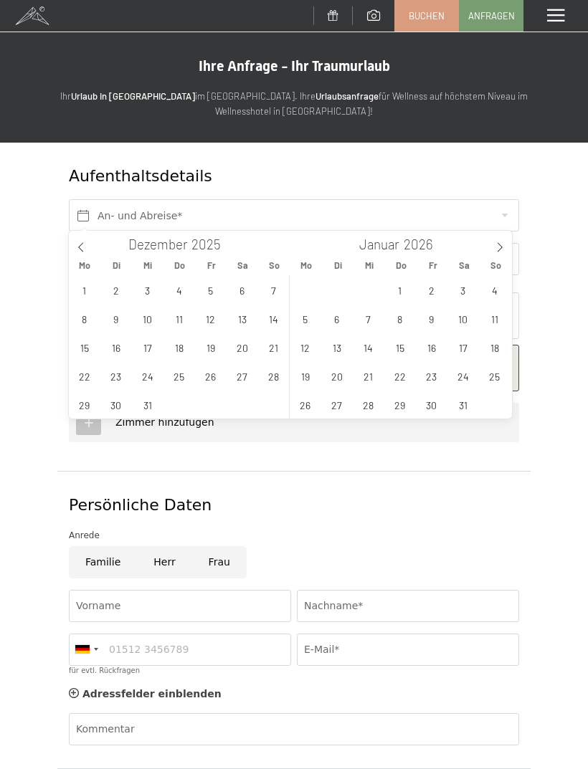
click at [500, 251] on icon at bounding box center [499, 247] width 10 height 10
type input "2026"
click at [496, 247] on icon at bounding box center [499, 247] width 10 height 10
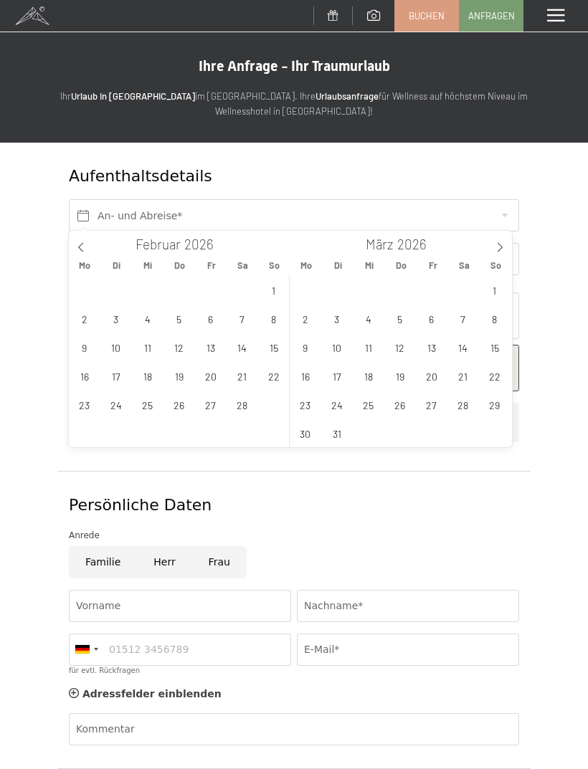
click at [497, 247] on icon at bounding box center [499, 247] width 10 height 10
click at [494, 249] on icon at bounding box center [499, 247] width 10 height 10
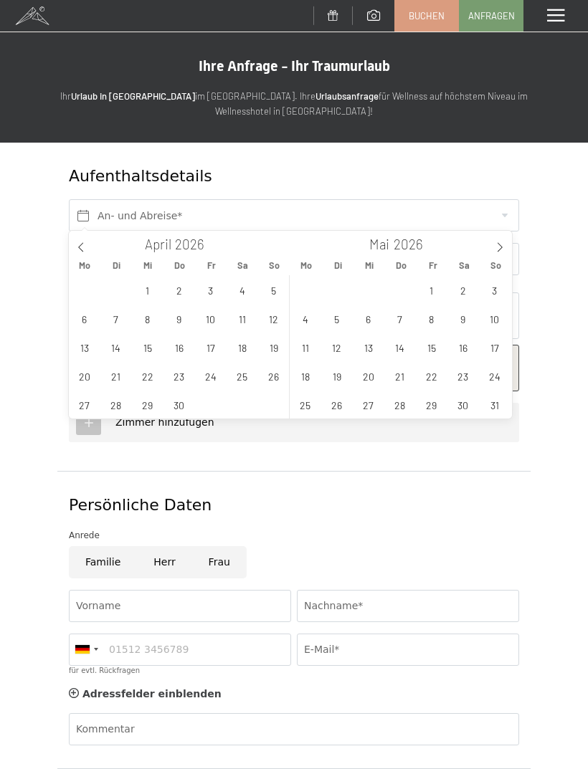
click at [497, 247] on icon at bounding box center [499, 247] width 10 height 10
click at [496, 247] on icon at bounding box center [499, 247] width 10 height 10
click at [498, 249] on icon at bounding box center [499, 247] width 10 height 10
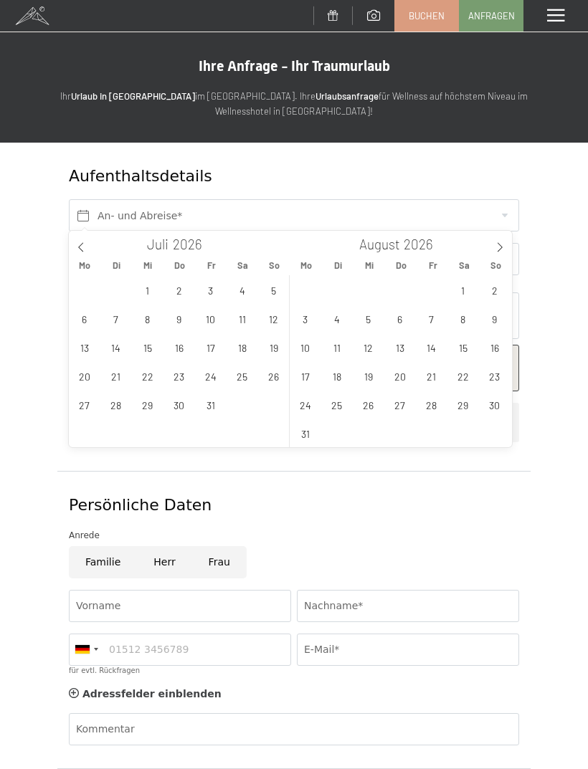
click at [494, 249] on icon at bounding box center [499, 247] width 10 height 10
click at [89, 350] on span "10" at bounding box center [84, 347] width 28 height 28
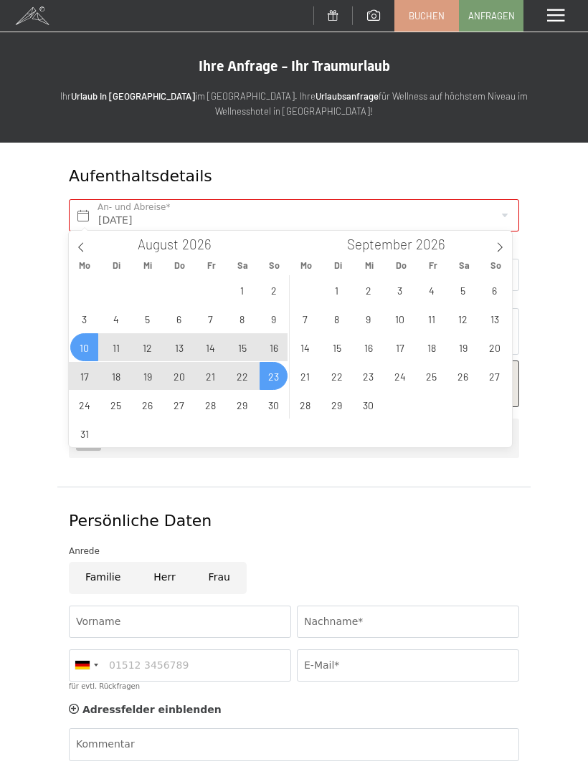
click at [272, 376] on span "23" at bounding box center [273, 376] width 28 height 28
type input "Mo. 10.08.2026 - So. 23.08.2026"
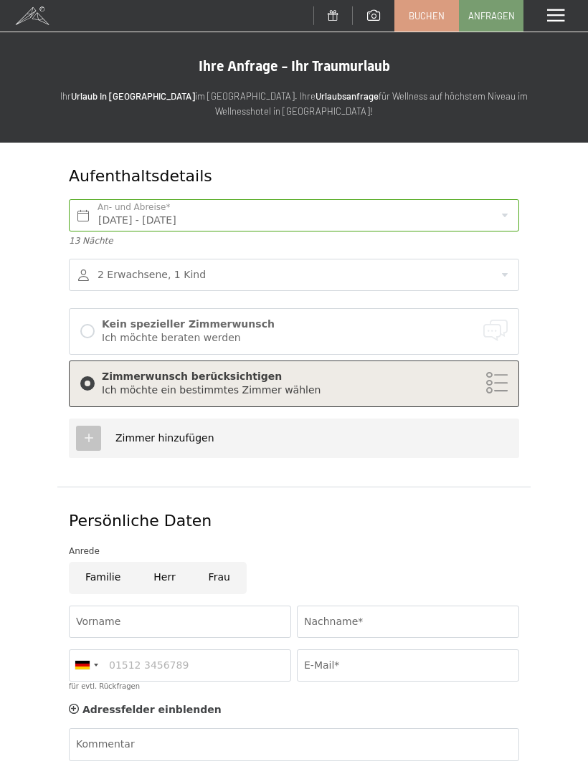
click at [490, 376] on div "Zimmerwunsch berücksichtigen" at bounding box center [305, 377] width 406 height 14
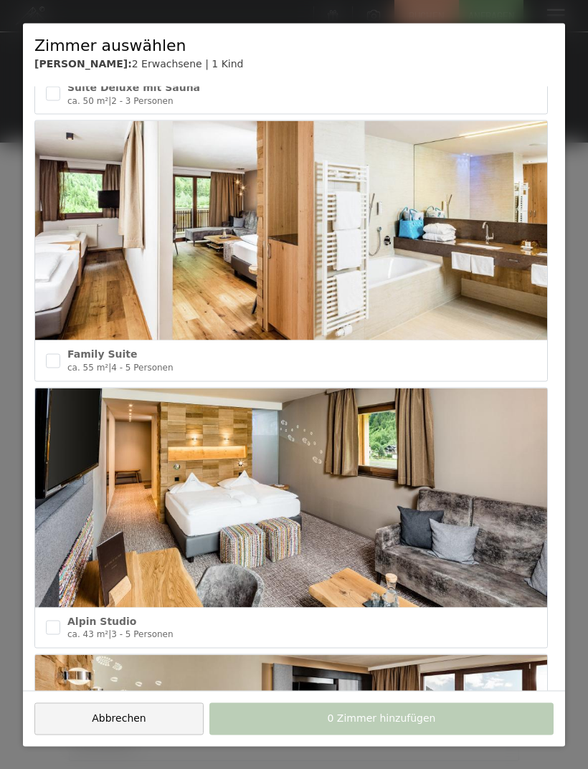
scroll to position [1584, 0]
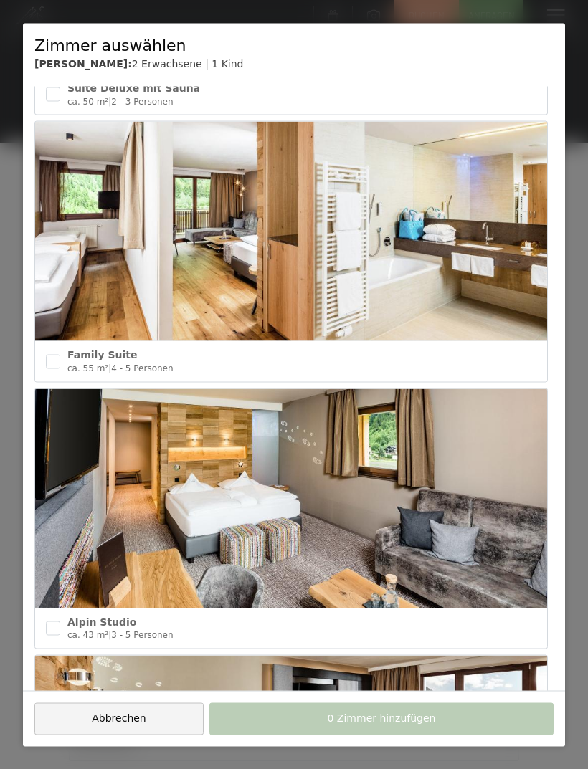
click at [57, 356] on input "checkbox" at bounding box center [53, 361] width 14 height 14
checkbox input "true"
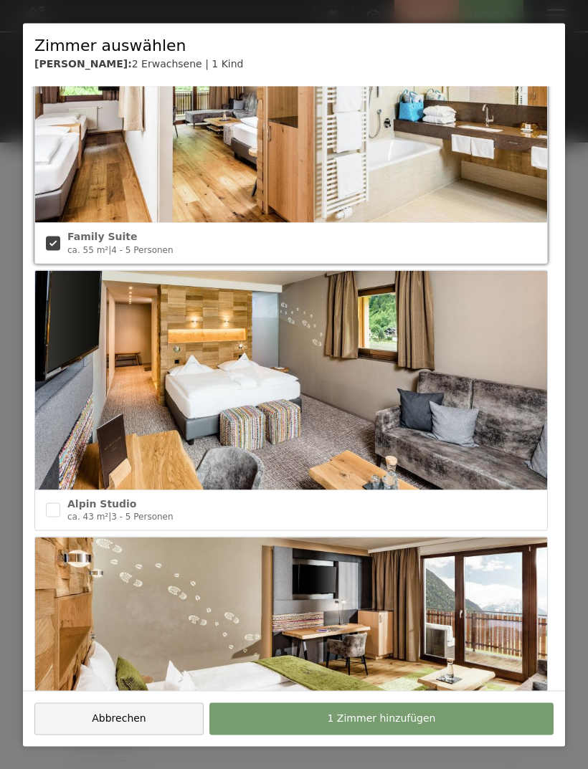
scroll to position [1701, 0]
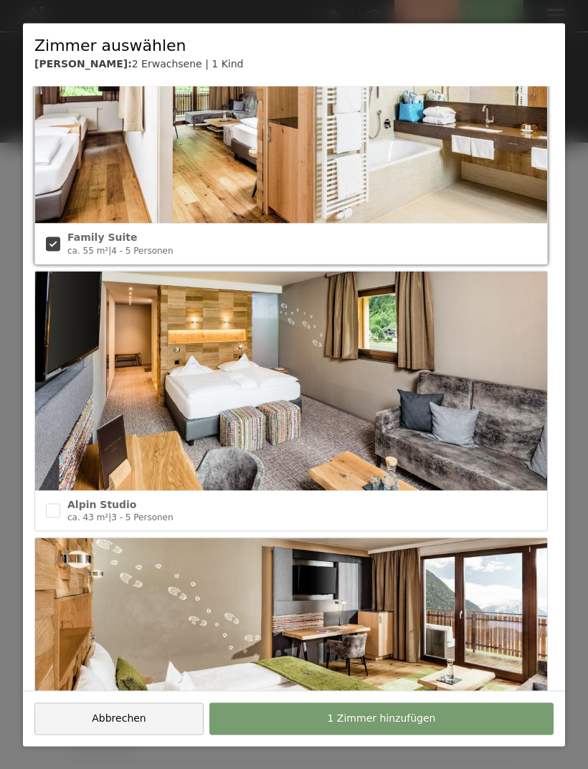
click at [53, 504] on input "checkbox" at bounding box center [53, 511] width 14 height 14
checkbox input "true"
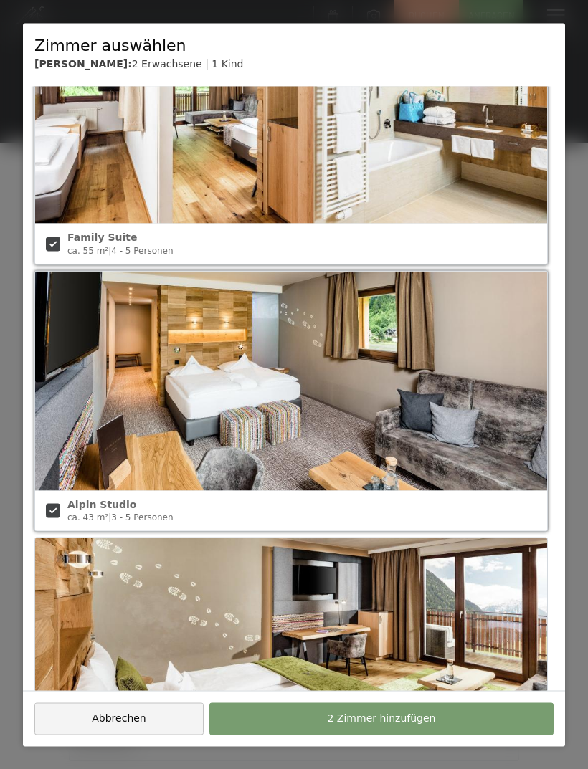
click at [390, 717] on span "2 Zimmer hinzufügen" at bounding box center [381, 719] width 108 height 14
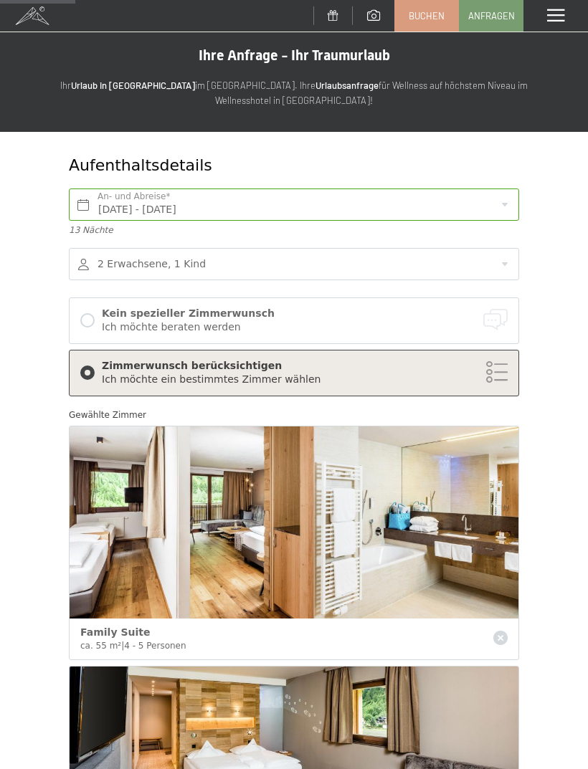
scroll to position [0, 0]
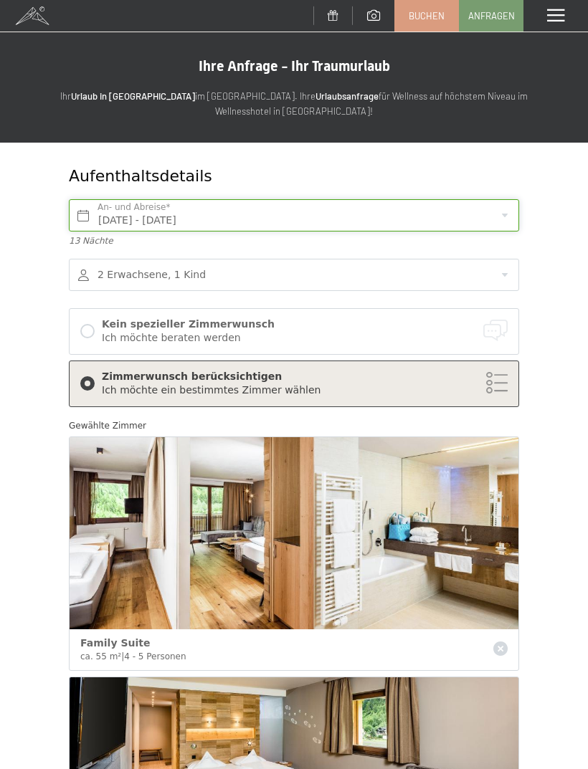
click at [502, 208] on input "Mo. 10.08.2026 - So. 23.08.2026" at bounding box center [294, 215] width 450 height 32
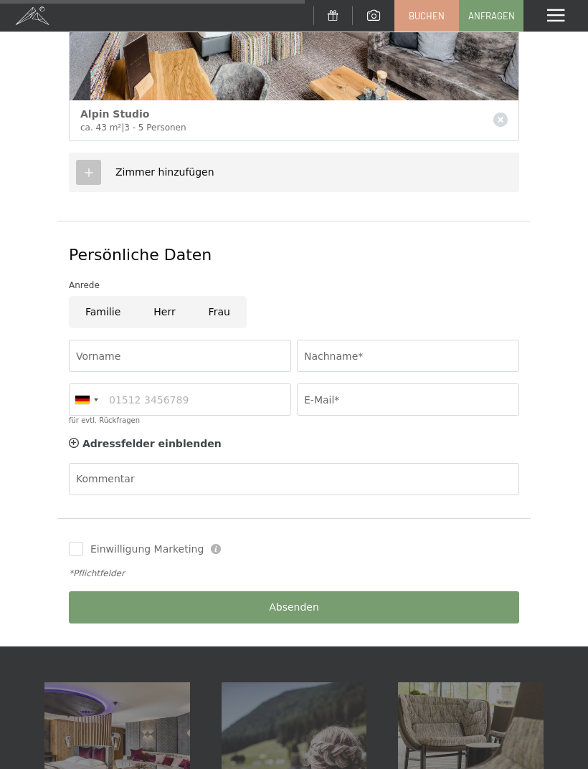
scroll to position [768, 0]
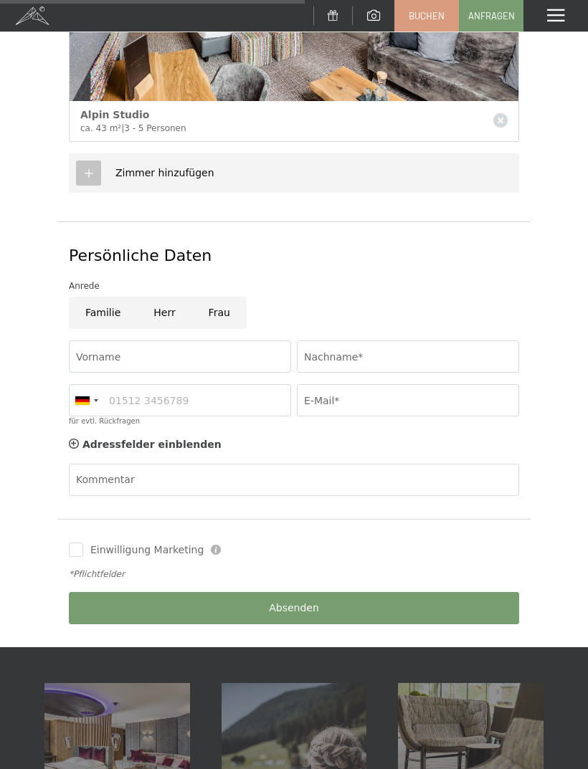
click at [104, 306] on input "Familie" at bounding box center [103, 313] width 68 height 32
radio input "true"
click at [366, 353] on input "Nachname*" at bounding box center [408, 356] width 222 height 32
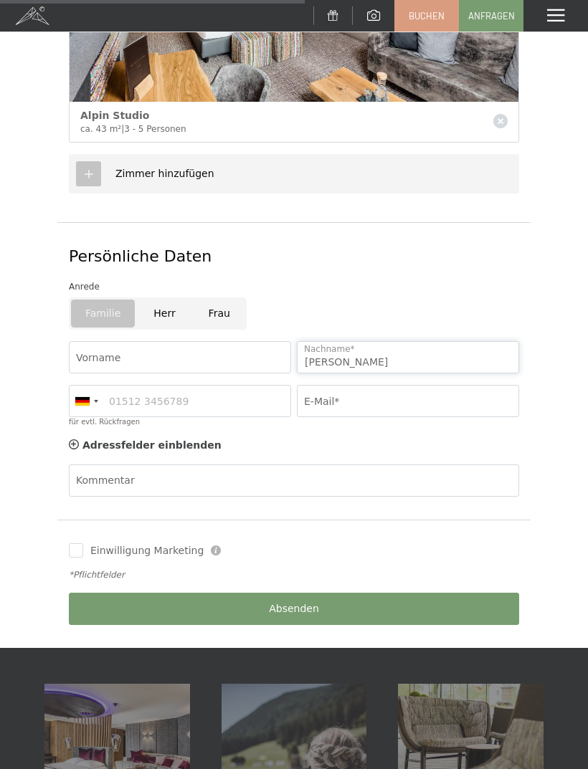
type input "Hollekamp"
click at [355, 396] on input "E-Mail*" at bounding box center [408, 401] width 222 height 32
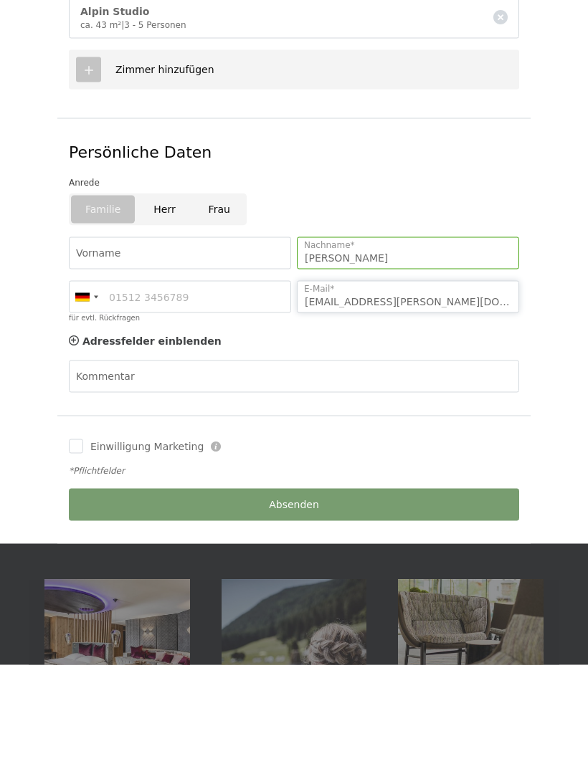
type input "k-hollekamp@web.de"
click at [79, 543] on input "Einwilligung Marketing" at bounding box center [76, 550] width 14 height 14
checkbox input "true"
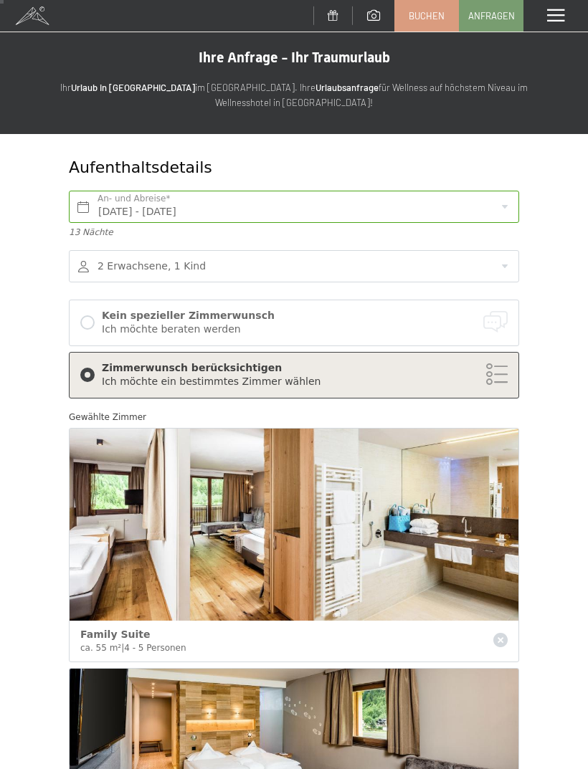
scroll to position [9, 0]
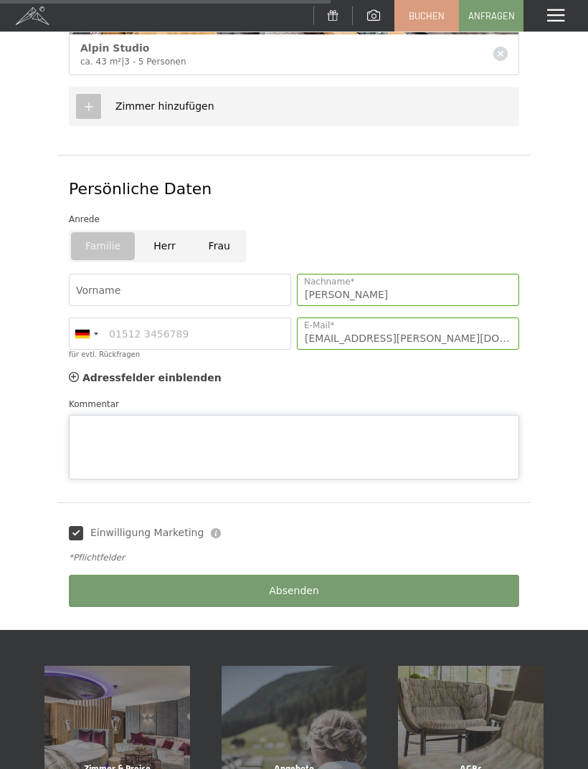
click at [183, 415] on textarea "Kommentar" at bounding box center [294, 447] width 450 height 64
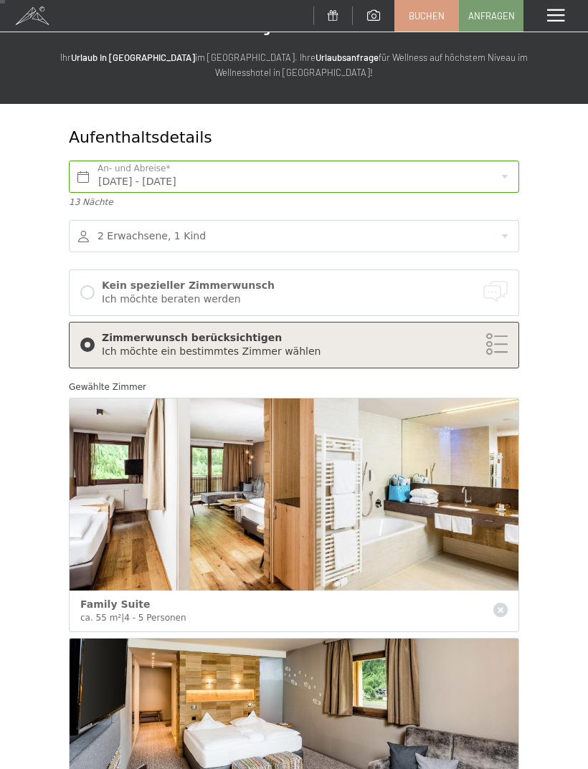
scroll to position [0, 0]
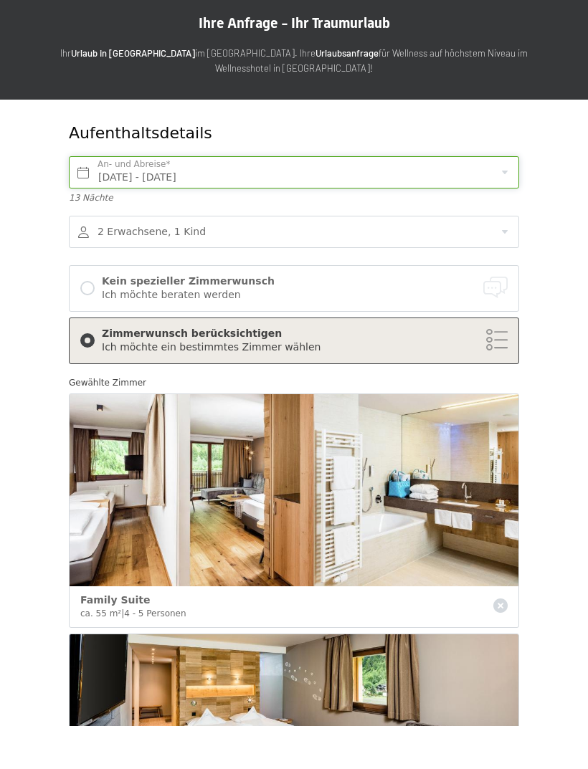
click at [494, 199] on input "Mo. 10.08.2026 - So. 23.08.2026" at bounding box center [294, 215] width 450 height 32
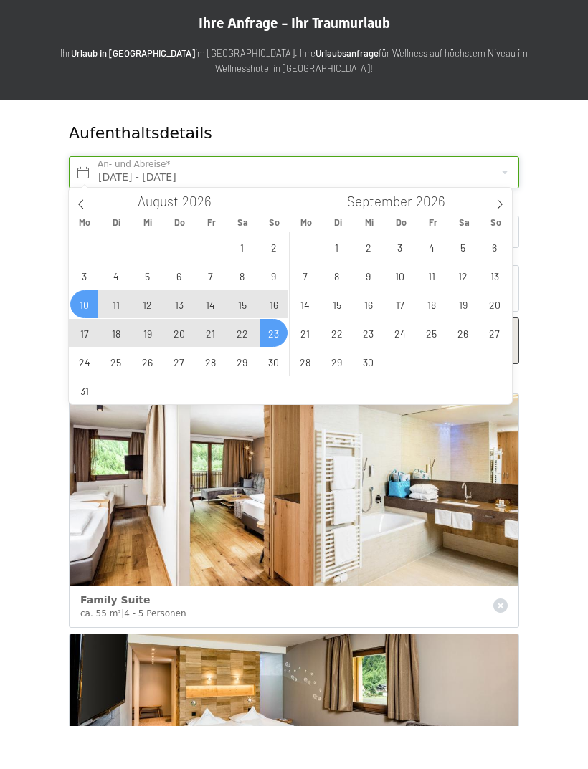
scroll to position [43, 0]
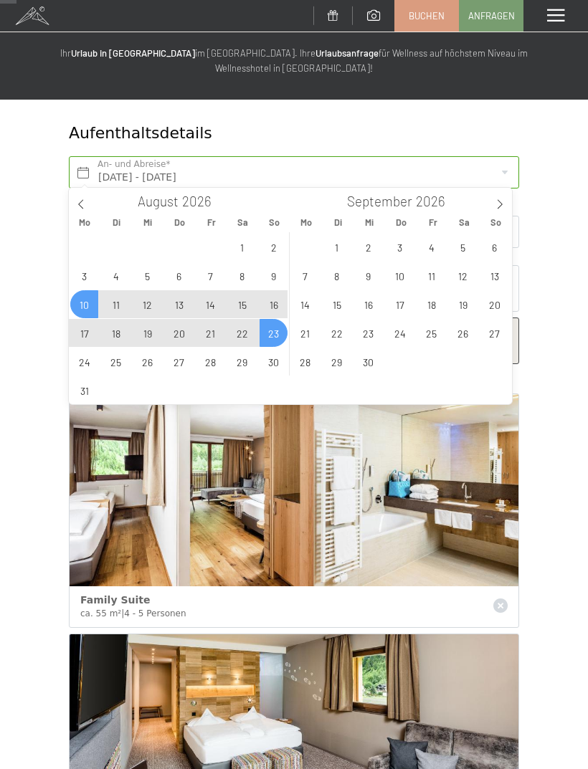
click at [82, 204] on icon at bounding box center [81, 204] width 10 height 10
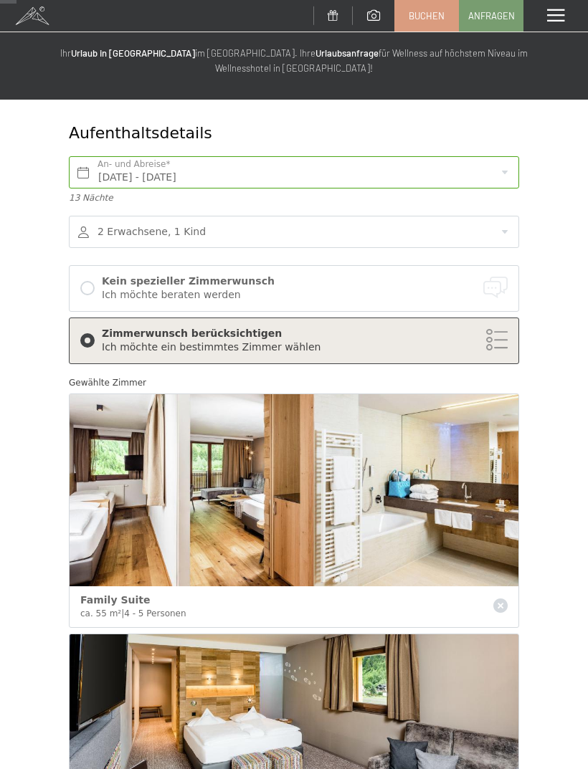
click at [571, 273] on div "Aufenthaltsdetails Mo. 10.08.2026 - So. 23.08.2026 An- und Abreise* 13 Nächte 2…" at bounding box center [294, 761] width 588 height 1322
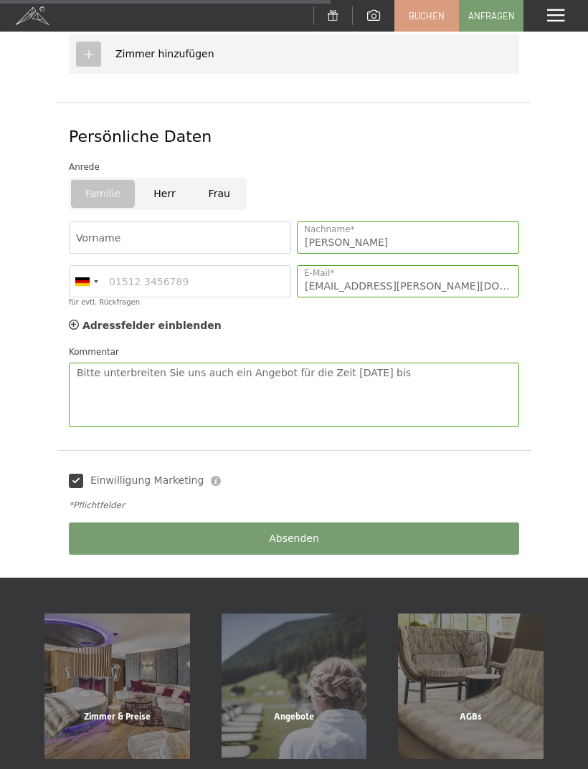
scroll to position [853, 0]
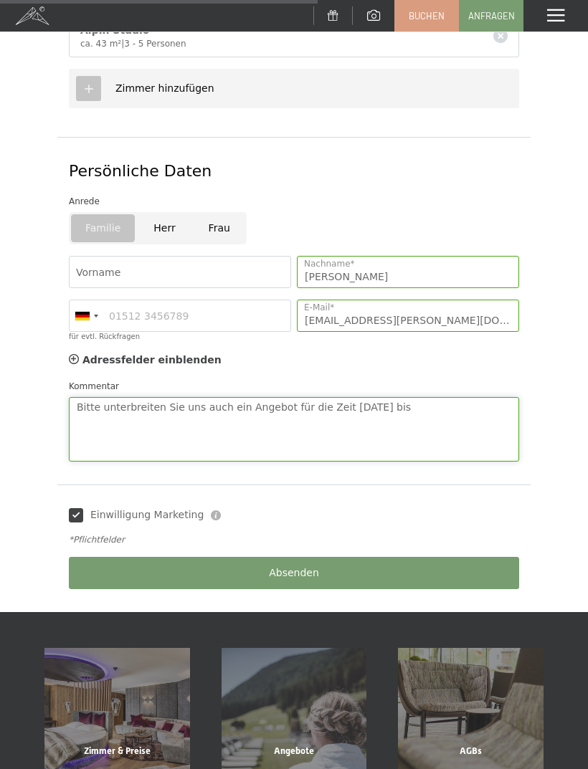
click at [431, 408] on textarea "Bitte unterbreiten Sie uns auch ein Angebot für die Zeit 20.07.26 bis" at bounding box center [294, 429] width 450 height 64
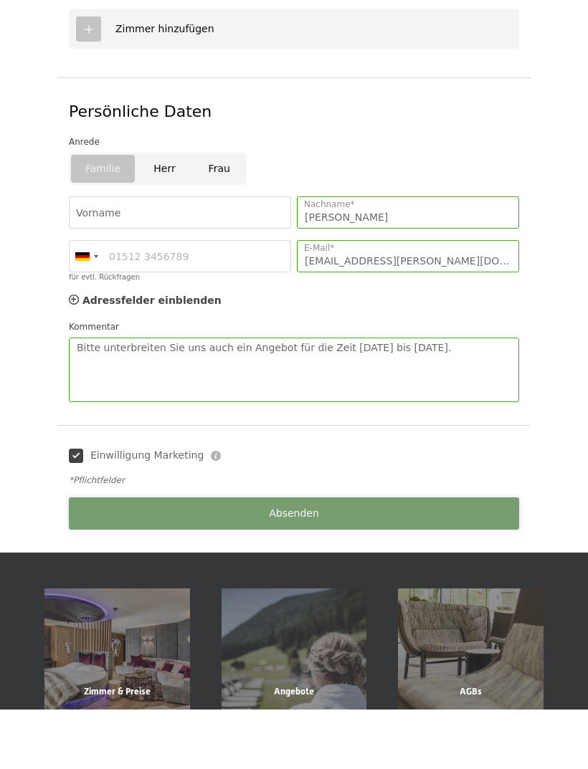
click at [344, 551] on div "Absenden" at bounding box center [294, 573] width 456 height 44
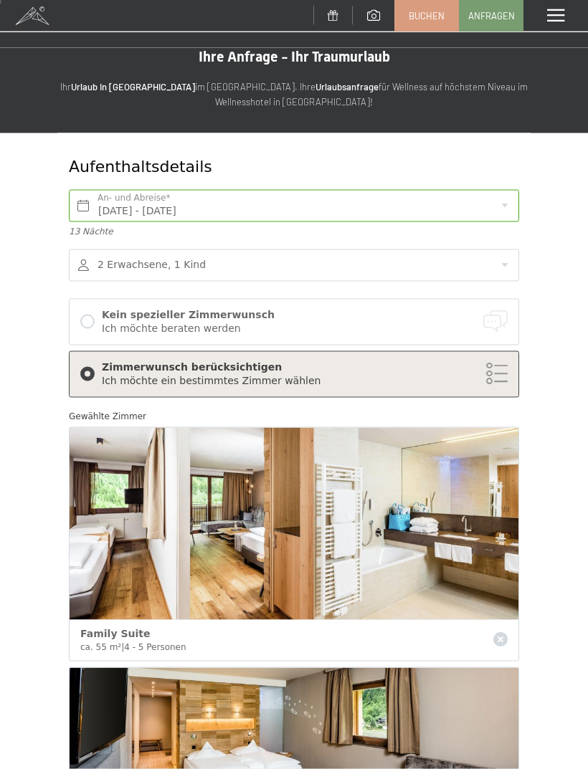
scroll to position [12, 0]
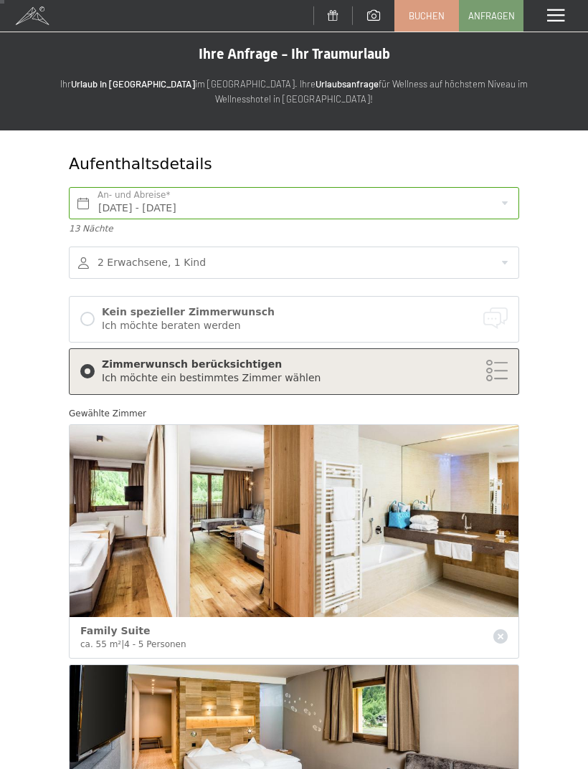
click at [507, 256] on div at bounding box center [294, 263] width 450 height 32
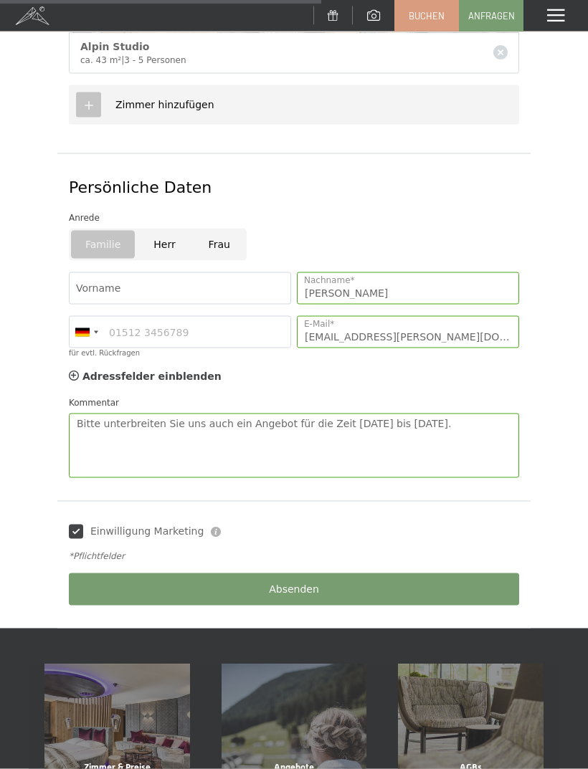
scroll to position [838, 0]
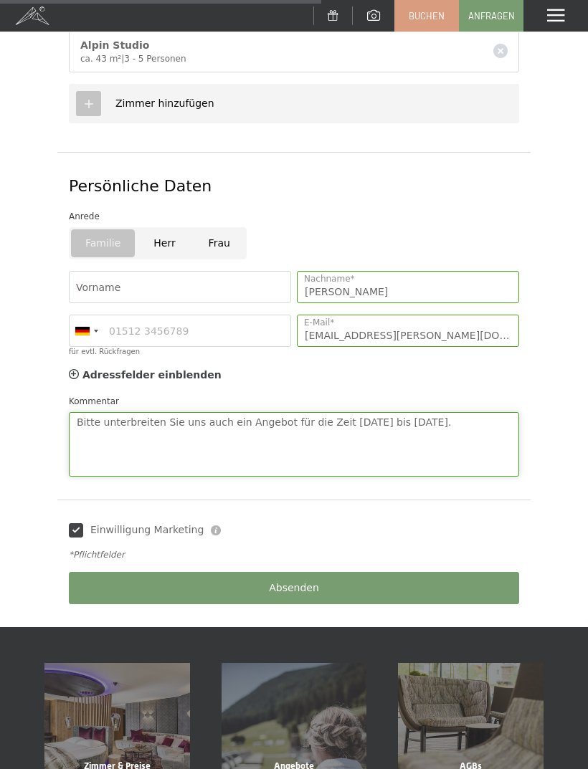
click at [467, 421] on textarea "Bitte unterbreiten Sie uns auch ein Angebot für die Zeit 20.07.26 bis 02.08.26." at bounding box center [294, 444] width 450 height 64
click at [469, 416] on textarea "Bitte unterbreiten Sie uns auch ein Angebot für die Zeit 20.07.26 bis 02.08.26." at bounding box center [294, 444] width 450 height 64
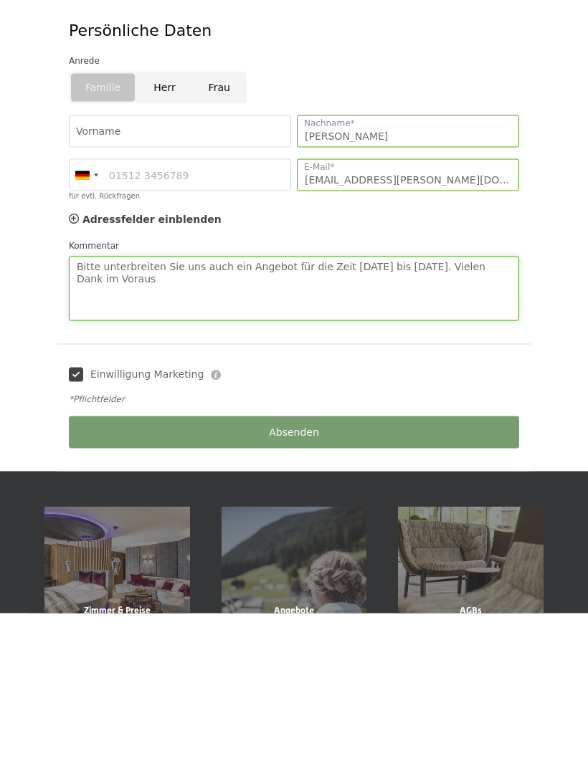
type textarea "Bitte unterbreiten Sie uns auch ein Angebot für die Zeit 20.07.26 bis 02.08.26.…"
click at [291, 566] on div "Absenden" at bounding box center [294, 588] width 456 height 44
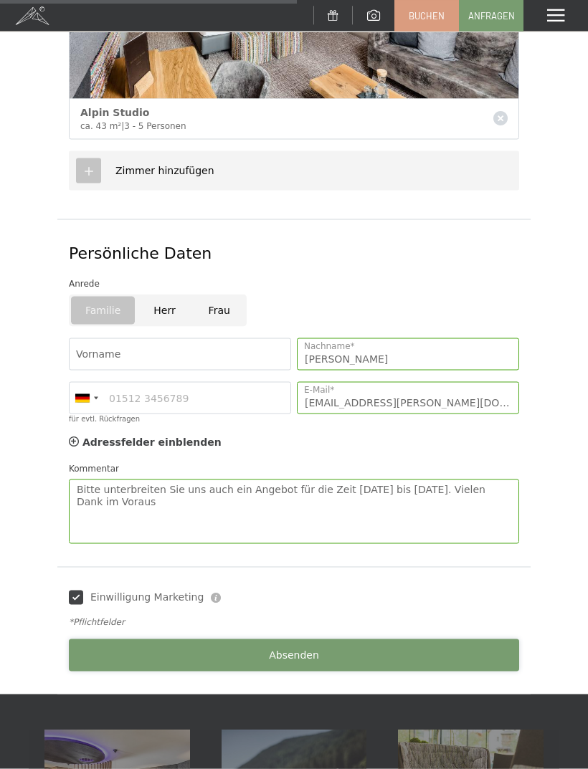
scroll to position [779, 0]
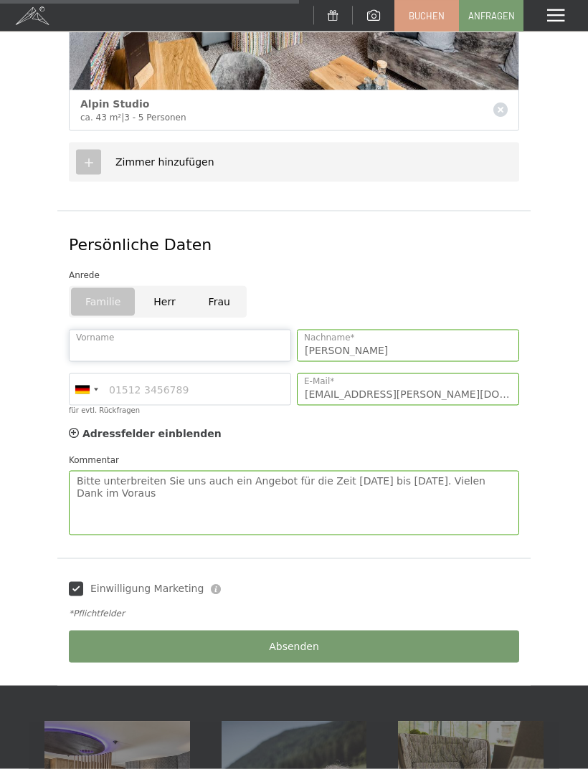
click at [199, 340] on input "Vorname" at bounding box center [180, 346] width 222 height 32
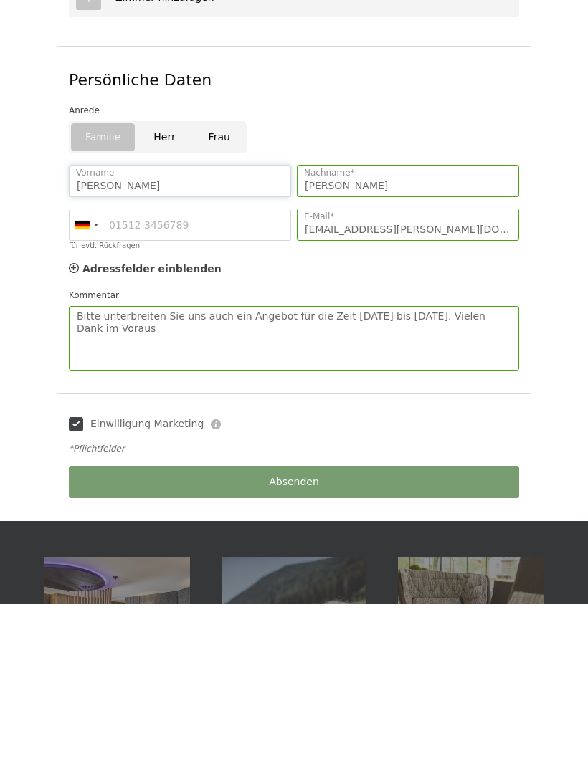
type input "Sebastian"
click at [297, 625] on div "Absenden" at bounding box center [294, 647] width 456 height 44
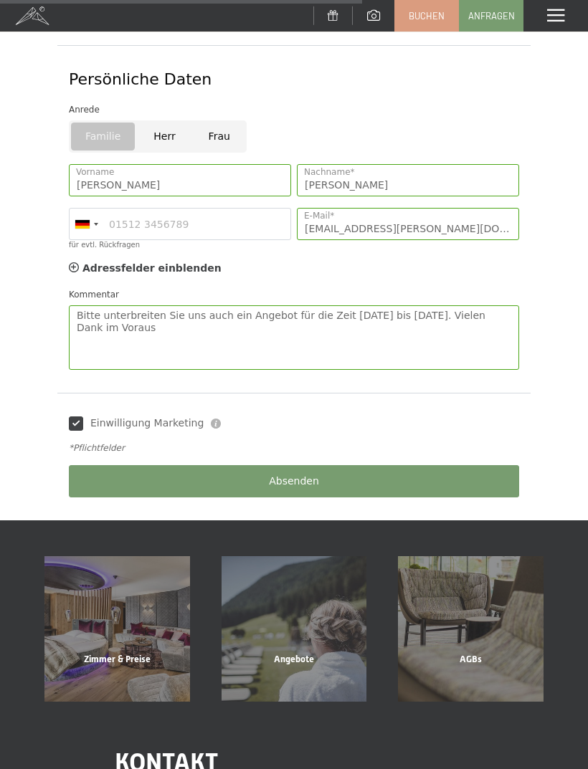
click at [501, 16] on span "Anfragen" at bounding box center [491, 15] width 47 height 13
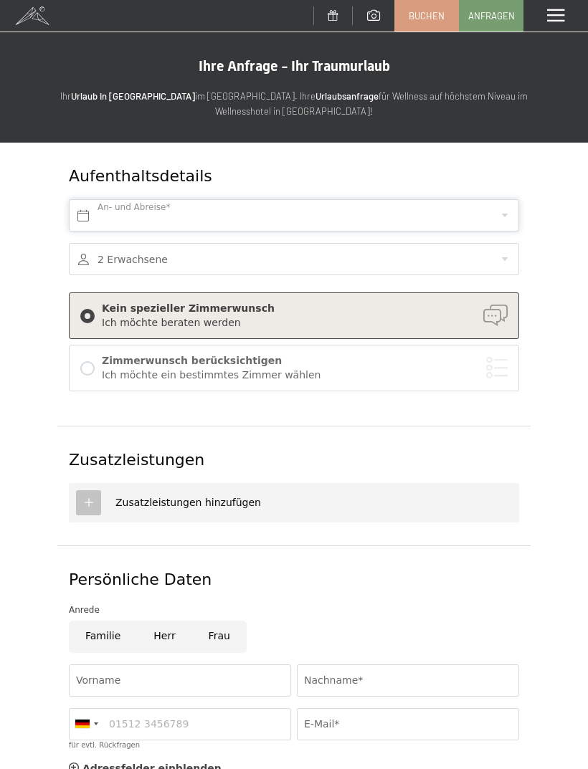
click at [503, 201] on input "text" at bounding box center [294, 215] width 450 height 32
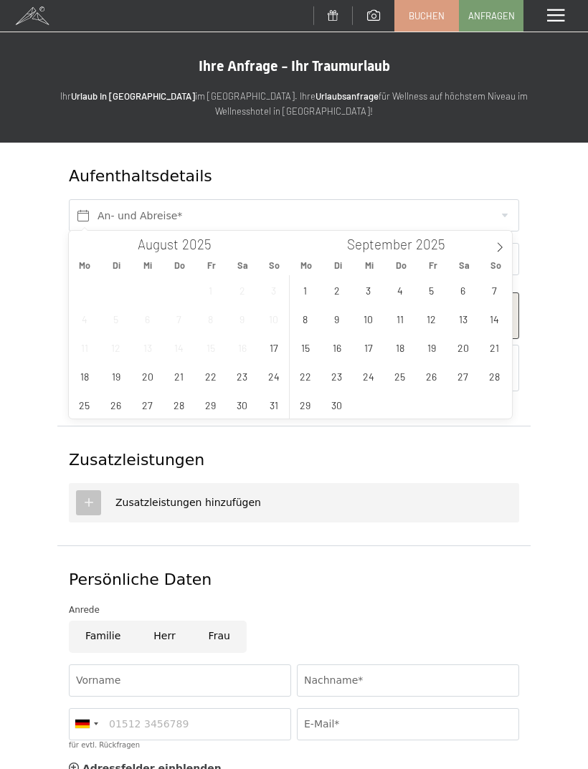
click at [498, 245] on icon at bounding box center [499, 247] width 10 height 10
click at [497, 248] on icon at bounding box center [499, 247] width 10 height 10
click at [498, 249] on icon at bounding box center [499, 247] width 10 height 10
click at [502, 245] on icon at bounding box center [499, 247] width 10 height 10
type input "2026"
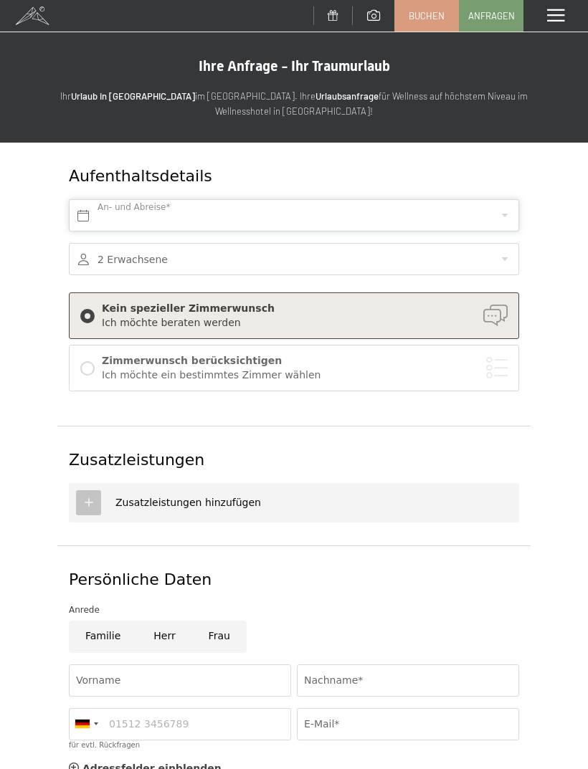
click at [403, 211] on input "text" at bounding box center [294, 215] width 450 height 32
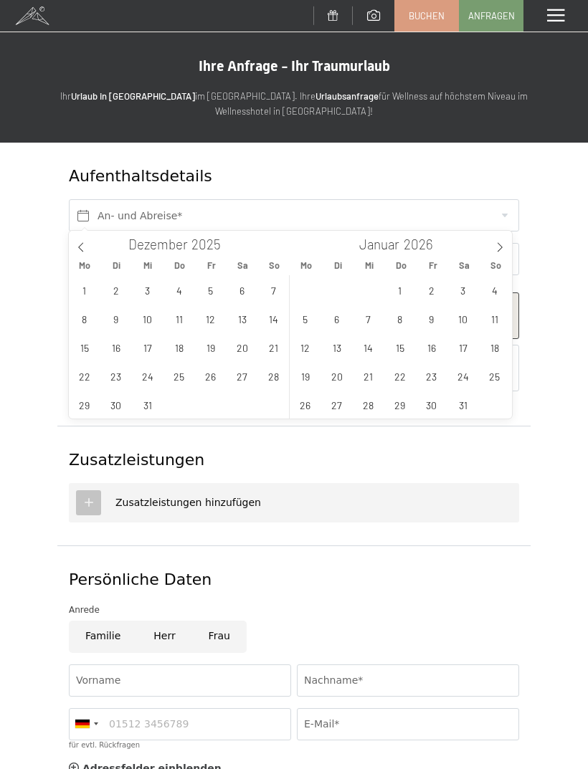
click at [498, 239] on span at bounding box center [499, 243] width 24 height 24
type input "2026"
click at [499, 245] on icon at bounding box center [499, 247] width 10 height 10
click at [497, 248] on icon at bounding box center [499, 247] width 10 height 10
click at [503, 247] on icon at bounding box center [499, 247] width 10 height 10
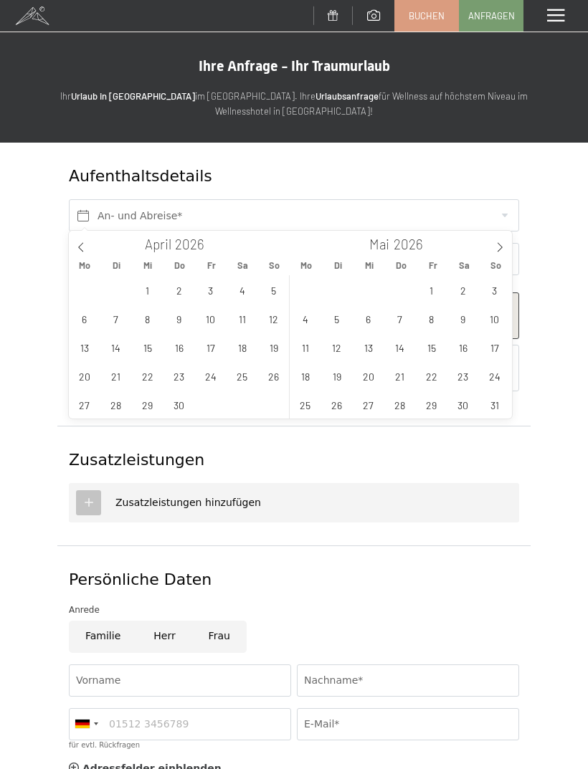
click at [502, 245] on icon at bounding box center [499, 247] width 10 height 10
click at [496, 241] on span at bounding box center [499, 243] width 24 height 24
click at [495, 247] on icon at bounding box center [499, 247] width 10 height 10
click at [497, 248] on icon at bounding box center [499, 247] width 10 height 10
click at [90, 344] on span "10" at bounding box center [84, 347] width 28 height 28
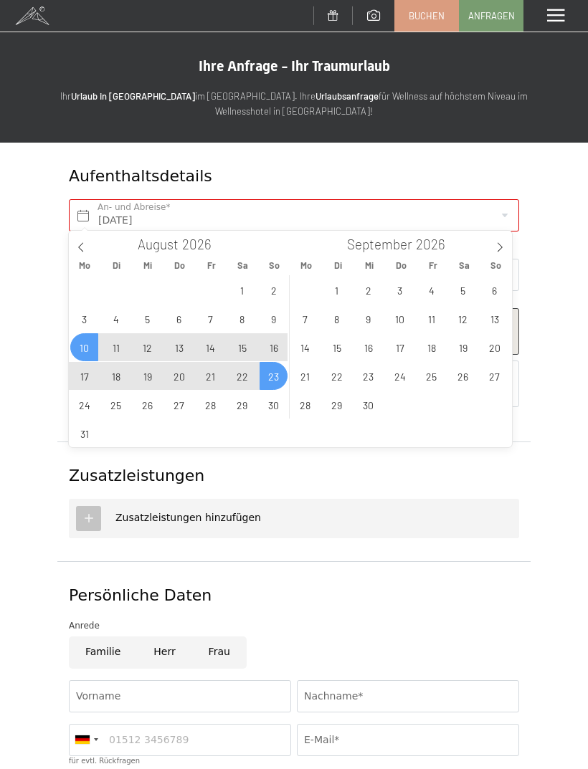
click at [275, 378] on span "23" at bounding box center [273, 376] width 28 height 28
type input "Mo. 10.08.2026 - So. 23.08.2026"
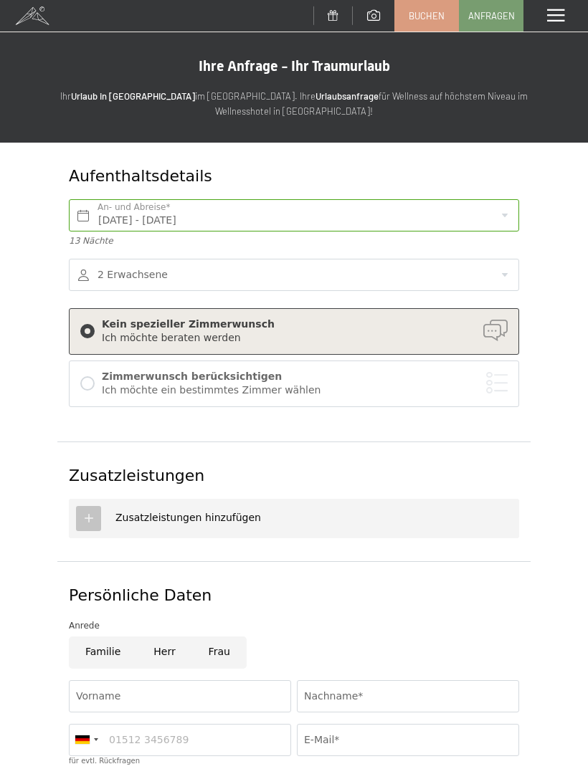
click at [325, 272] on div at bounding box center [294, 275] width 450 height 32
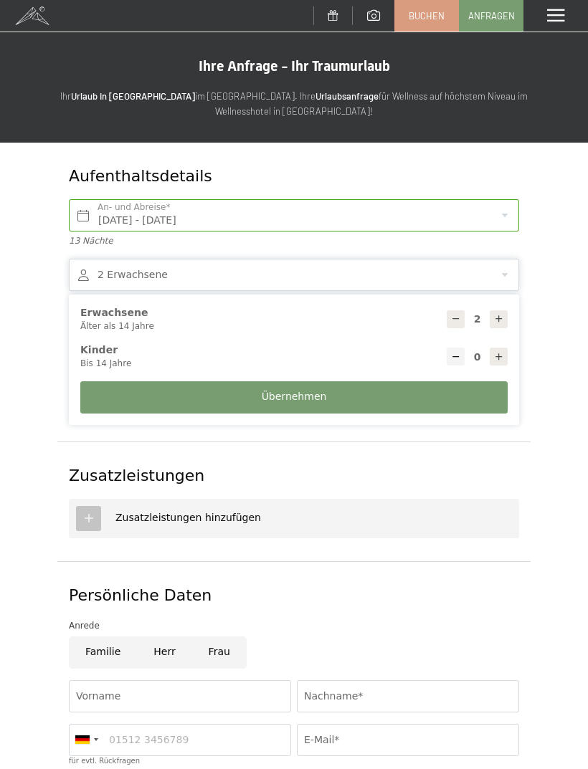
click at [498, 355] on icon at bounding box center [499, 357] width 10 height 10
type input "1"
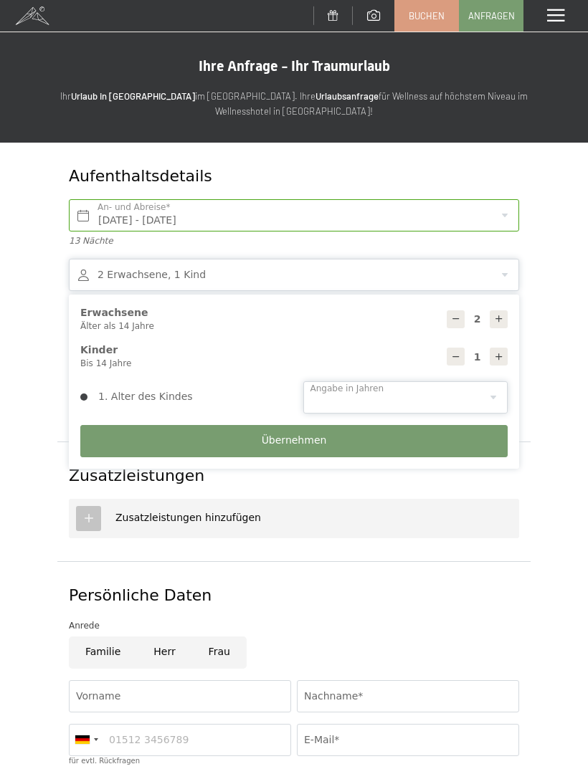
click at [484, 388] on select "0 1 2 3 4 5 6 7 8 9 10 11 12 13 14" at bounding box center [405, 397] width 205 height 32
select select "10"
click at [356, 435] on button "Übernehmen" at bounding box center [293, 441] width 427 height 32
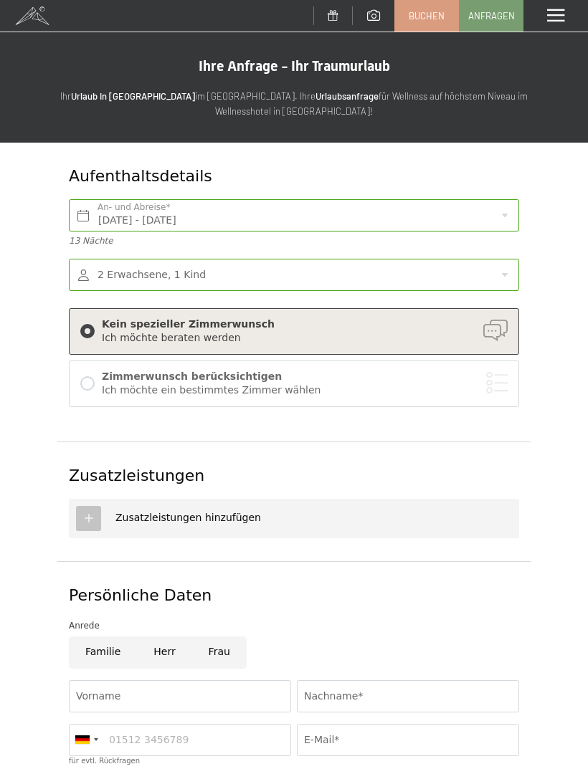
click at [75, 390] on div "Zimmerwunsch berücksichtigen Ich möchte ein bestimmtes Zimmer wählen" at bounding box center [294, 383] width 450 height 47
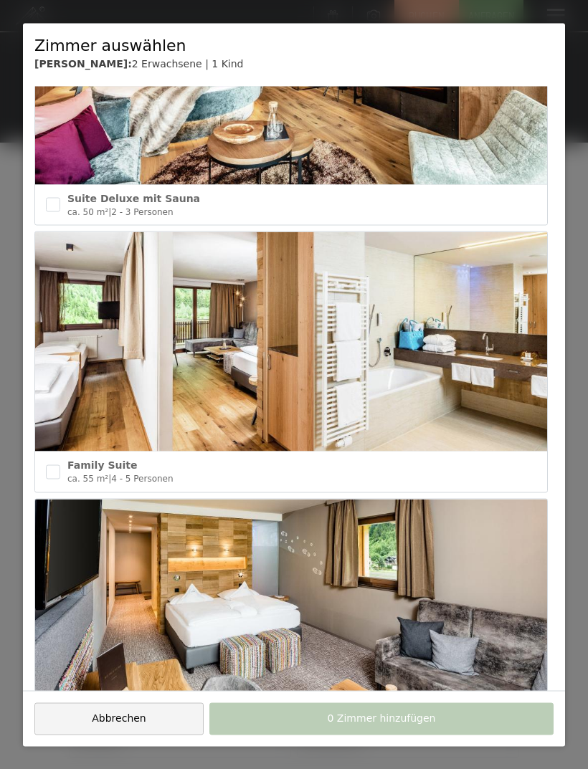
scroll to position [1474, 0]
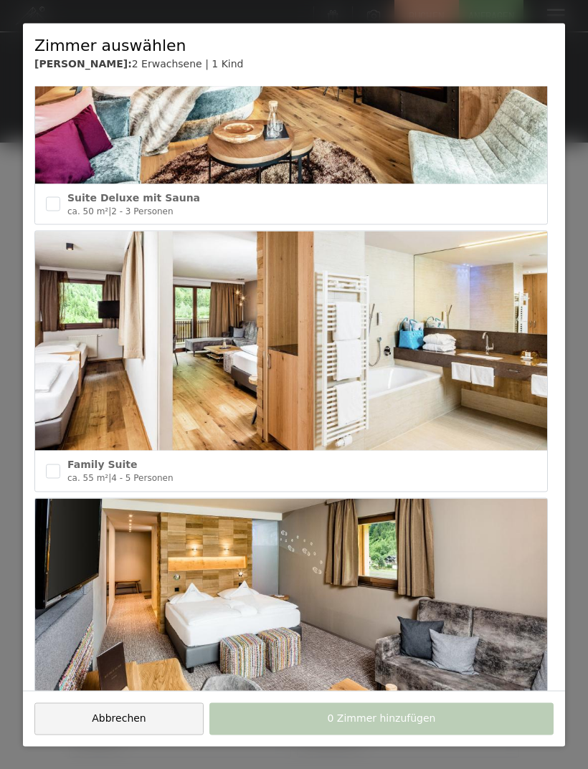
click at [54, 464] on input "checkbox" at bounding box center [53, 471] width 14 height 14
checkbox input "true"
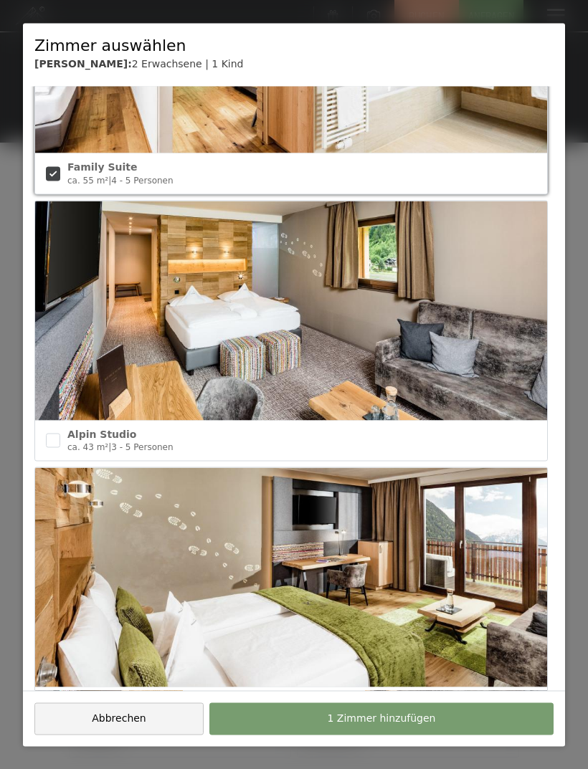
scroll to position [1776, 0]
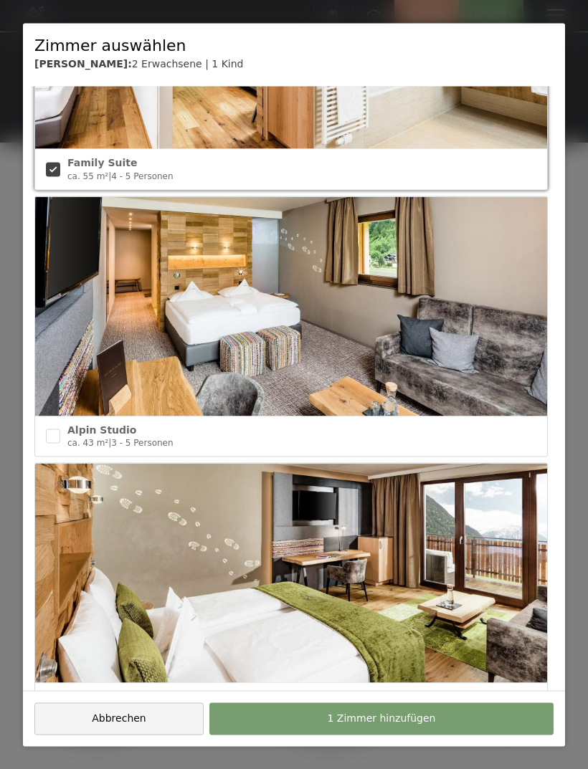
click at [56, 429] on input "checkbox" at bounding box center [53, 436] width 14 height 14
checkbox input "true"
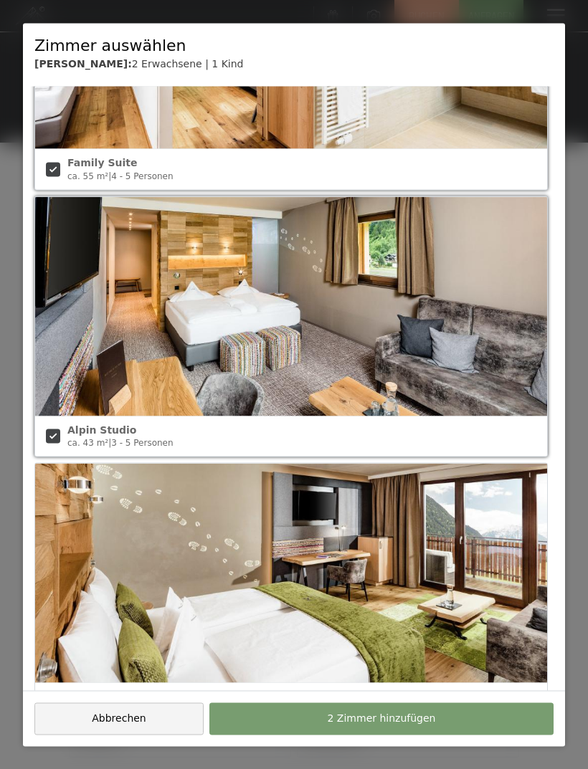
click at [378, 717] on span "2 Zimmer hinzufügen" at bounding box center [381, 719] width 108 height 14
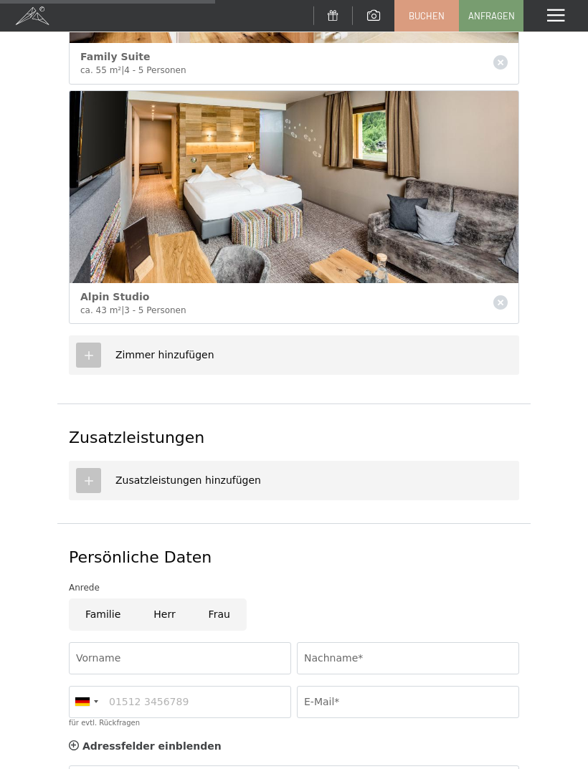
scroll to position [588, 0]
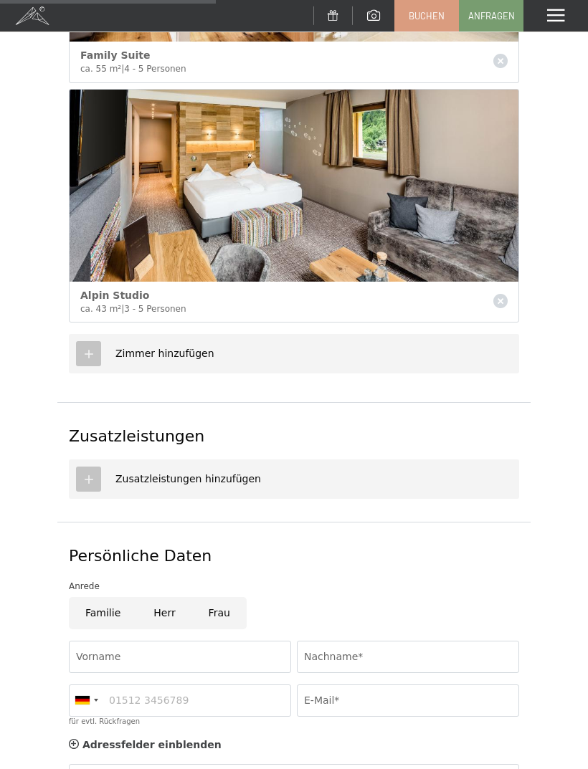
click at [86, 473] on icon at bounding box center [88, 479] width 13 height 13
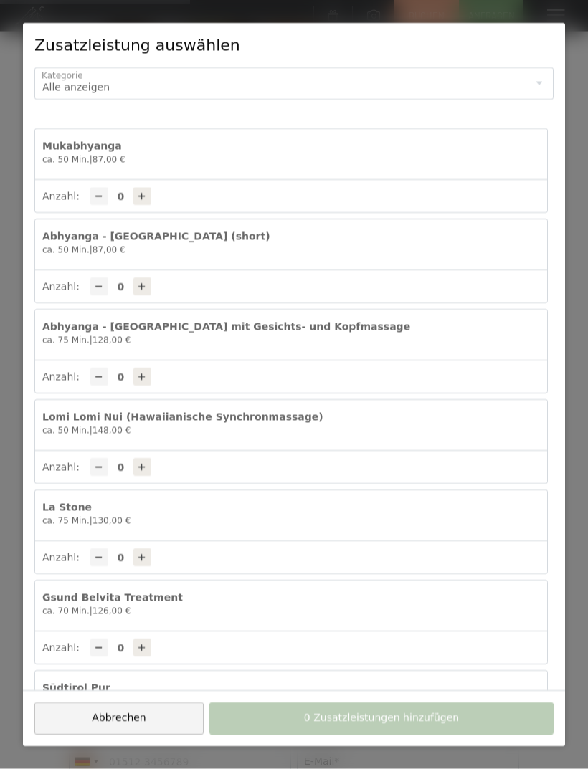
scroll to position [530, 0]
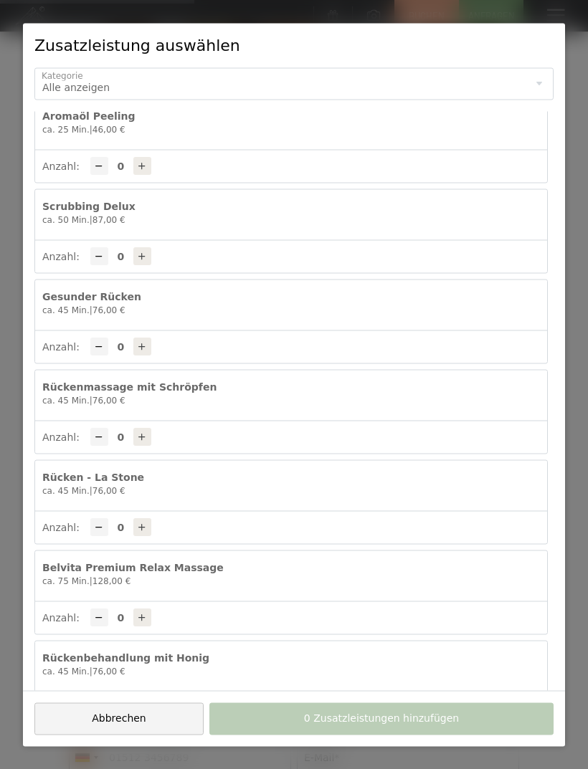
click at [545, 79] on div "Alle anzeigen" at bounding box center [293, 84] width 519 height 32
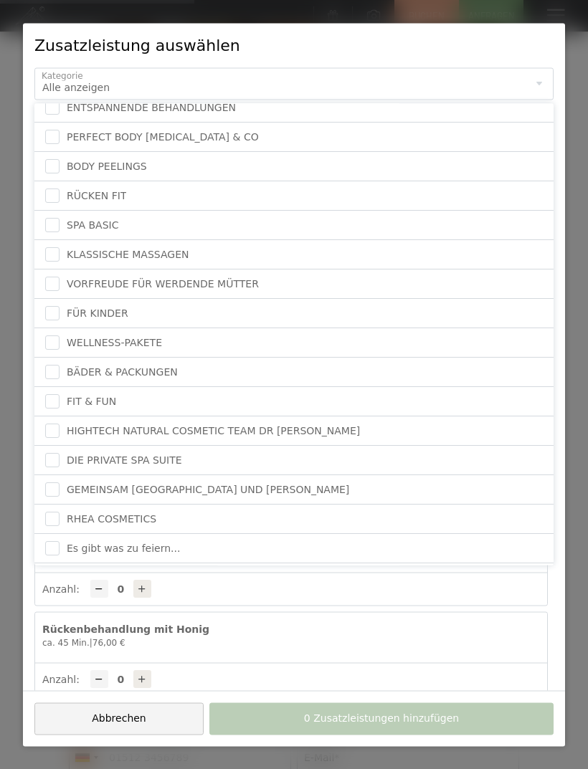
scroll to position [186, 0]
click at [52, 574] on input "checkbox" at bounding box center [52, 578] width 14 height 14
checkbox input "true"
checkbox input "false"
click at [145, 735] on button "Abbrechen" at bounding box center [118, 718] width 169 height 32
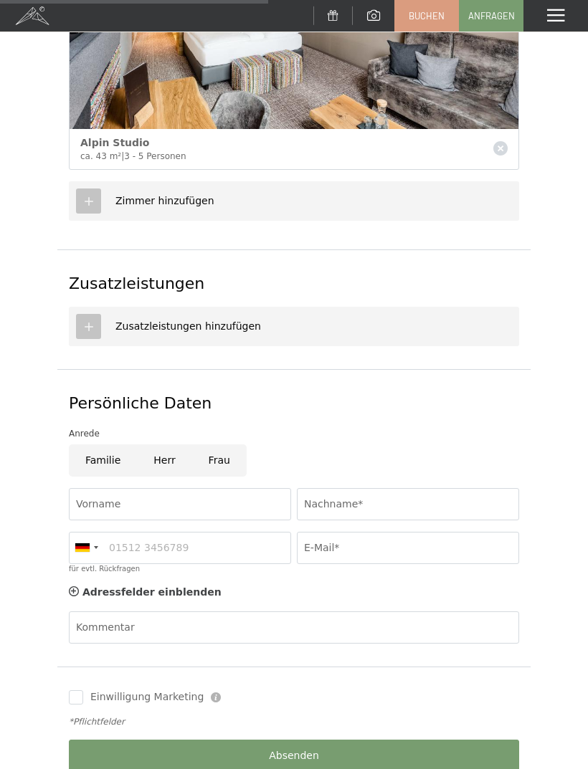
scroll to position [741, 0]
click at [105, 449] on input "Familie" at bounding box center [103, 460] width 68 height 32
radio input "true"
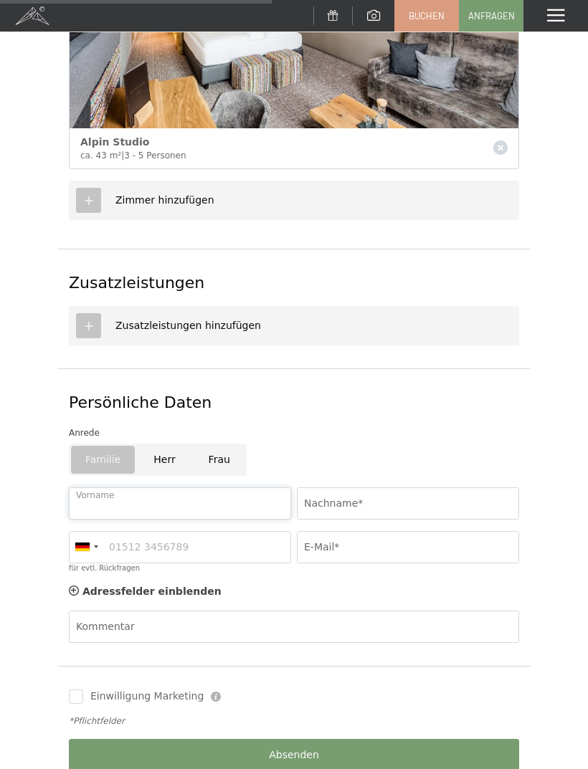
click at [234, 493] on input "Vorname" at bounding box center [180, 503] width 222 height 32
type input "Sebastian"
click at [360, 500] on input "Nachname*" at bounding box center [408, 503] width 222 height 32
type input "Hollekamp"
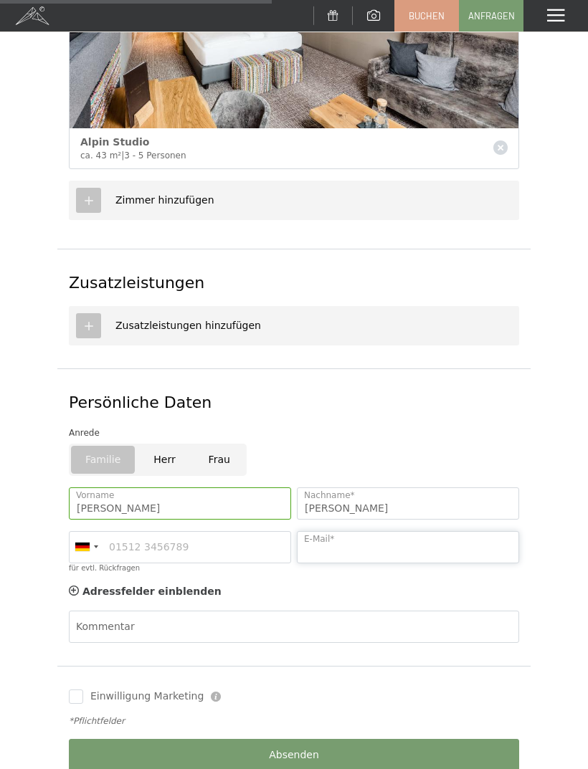
click at [355, 537] on input "E-Mail*" at bounding box center [408, 547] width 222 height 32
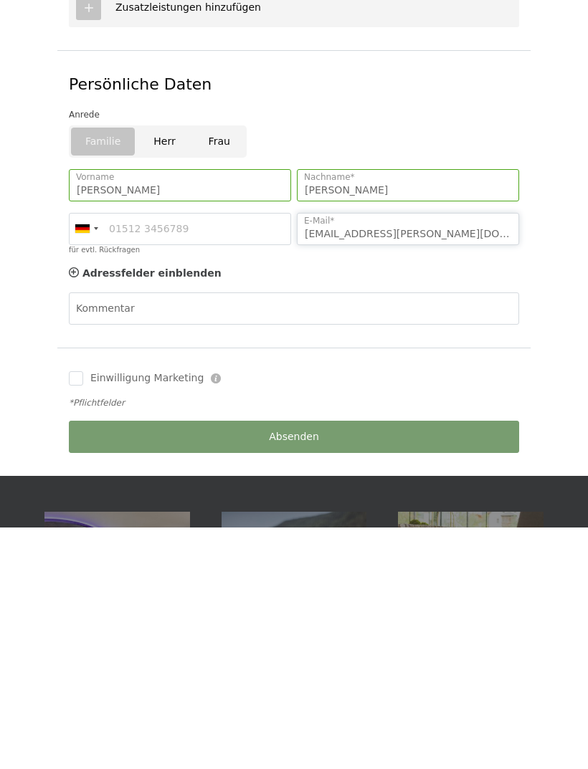
scroll to position [821, 0]
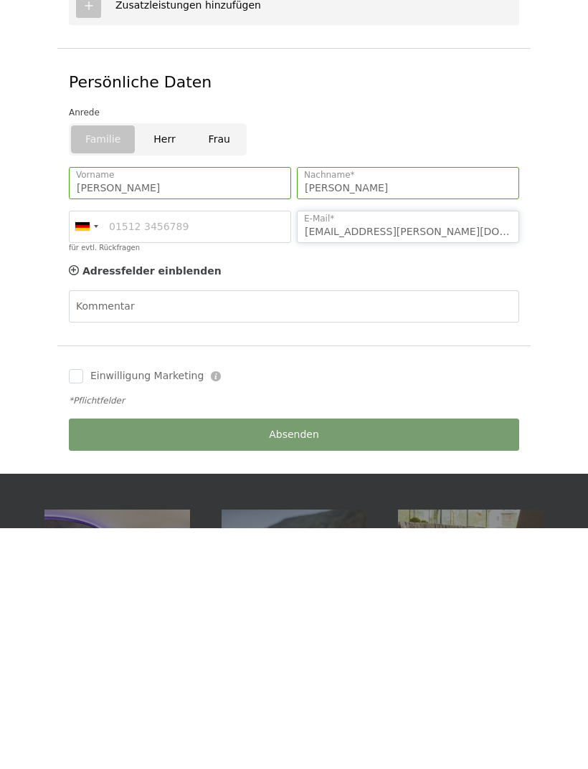
type input "k-hollekamp@web.de"
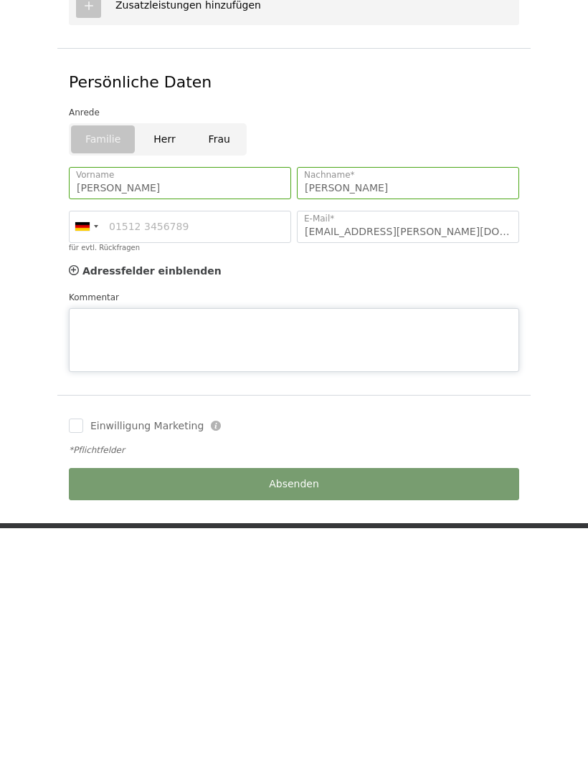
click at [196, 531] on div "Kommentar" at bounding box center [294, 572] width 450 height 82
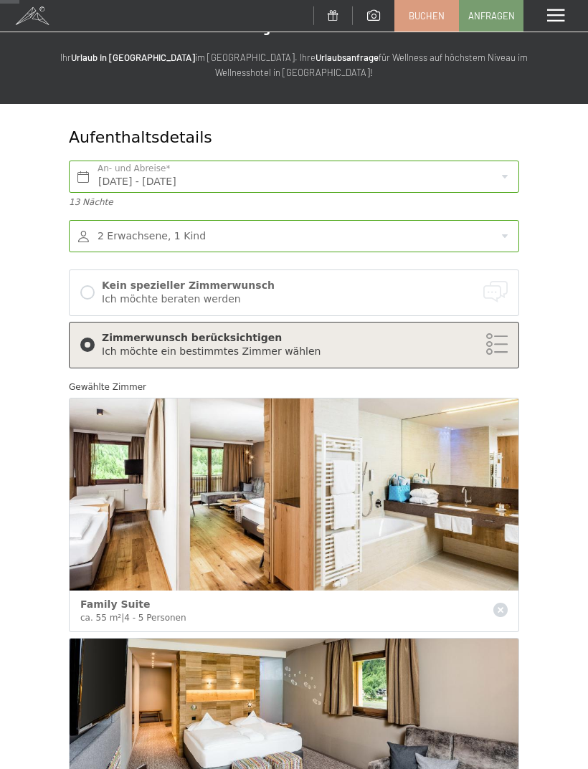
scroll to position [0, 0]
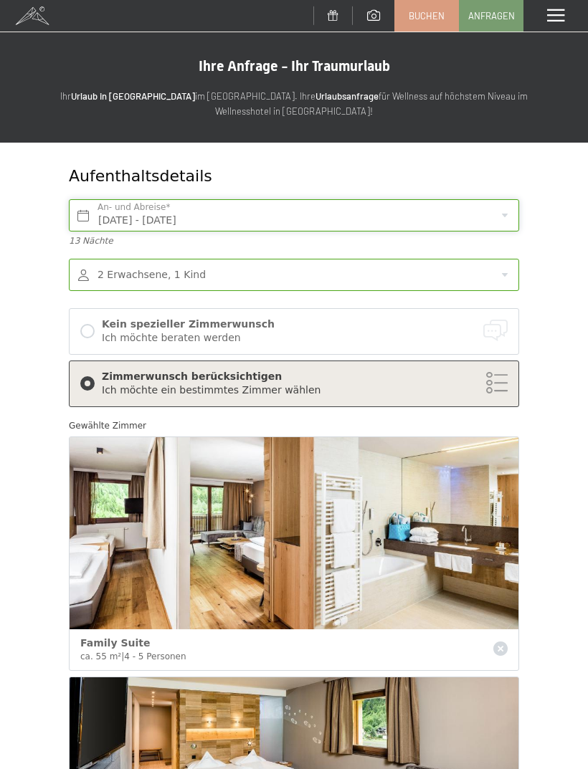
click at [510, 207] on input "Mo. 10.08.2026 - So. 23.08.2026" at bounding box center [294, 215] width 450 height 32
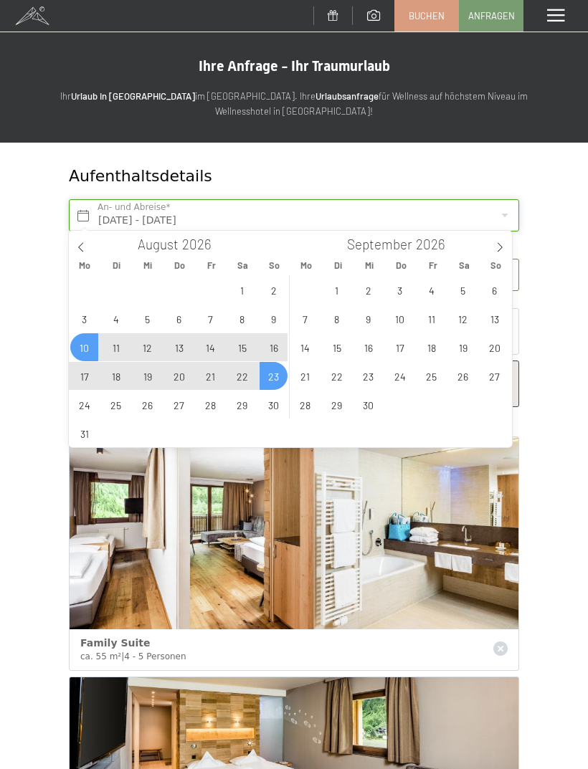
click at [500, 216] on input "Mo. 10.08.2026 - So. 23.08.2026" at bounding box center [294, 215] width 450 height 32
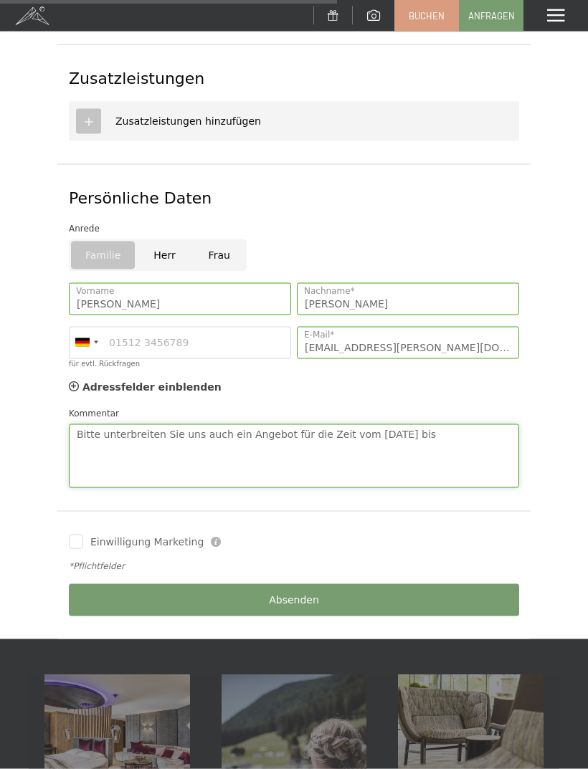
click at [474, 438] on textarea "Bitte unterbreiten Sie uns auch ein Angebot für die Zeit vom 20.07.26 bis" at bounding box center [294, 456] width 450 height 64
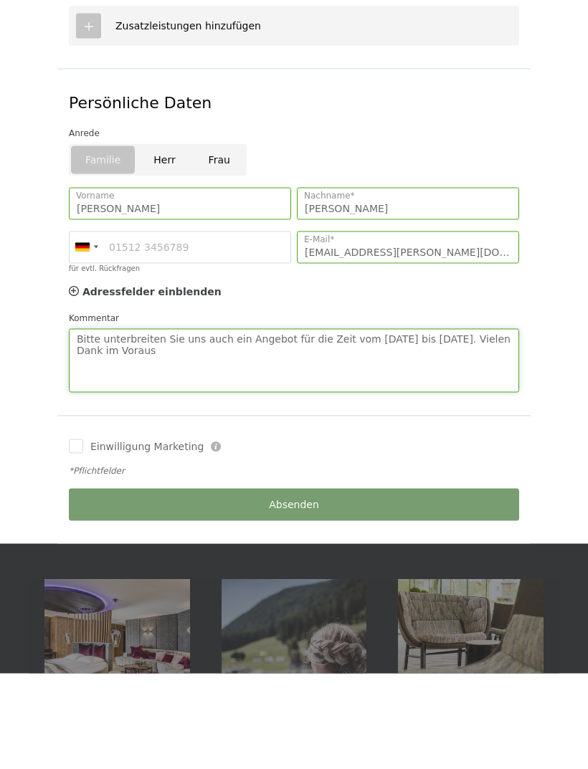
type textarea "Bitte unterbreiten Sie uns auch ein Angebot für die Zeit vom 20.07.26 bis 02.08…"
click at [85, 535] on label "Einwilligung Marketing" at bounding box center [143, 542] width 120 height 14
click at [83, 535] on input "Einwilligung Marketing" at bounding box center [76, 542] width 14 height 14
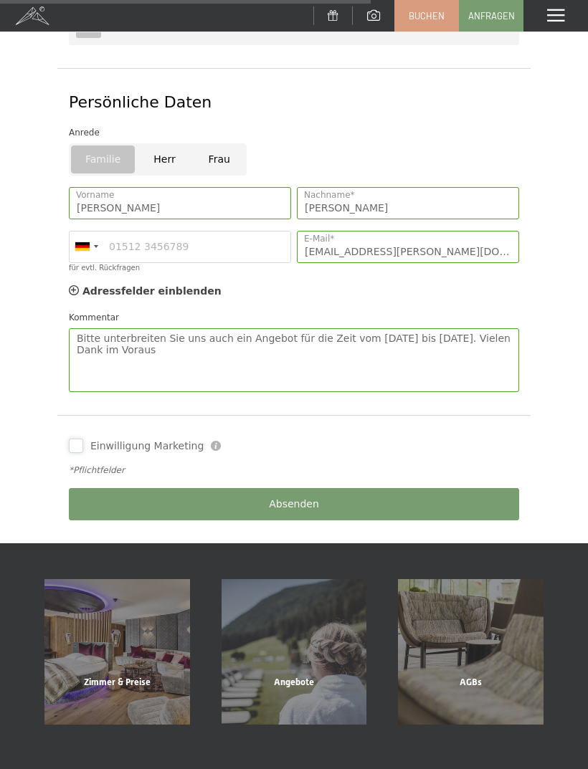
click at [72, 444] on input "Einwilligung Marketing" at bounding box center [76, 446] width 14 height 14
checkbox input "true"
click at [326, 488] on button "Absenden" at bounding box center [294, 504] width 450 height 32
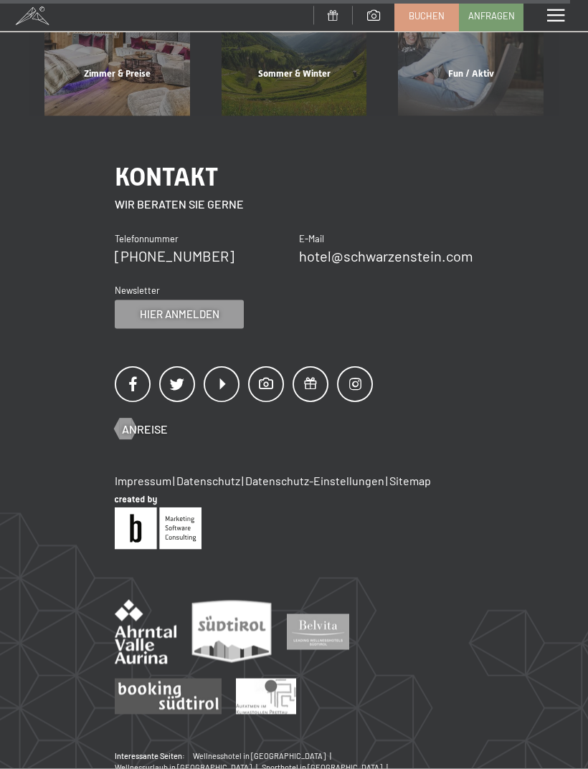
scroll to position [472, 0]
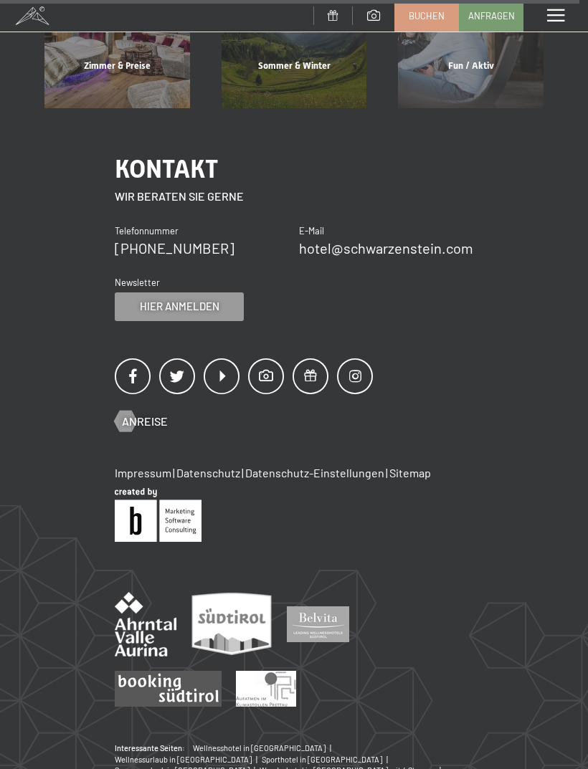
click at [129, 425] on div at bounding box center [125, 420] width 12 height 21
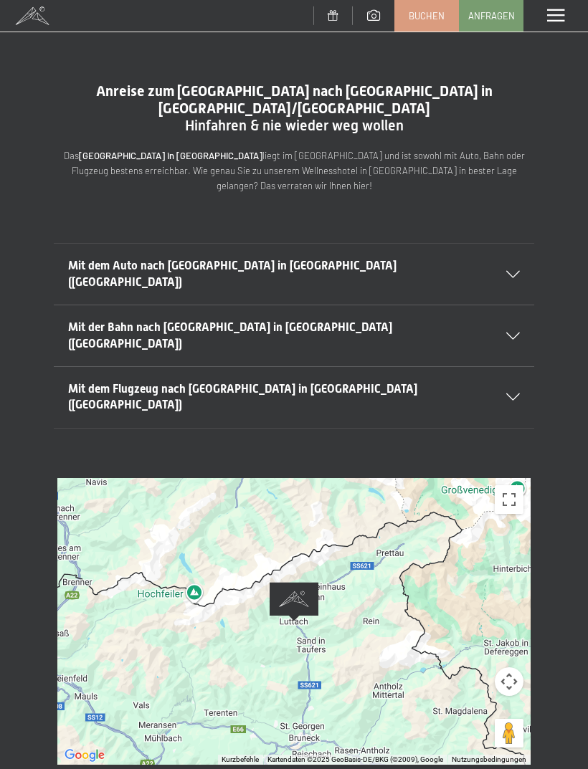
click at [518, 485] on button "Vollbildansicht ein/aus" at bounding box center [508, 499] width 29 height 29
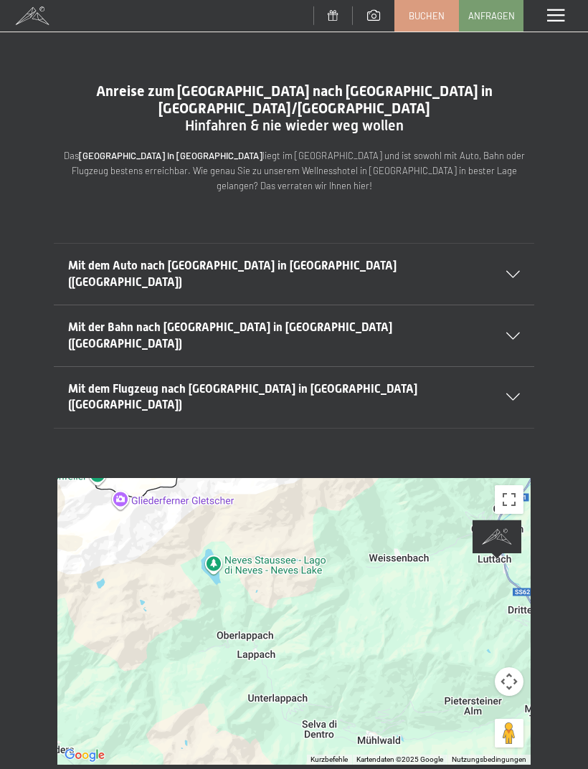
click at [510, 271] on icon at bounding box center [513, 274] width 14 height 7
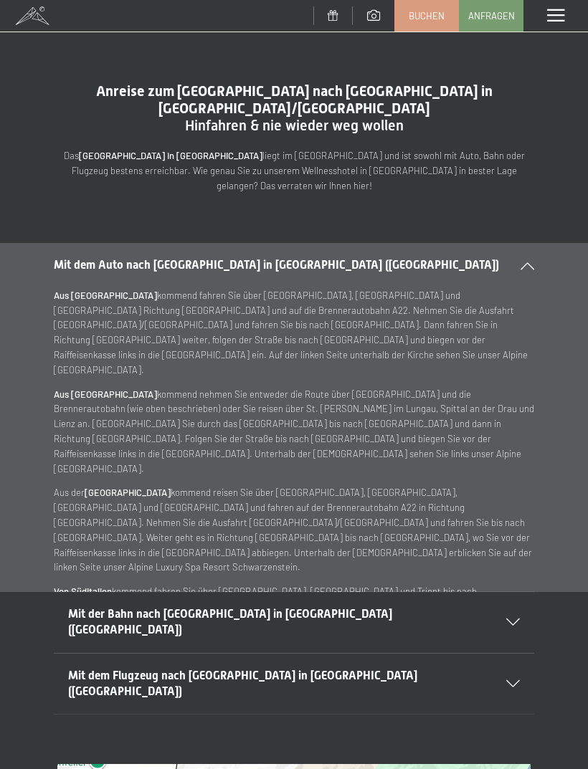
click at [530, 262] on icon at bounding box center [527, 265] width 14 height 7
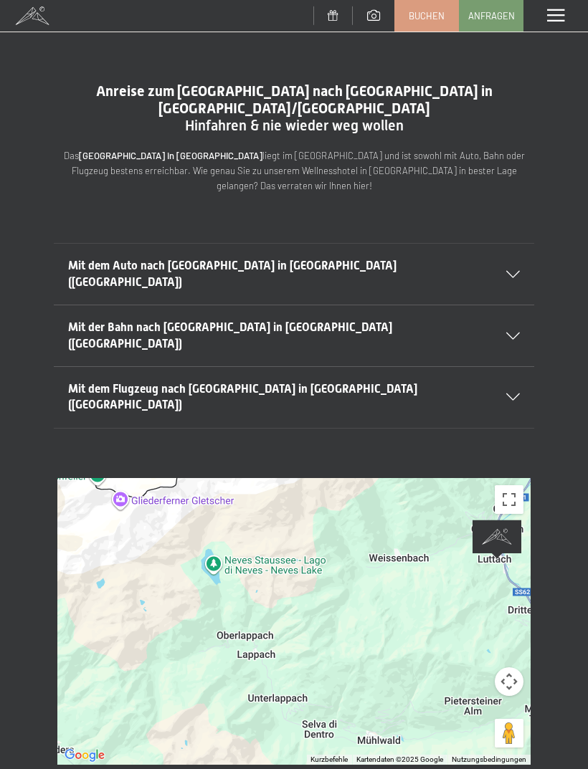
click at [510, 485] on button "Vollbildansicht ein/aus" at bounding box center [508, 499] width 29 height 29
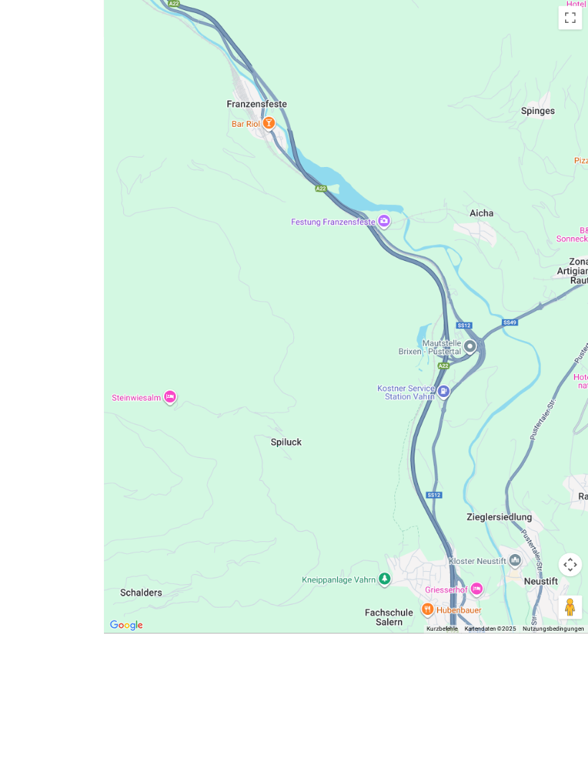
scroll to position [59, 0]
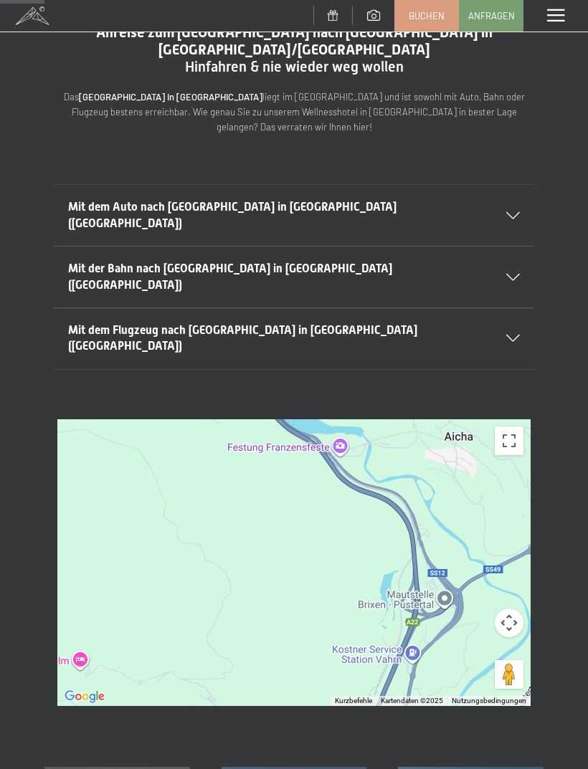
click at [515, 185] on div "Mit dem Auto nach [GEOGRAPHIC_DATA] in [GEOGRAPHIC_DATA] ([GEOGRAPHIC_DATA])" at bounding box center [293, 215] width 451 height 61
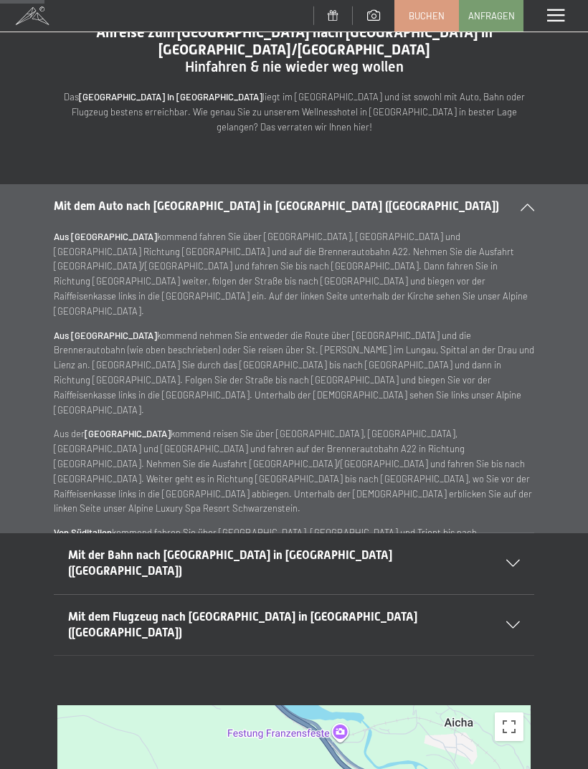
click at [525, 186] on div "Mit dem Auto nach [GEOGRAPHIC_DATA] in [GEOGRAPHIC_DATA] ([GEOGRAPHIC_DATA])" at bounding box center [294, 206] width 480 height 44
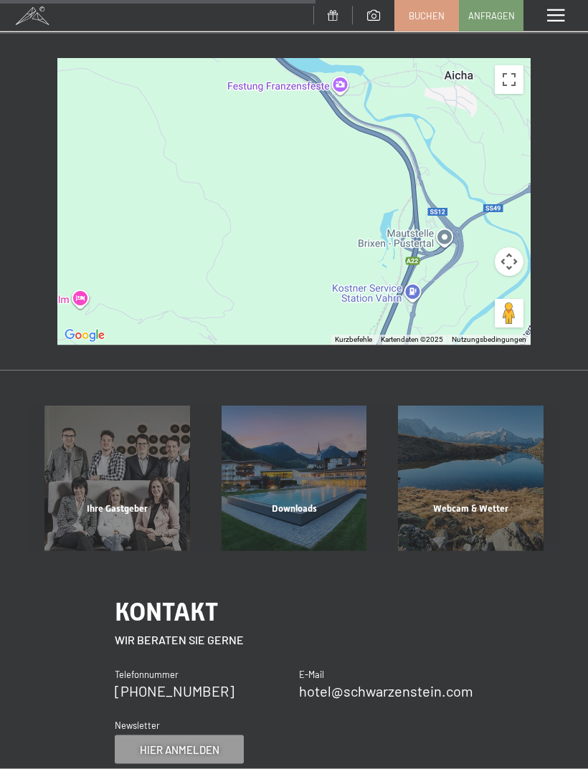
scroll to position [419, 0]
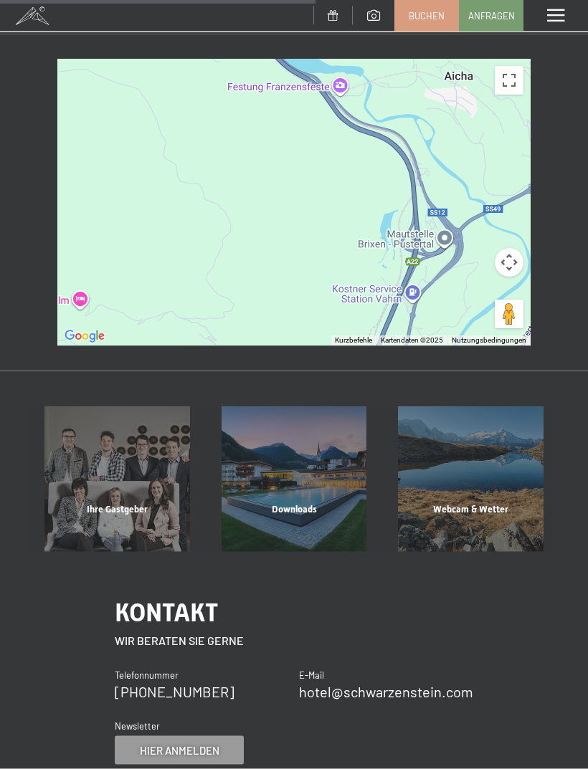
click at [136, 503] on div "Ihre Gastgeber" at bounding box center [117, 527] width 177 height 49
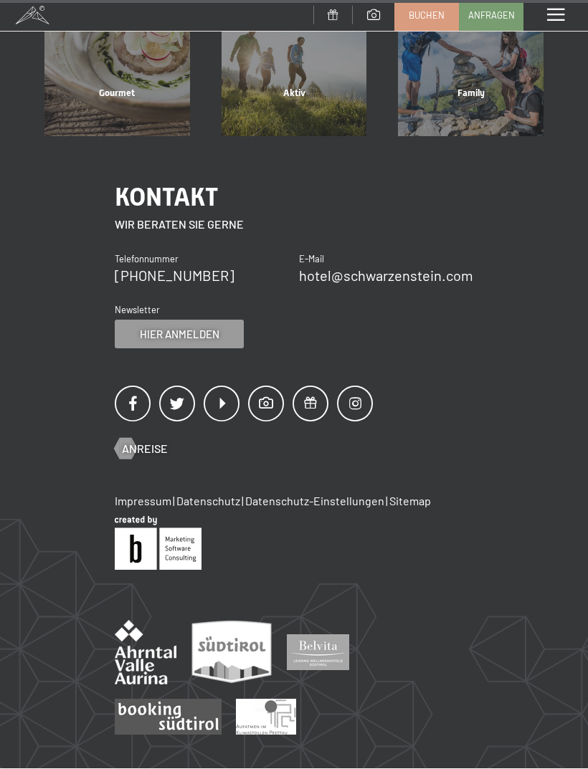
scroll to position [3516, 0]
click at [145, 494] on link "Impressum" at bounding box center [143, 501] width 57 height 14
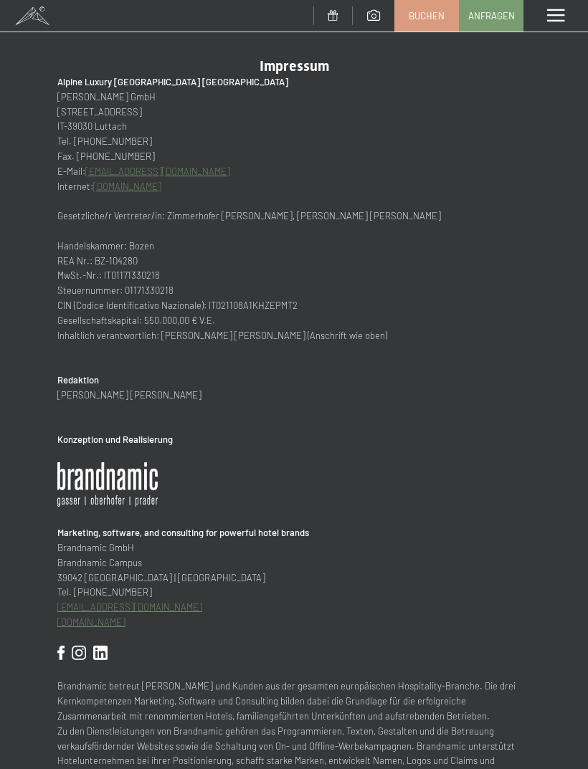
click at [560, 22] on span at bounding box center [555, 15] width 17 height 13
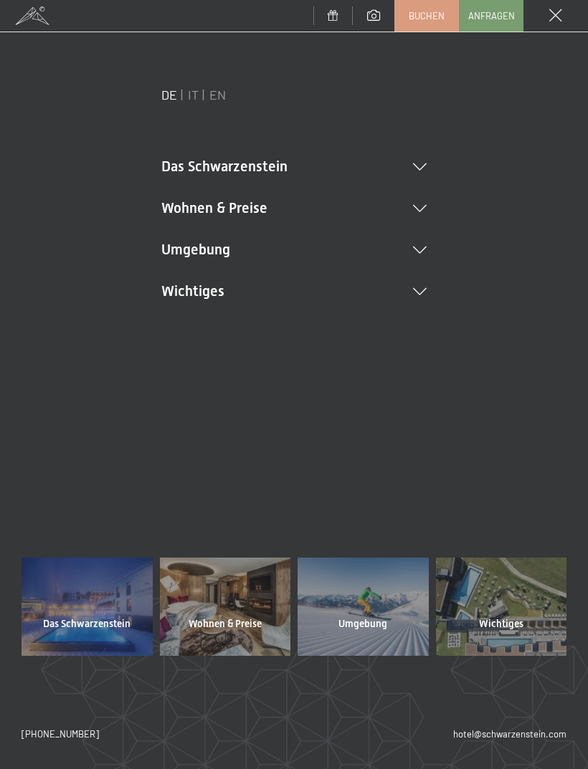
click at [424, 160] on li "Das Schwarzenstein Neuheiten im Schwarzenstein Ihre Gastgeber Premium Spa Gourm…" at bounding box center [293, 166] width 265 height 20
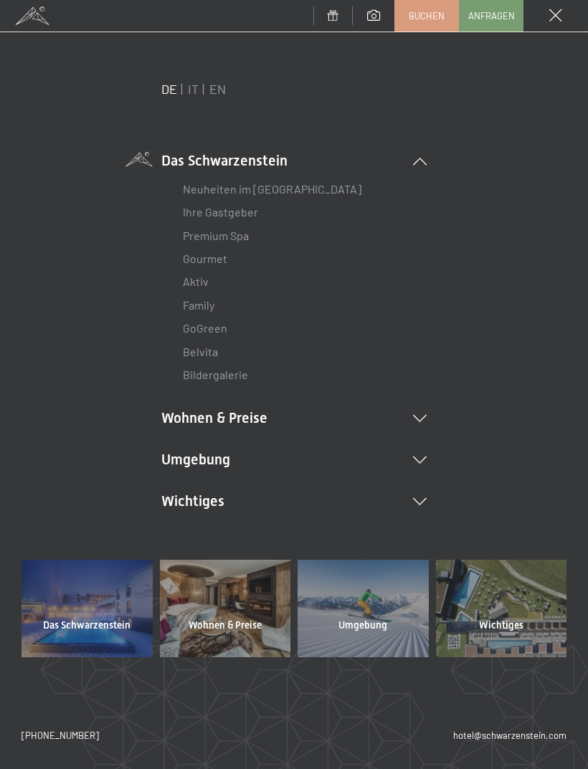
scroll to position [4, 0]
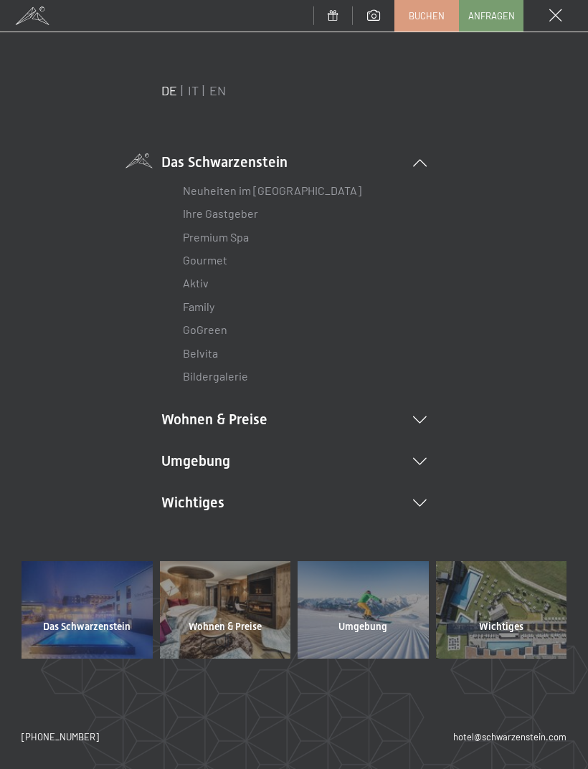
click at [416, 460] on icon at bounding box center [420, 461] width 14 height 7
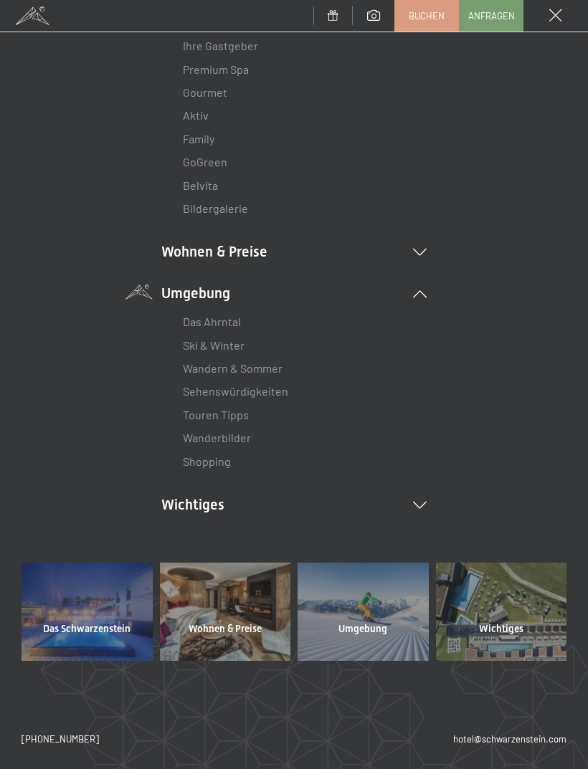
scroll to position [172, 0]
click at [419, 502] on icon at bounding box center [420, 505] width 14 height 7
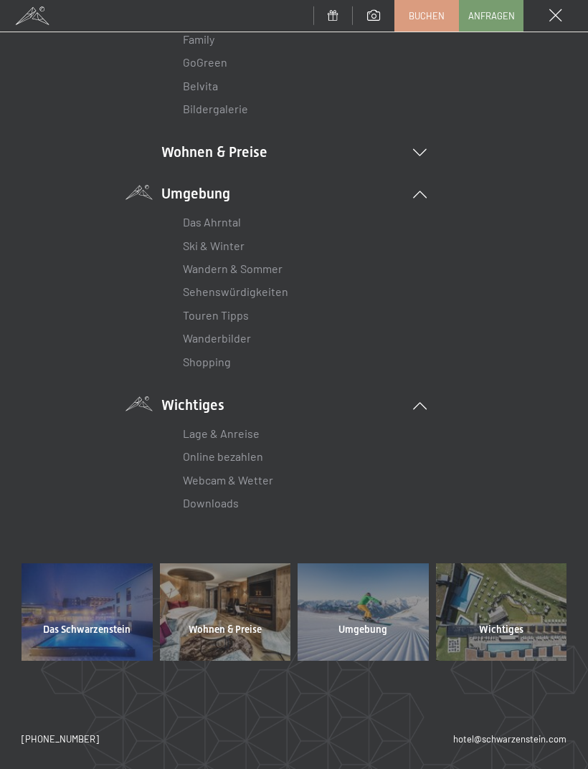
scroll to position [271, 0]
click at [247, 481] on link "Webcam & Wetter" at bounding box center [228, 481] width 90 height 14
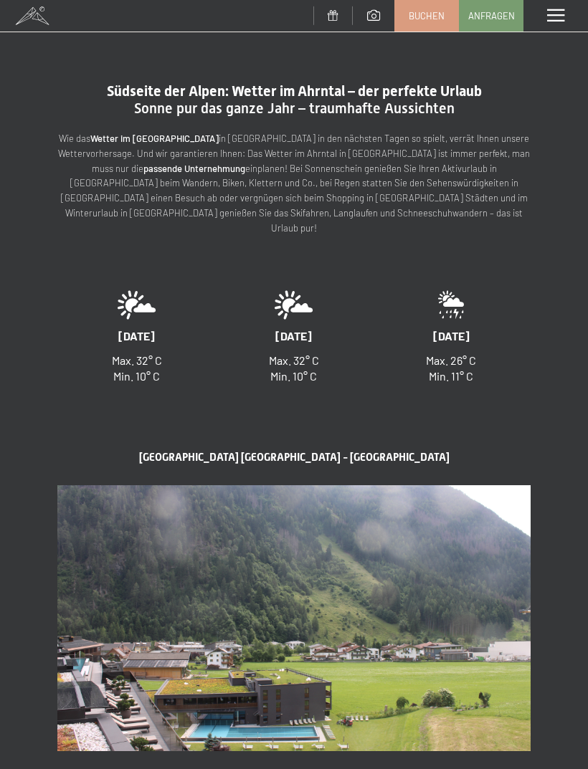
click at [555, 14] on span at bounding box center [555, 15] width 17 height 13
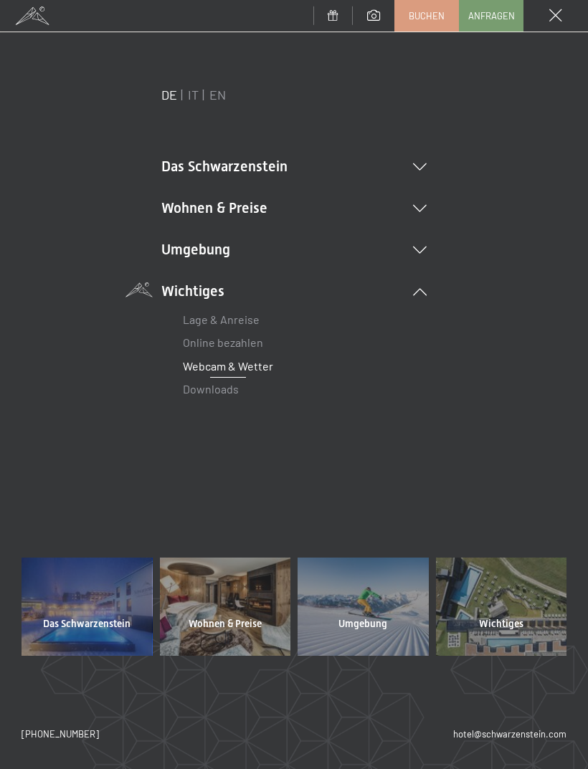
click at [425, 247] on icon at bounding box center [420, 250] width 14 height 7
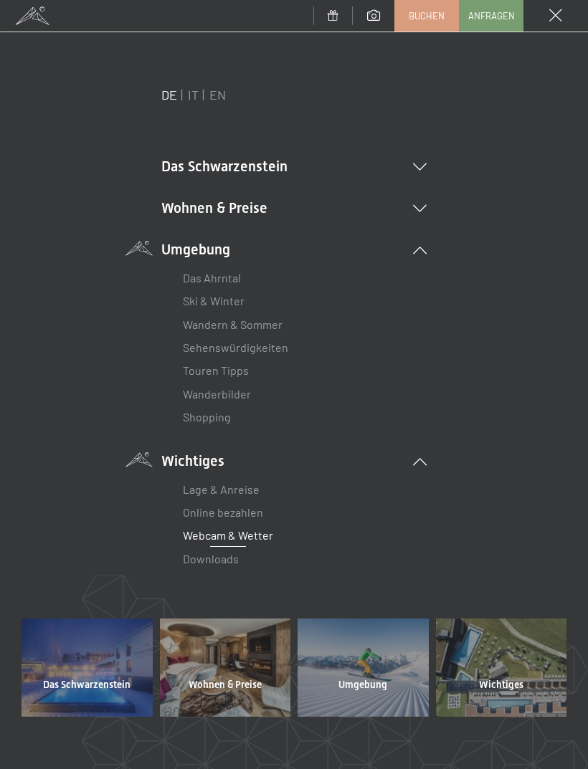
click at [274, 321] on link "Wandern & Sommer" at bounding box center [233, 324] width 100 height 14
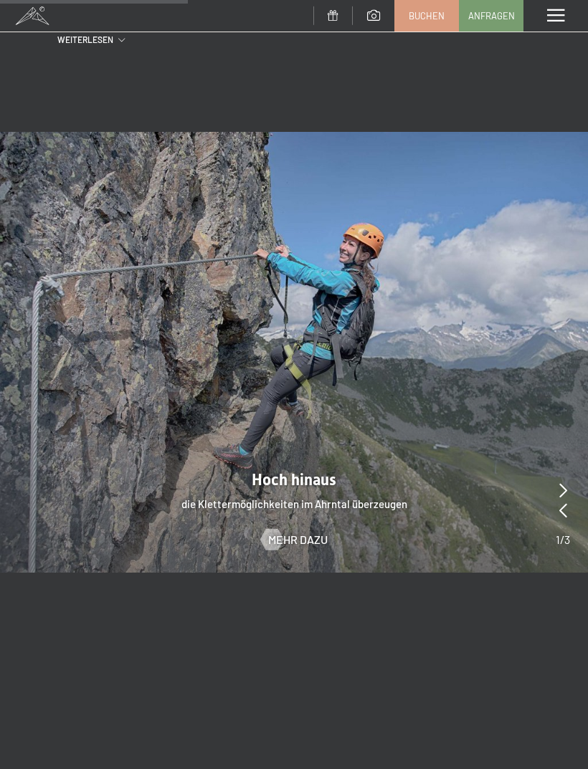
scroll to position [1708, 0]
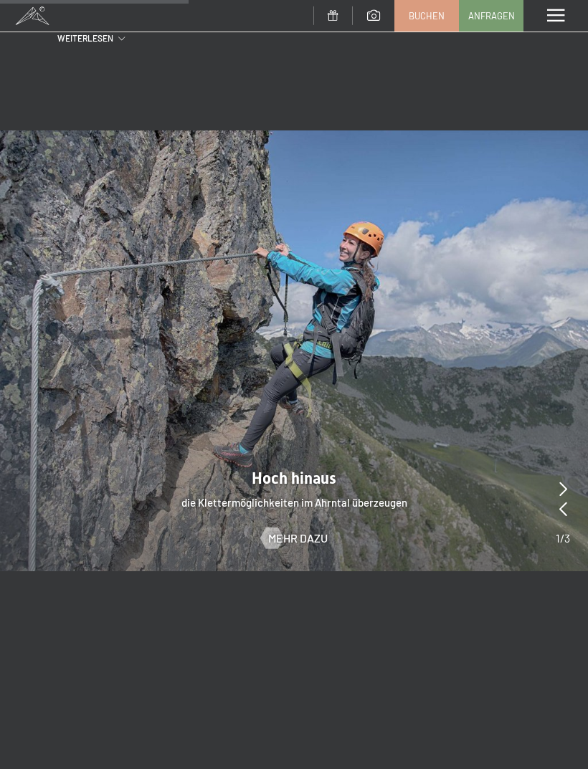
click at [563, 482] on icon at bounding box center [563, 489] width 8 height 14
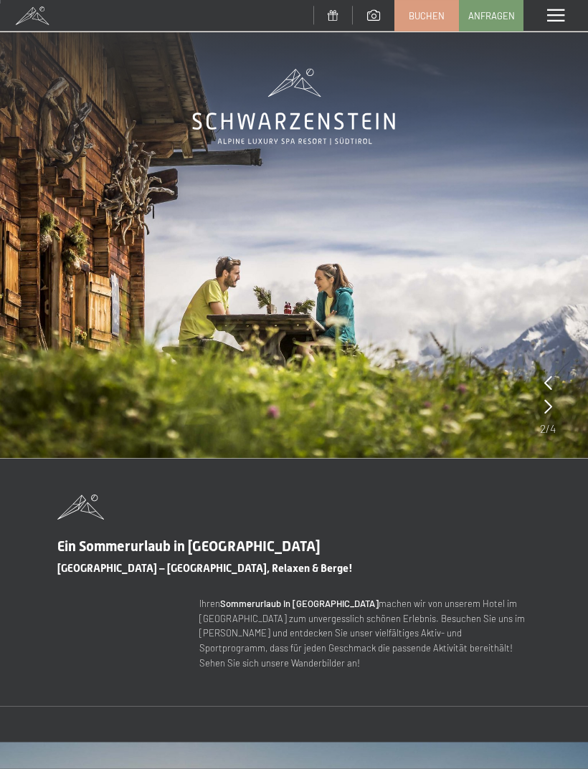
scroll to position [0, 0]
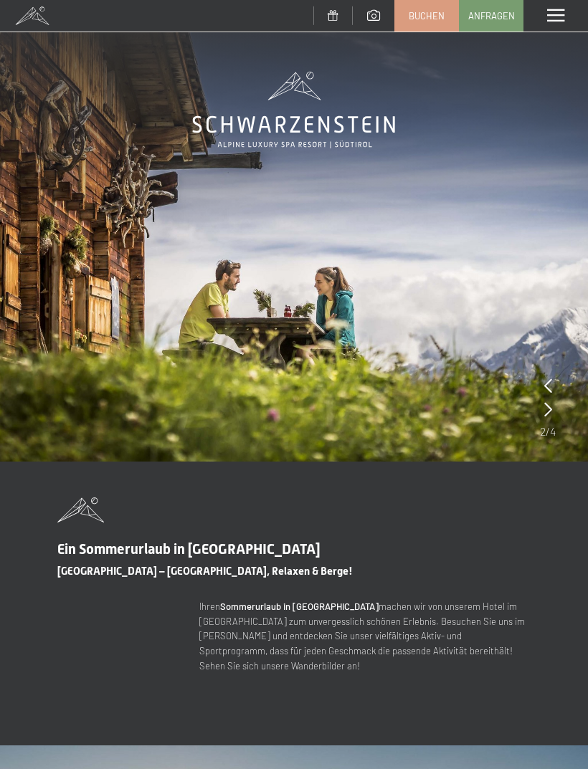
click at [554, 13] on span at bounding box center [555, 15] width 17 height 13
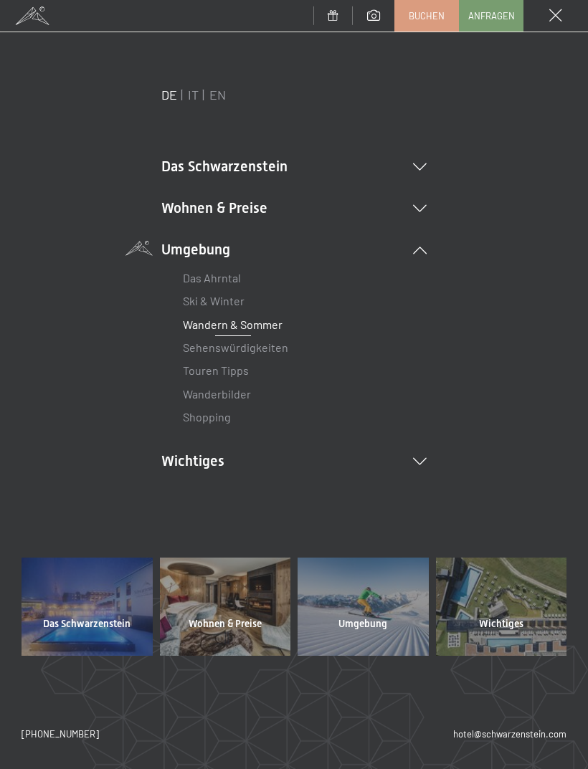
click at [426, 249] on icon at bounding box center [420, 250] width 14 height 7
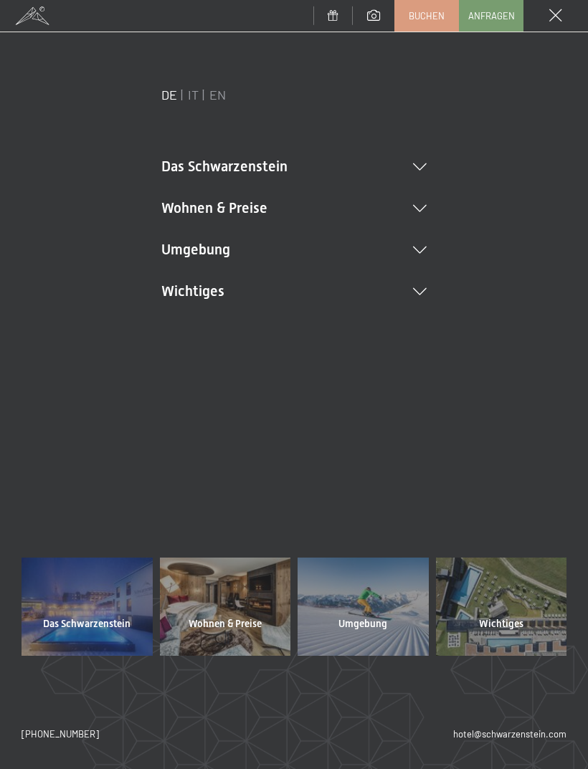
click at [411, 217] on li "Wohnen & Preise Inklusivleistungen Zimmer & Preise Liste Angebote Liste Familie…" at bounding box center [293, 208] width 265 height 20
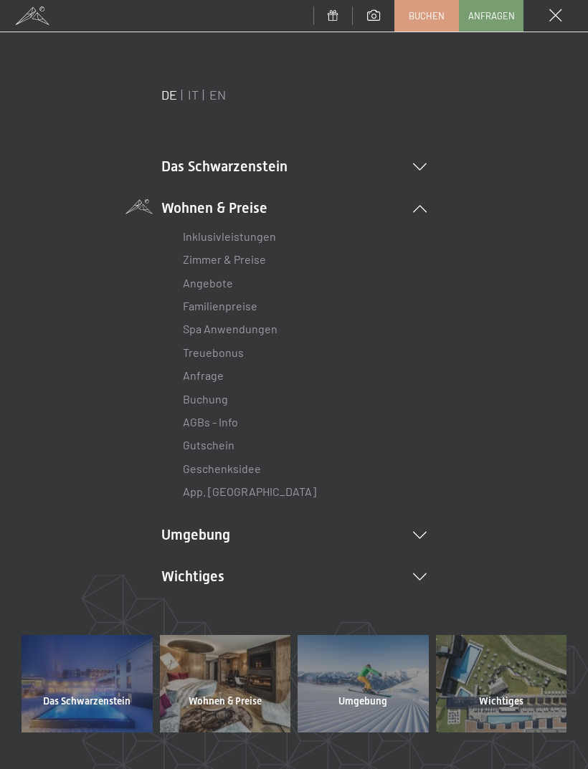
click at [236, 305] on link "Familienpreise" at bounding box center [220, 306] width 75 height 14
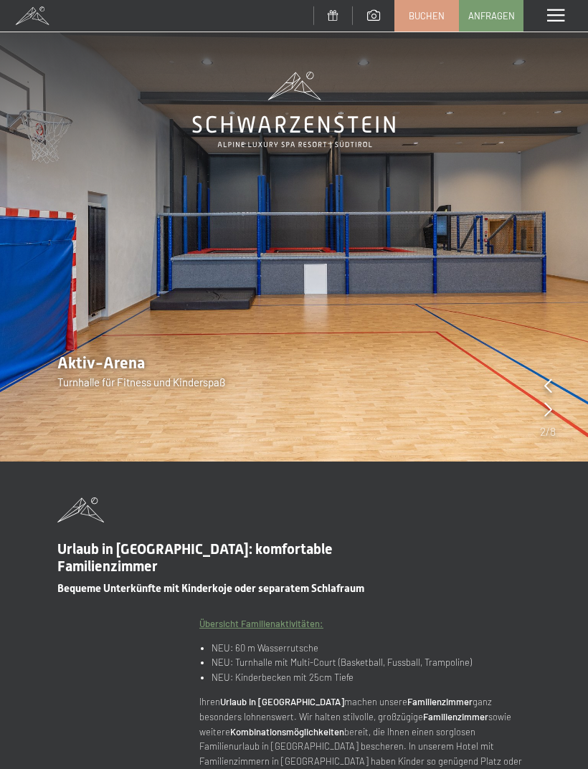
click at [555, 24] on div "Menü" at bounding box center [555, 16] width 64 height 32
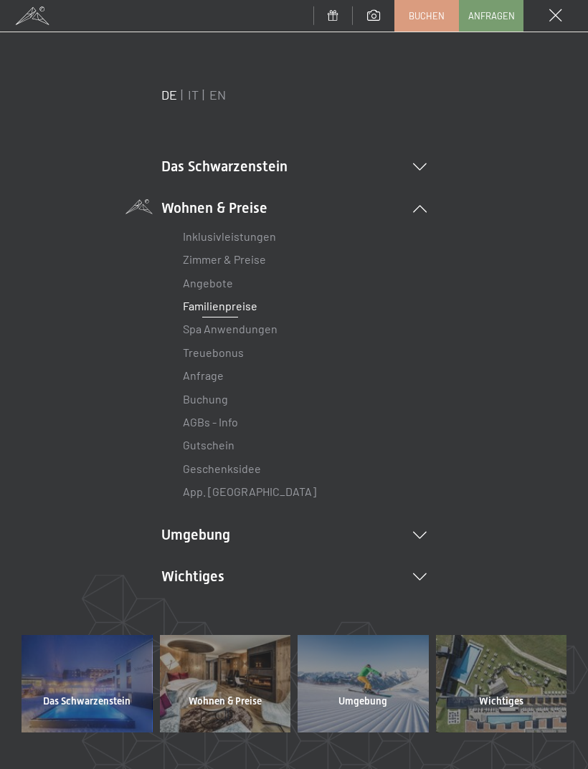
click at [241, 260] on link "Zimmer & Preise" at bounding box center [224, 259] width 83 height 14
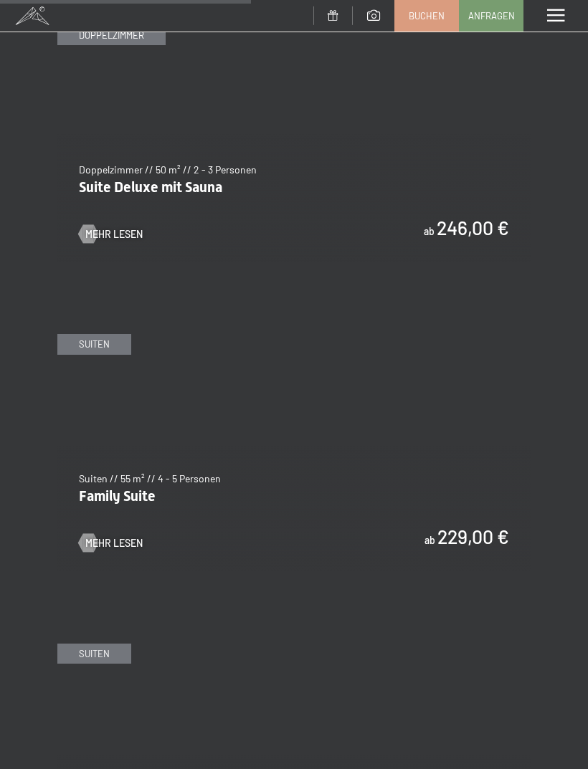
scroll to position [2318, 0]
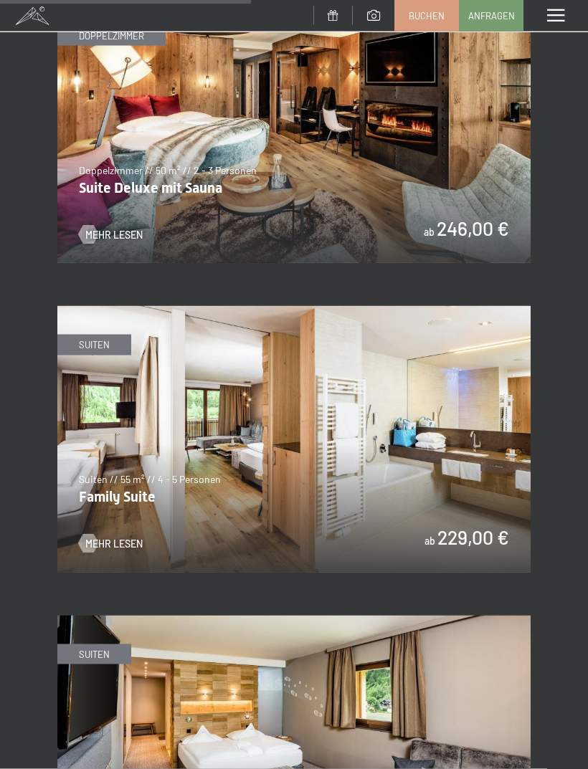
click at [396, 467] on img at bounding box center [293, 439] width 473 height 266
